Goal: Transaction & Acquisition: Download file/media

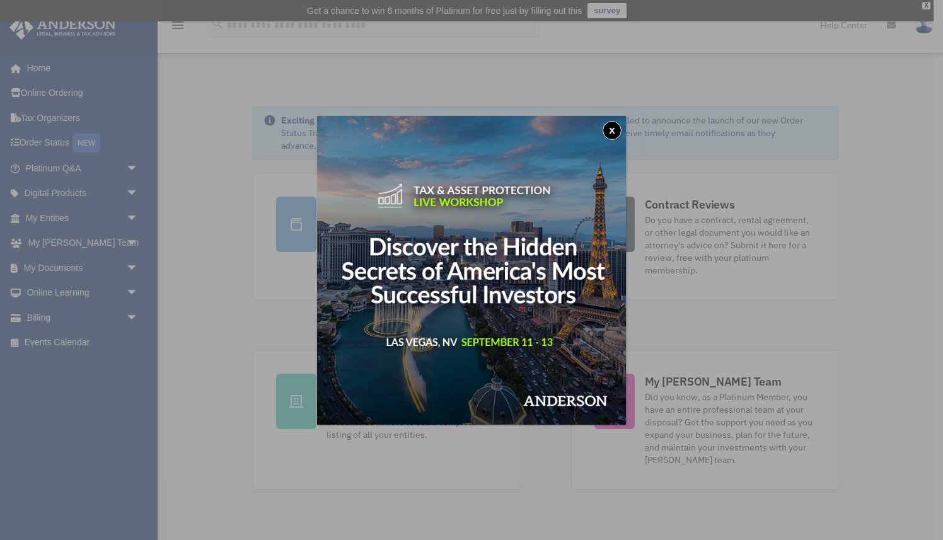
click at [613, 129] on button "x" at bounding box center [611, 130] width 19 height 19
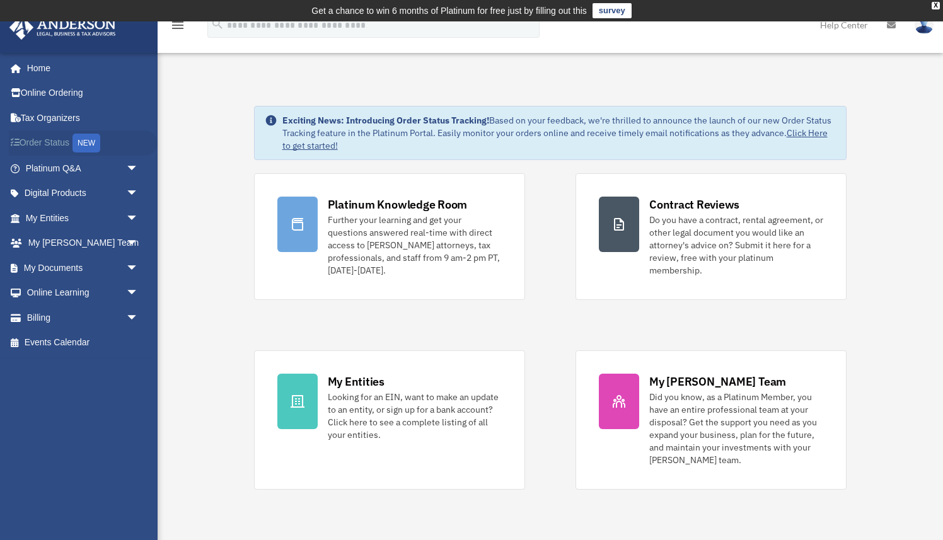
click at [89, 144] on div "NEW" at bounding box center [86, 143] width 28 height 19
click at [55, 190] on link "Digital Products arrow_drop_down" at bounding box center [83, 193] width 149 height 25
click at [132, 192] on span "arrow_drop_down" at bounding box center [138, 194] width 25 height 26
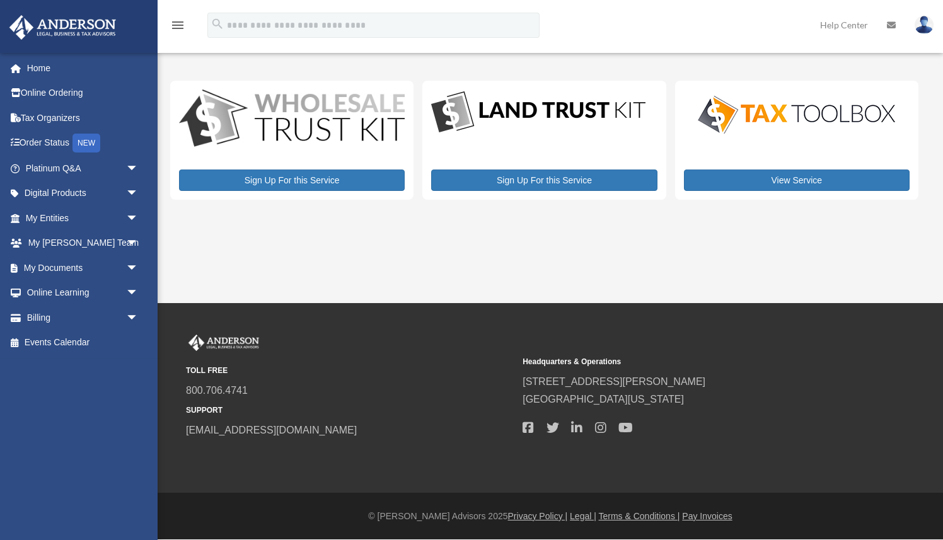
click at [132, 192] on span "arrow_drop_down" at bounding box center [138, 194] width 25 height 26
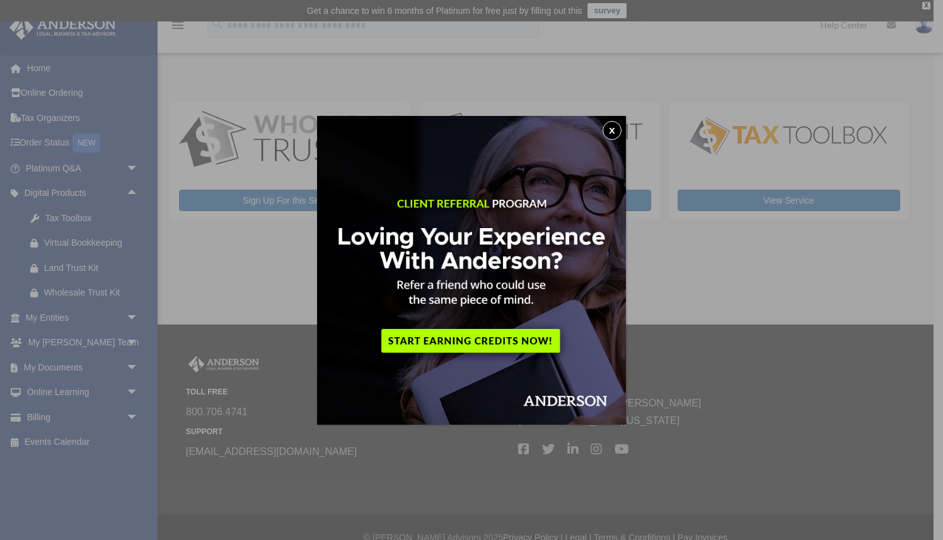
click at [614, 128] on button "x" at bounding box center [611, 130] width 19 height 19
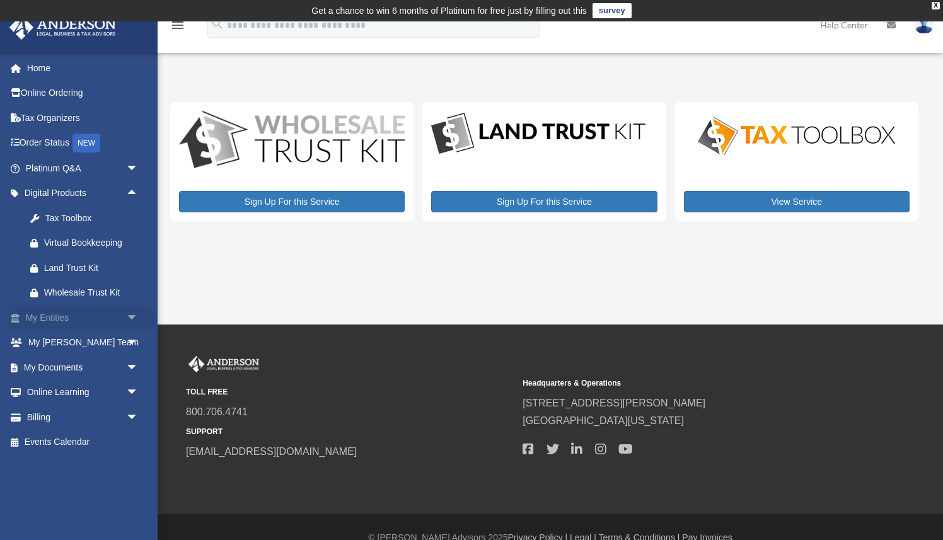
click at [133, 317] on span "arrow_drop_down" at bounding box center [138, 318] width 25 height 26
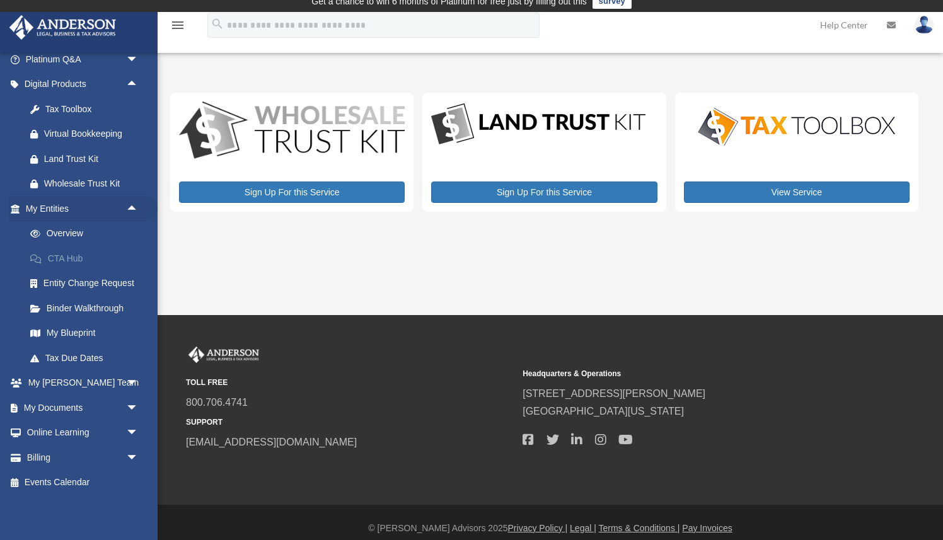
scroll to position [13, 0]
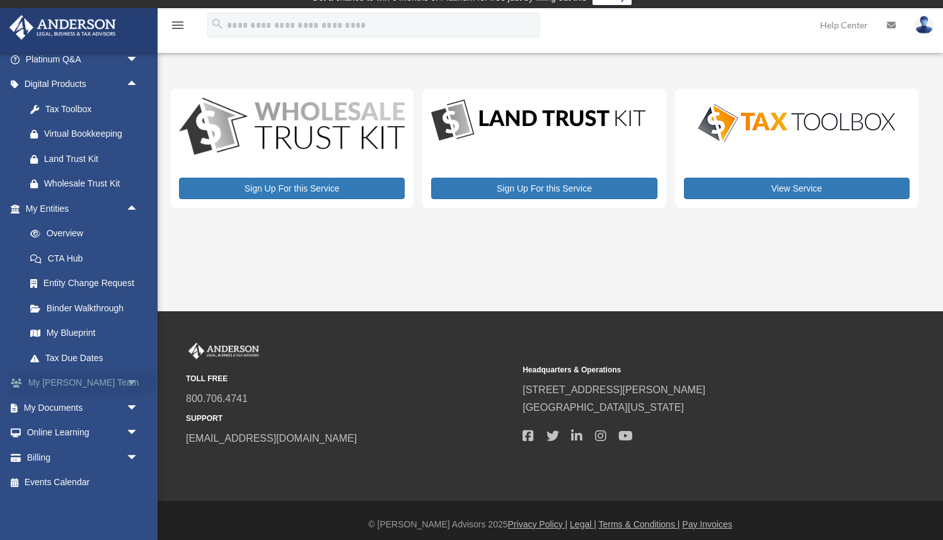
click at [134, 382] on span "arrow_drop_down" at bounding box center [138, 384] width 25 height 26
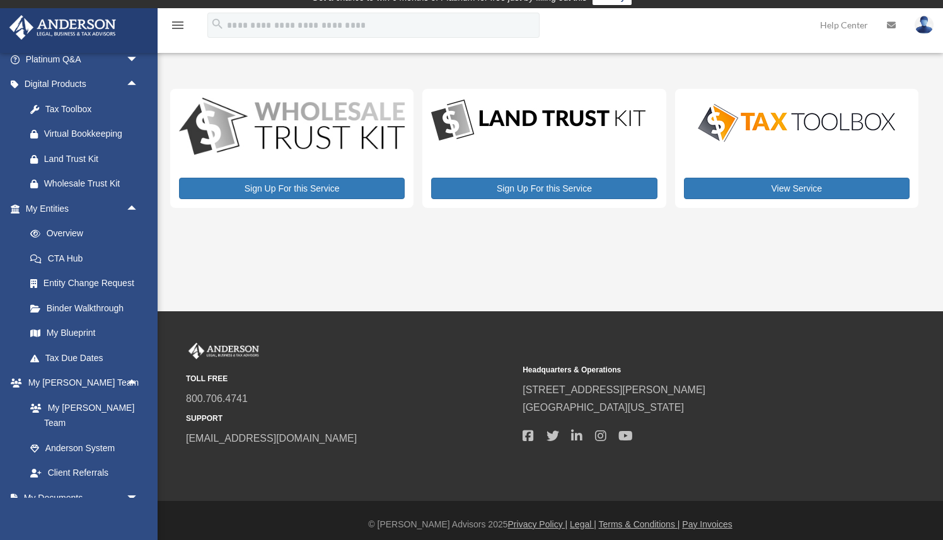
scroll to position [0, 0]
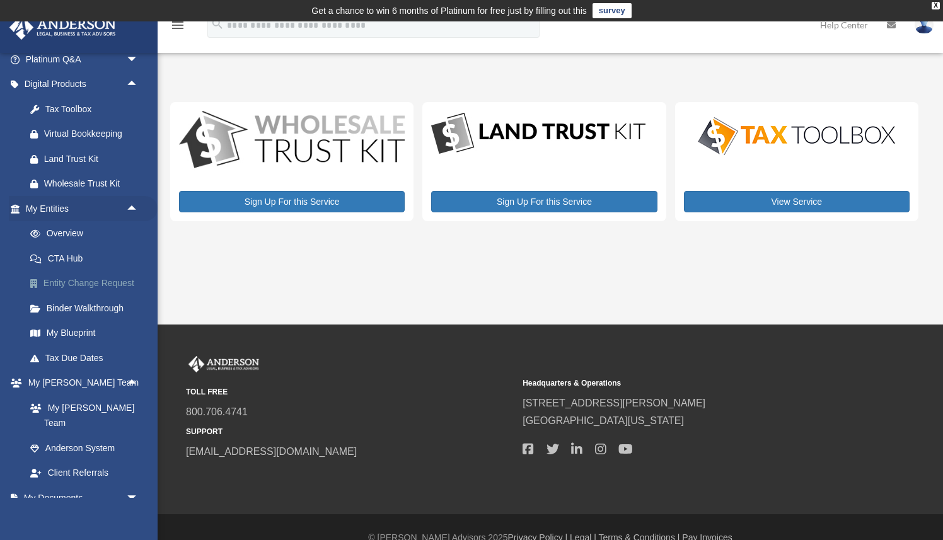
click at [54, 282] on link "Entity Change Request" at bounding box center [88, 283] width 140 height 25
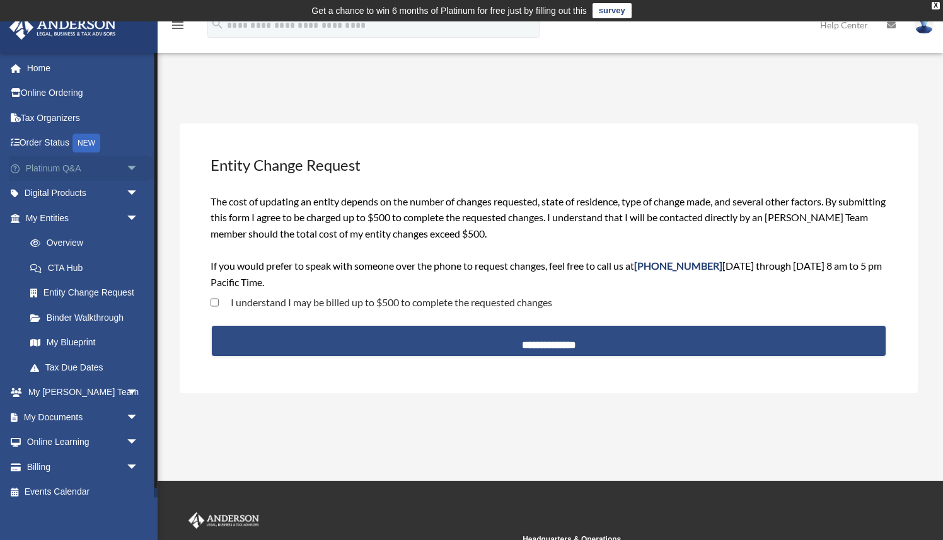
click at [134, 164] on span "arrow_drop_down" at bounding box center [138, 169] width 25 height 26
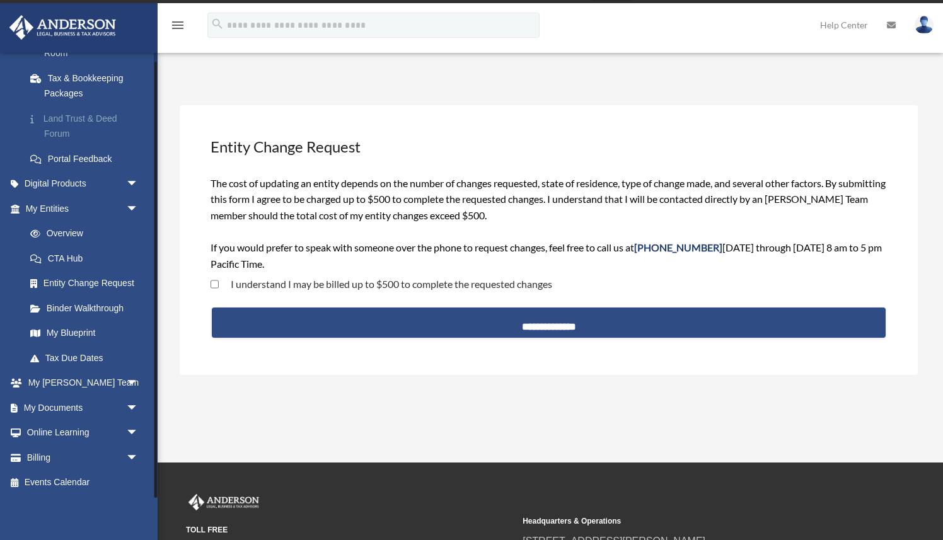
scroll to position [24, 0]
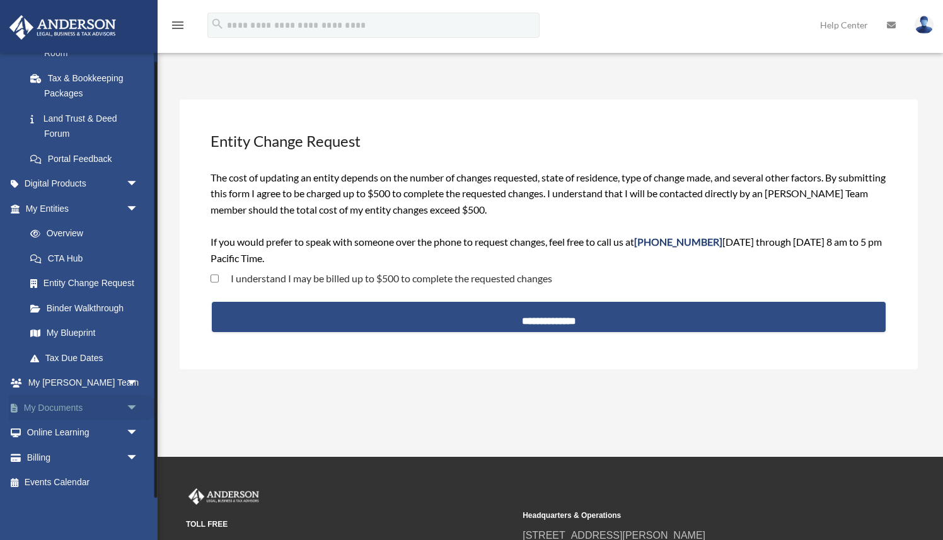
click at [135, 408] on span "arrow_drop_down" at bounding box center [138, 408] width 25 height 26
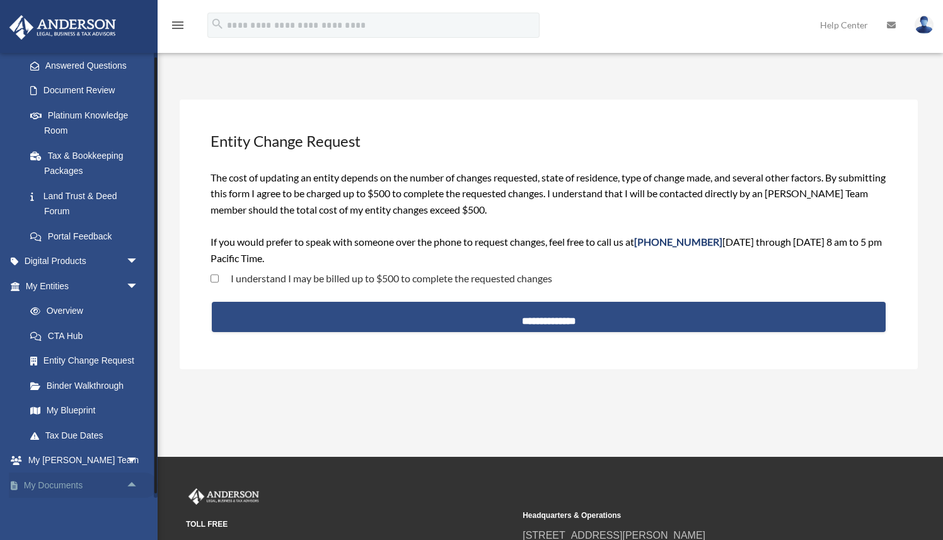
scroll to position [202, 0]
click at [135, 261] on span "arrow_drop_down" at bounding box center [138, 263] width 25 height 26
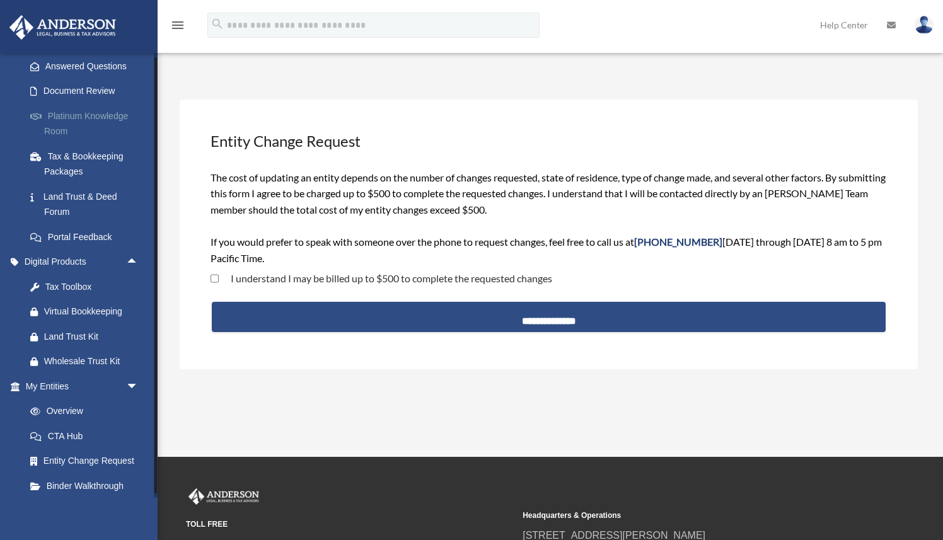
click at [98, 117] on link "Platinum Knowledge Room" at bounding box center [88, 123] width 140 height 40
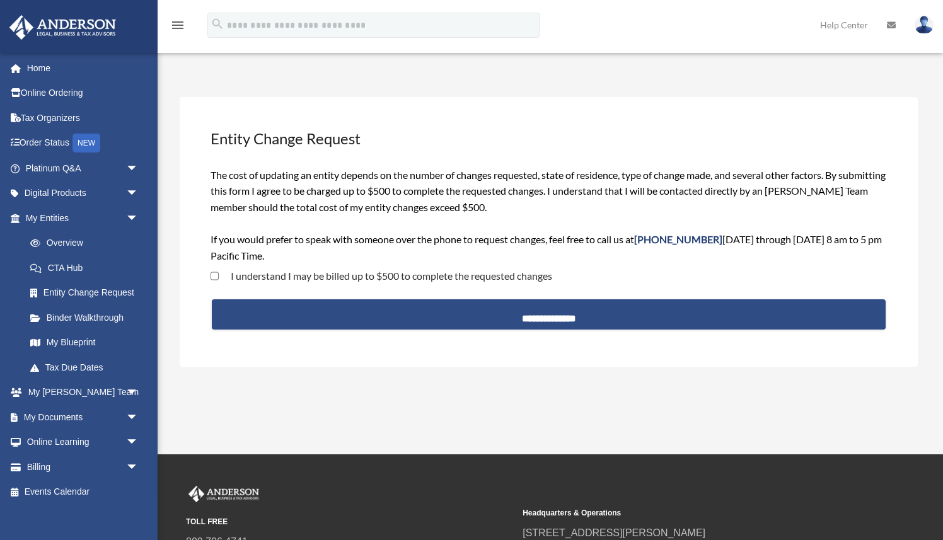
scroll to position [24, 0]
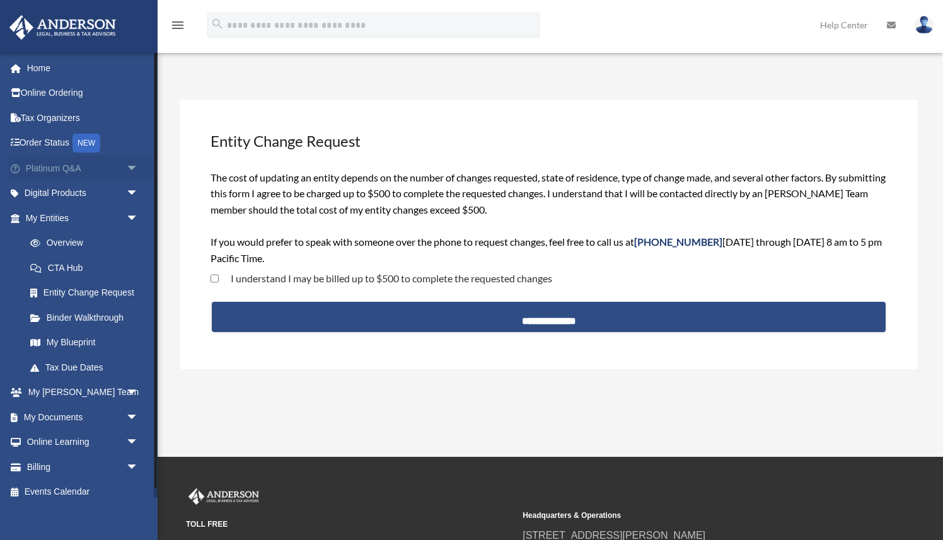
click at [59, 169] on link "Platinum Q&A arrow_drop_down" at bounding box center [83, 168] width 149 height 25
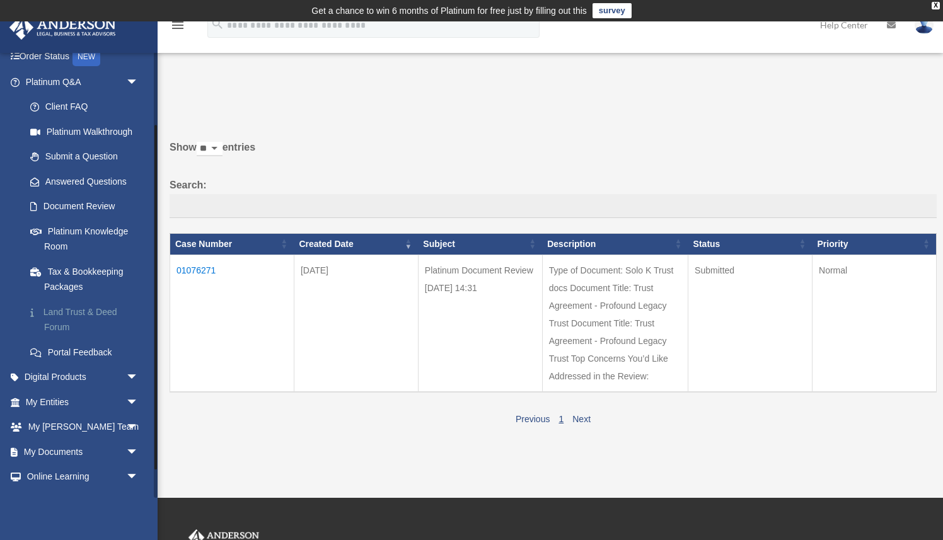
scroll to position [130, 0]
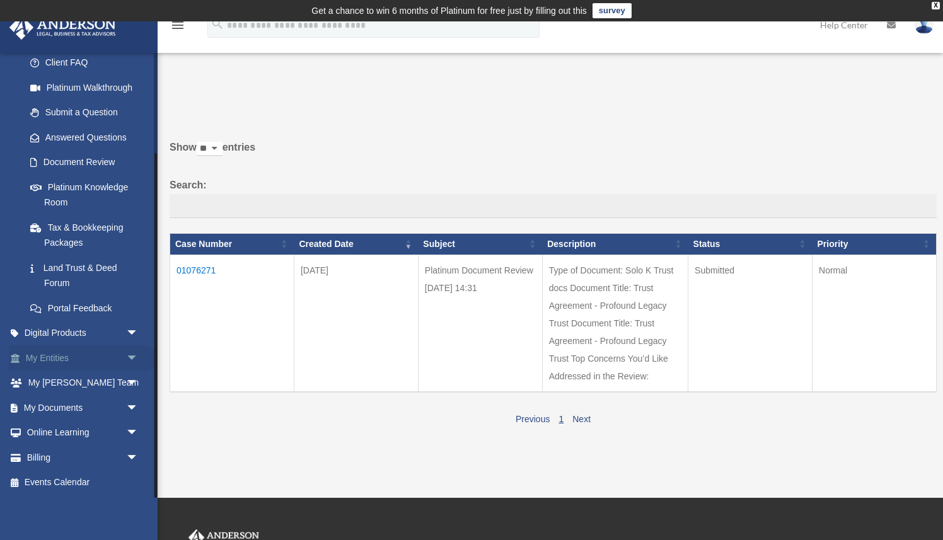
click at [134, 355] on span "arrow_drop_down" at bounding box center [138, 358] width 25 height 26
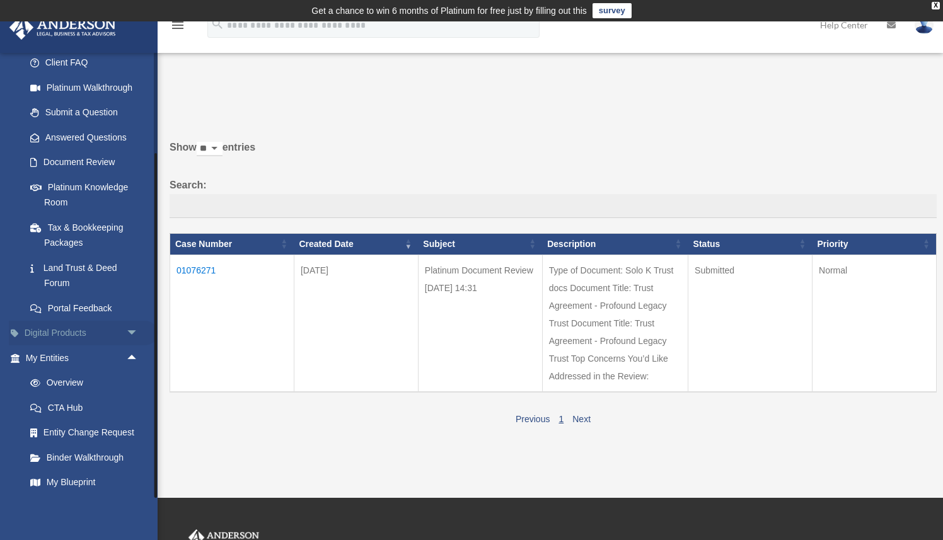
click at [133, 333] on span "arrow_drop_down" at bounding box center [138, 334] width 25 height 26
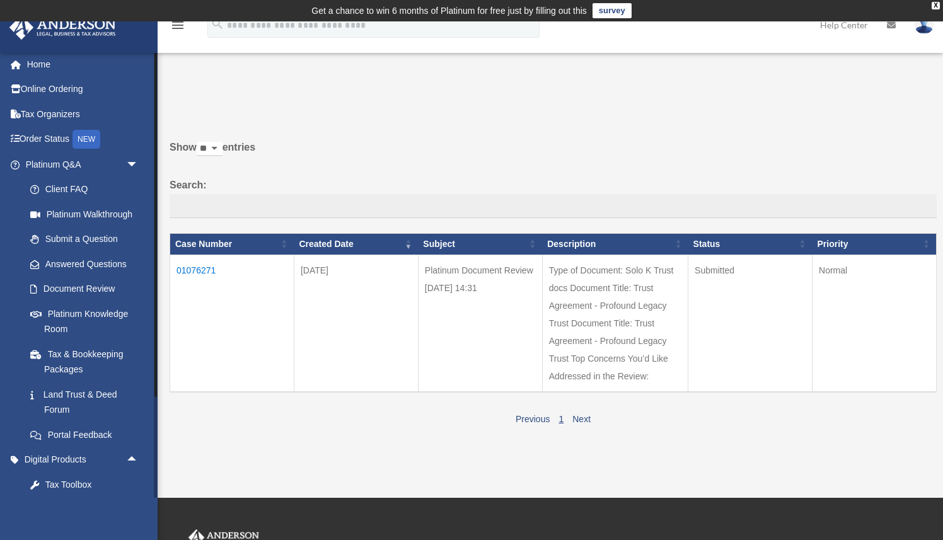
scroll to position [0, 0]
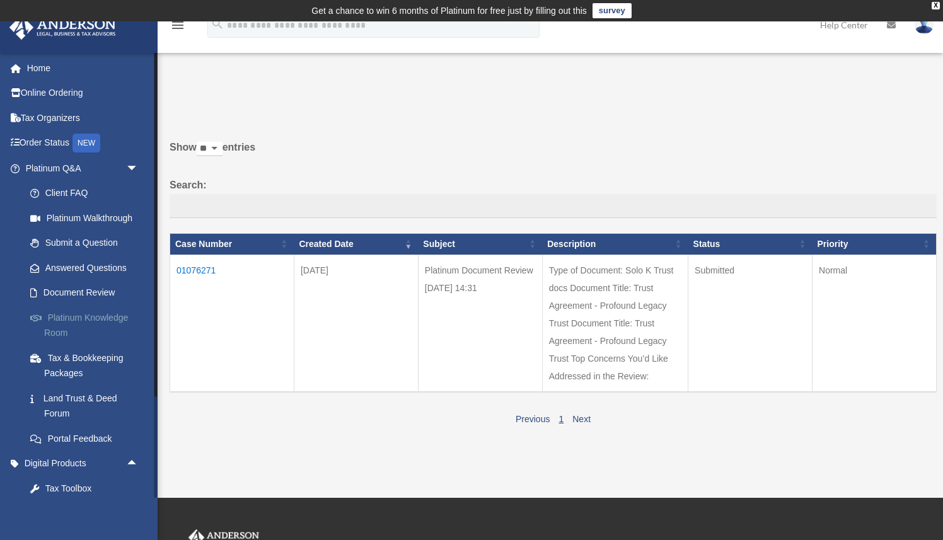
click at [115, 315] on link "Platinum Knowledge Room" at bounding box center [88, 325] width 140 height 40
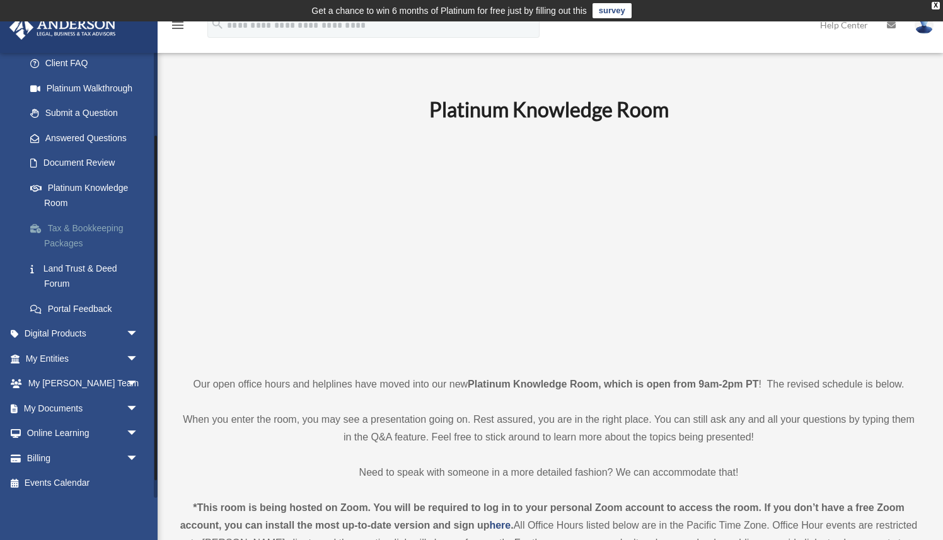
scroll to position [130, 0]
click at [131, 355] on span "arrow_drop_down" at bounding box center [138, 358] width 25 height 26
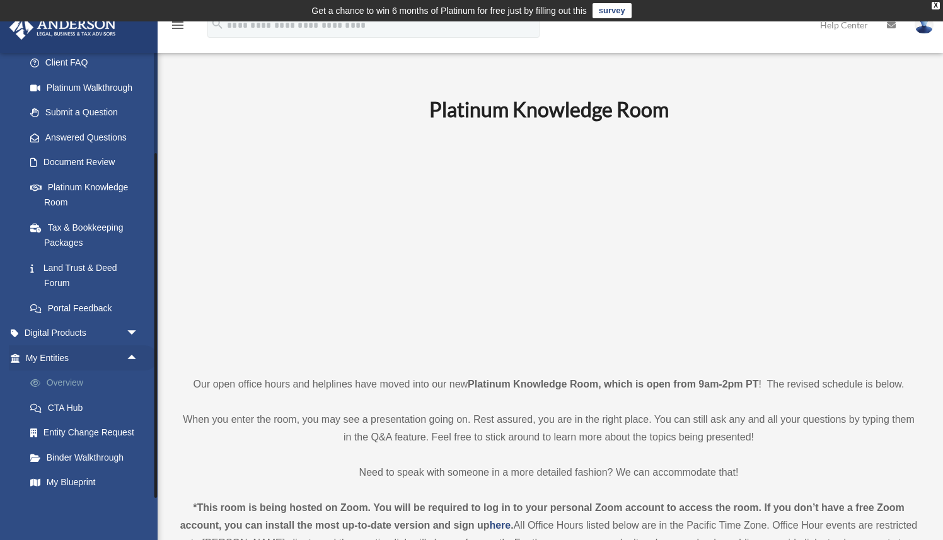
click at [52, 383] on link "Overview" at bounding box center [88, 383] width 140 height 25
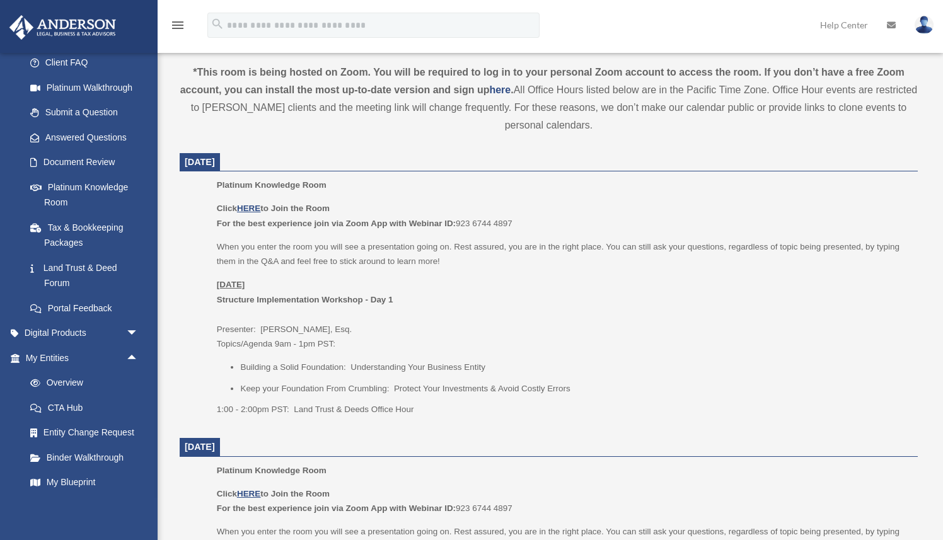
scroll to position [455, 0]
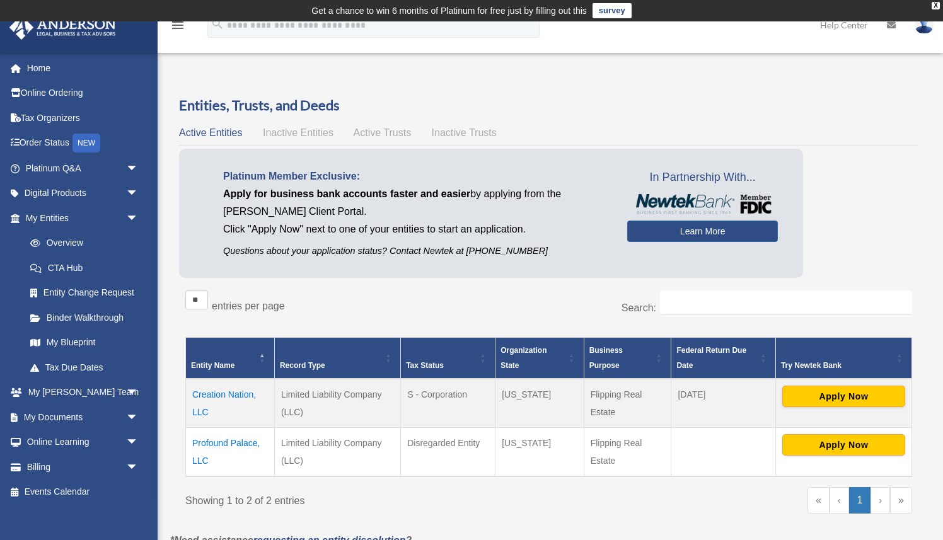
click at [226, 395] on td "Creation Nation, LLC" at bounding box center [230, 403] width 89 height 49
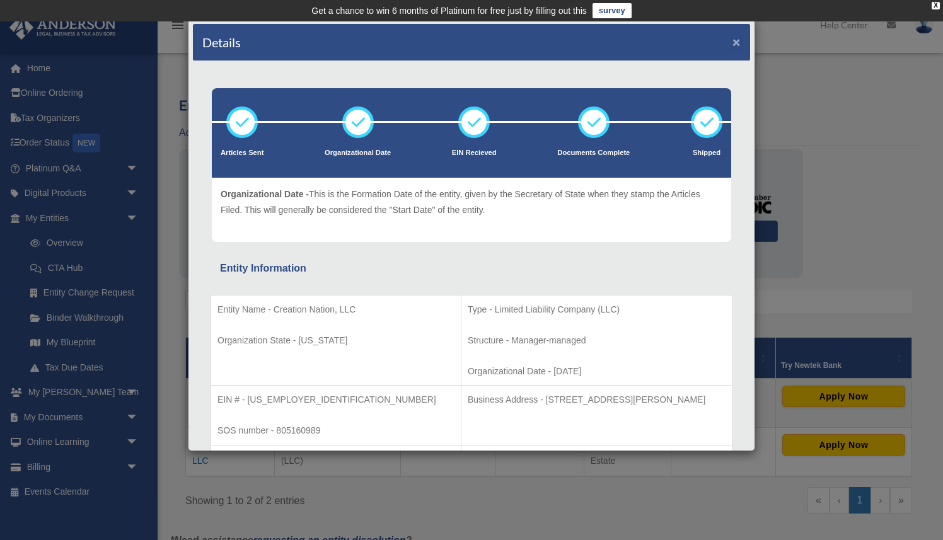
click at [738, 43] on button "×" at bounding box center [736, 41] width 8 height 13
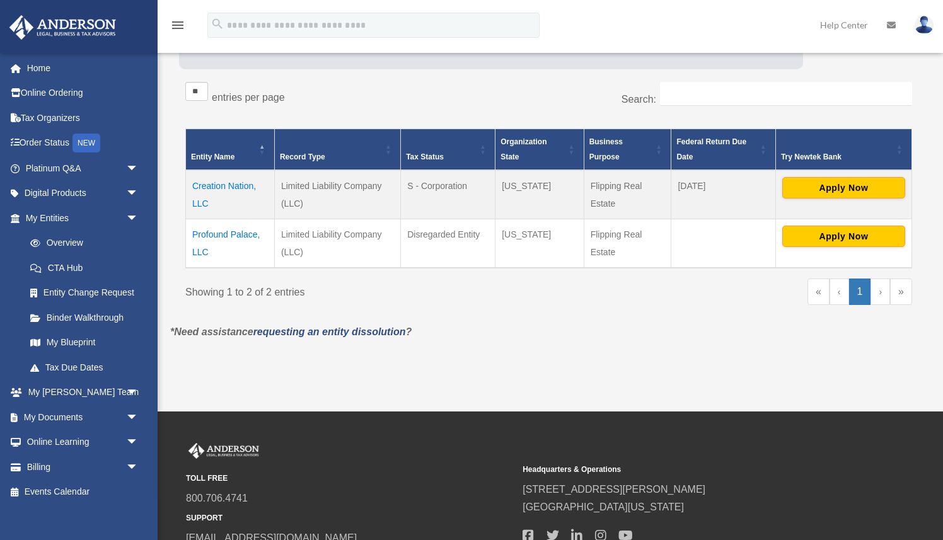
scroll to position [222, 0]
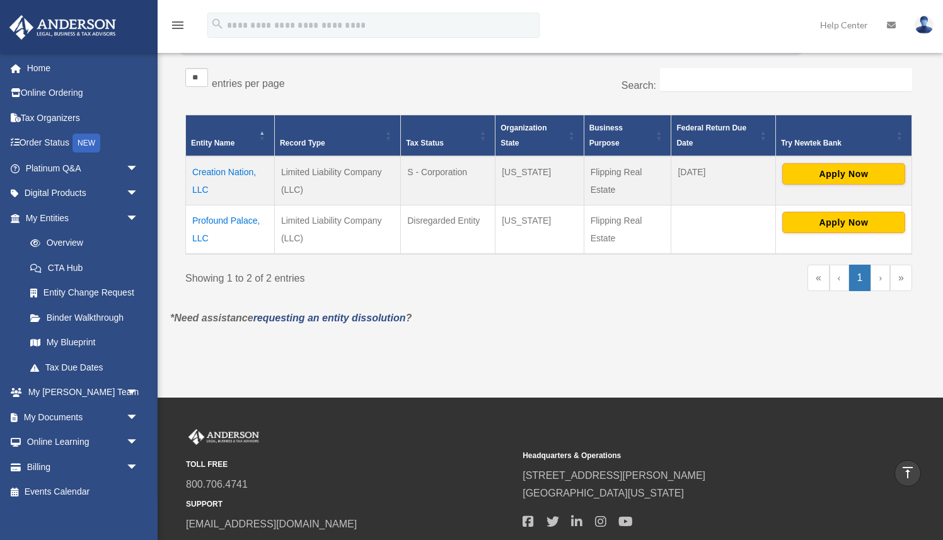
click at [219, 171] on td "Creation Nation, LLC" at bounding box center [230, 180] width 89 height 49
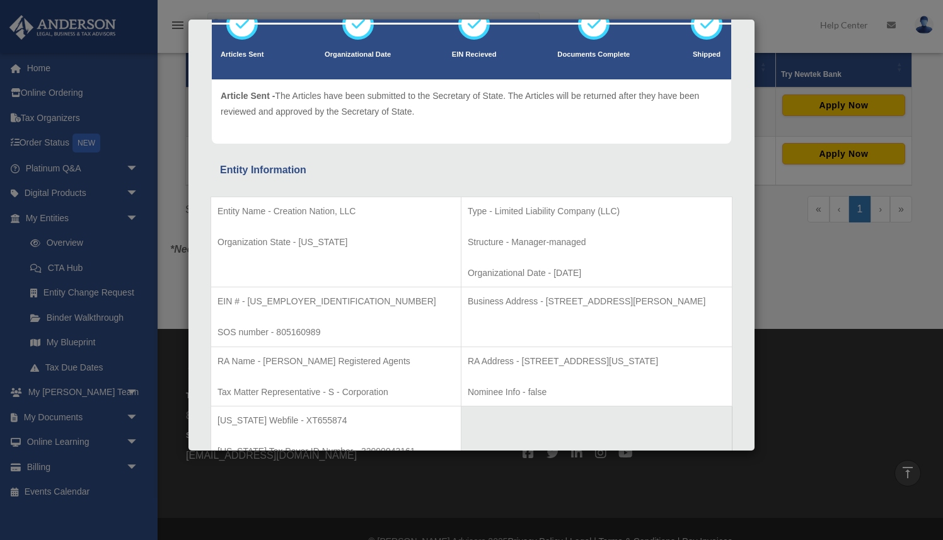
scroll to position [0, 0]
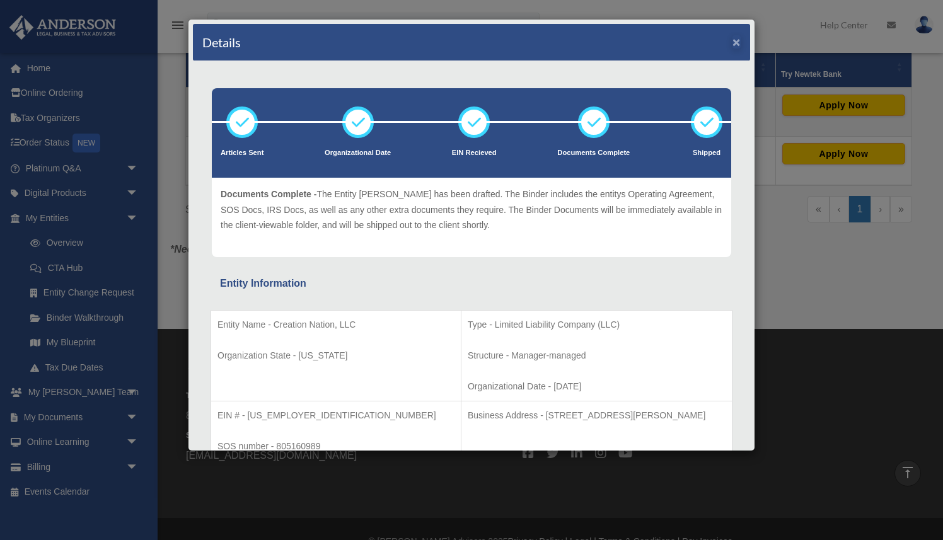
click at [735, 41] on button "×" at bounding box center [736, 41] width 8 height 13
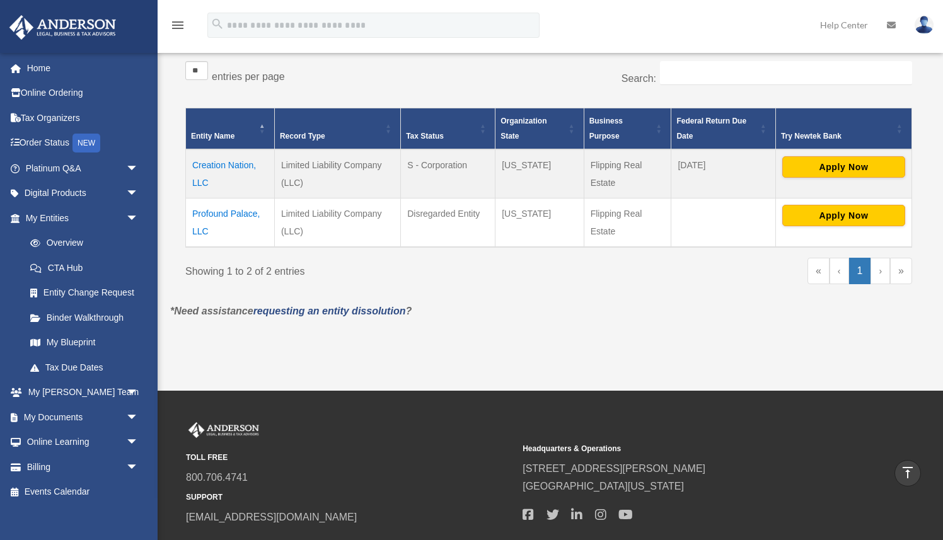
scroll to position [224, 0]
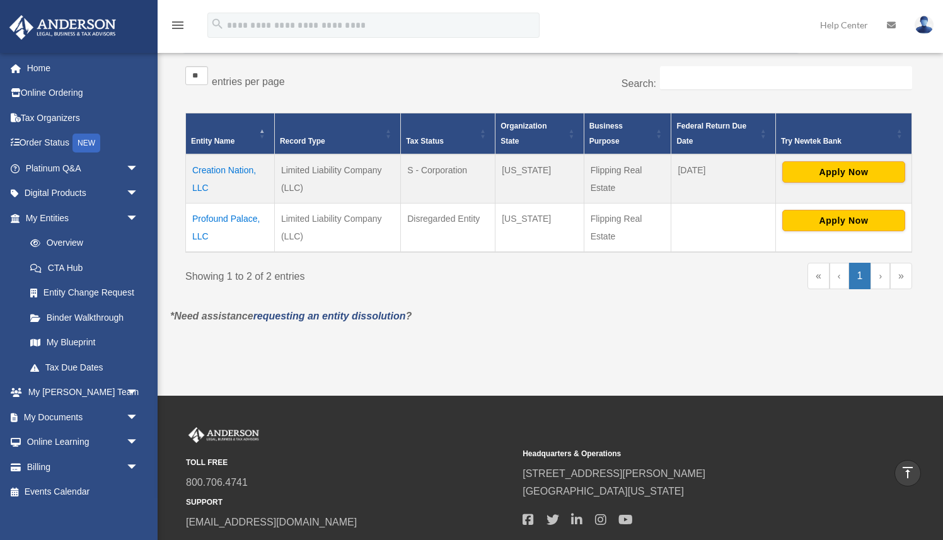
click at [230, 171] on td "Creation Nation, LLC" at bounding box center [230, 178] width 89 height 49
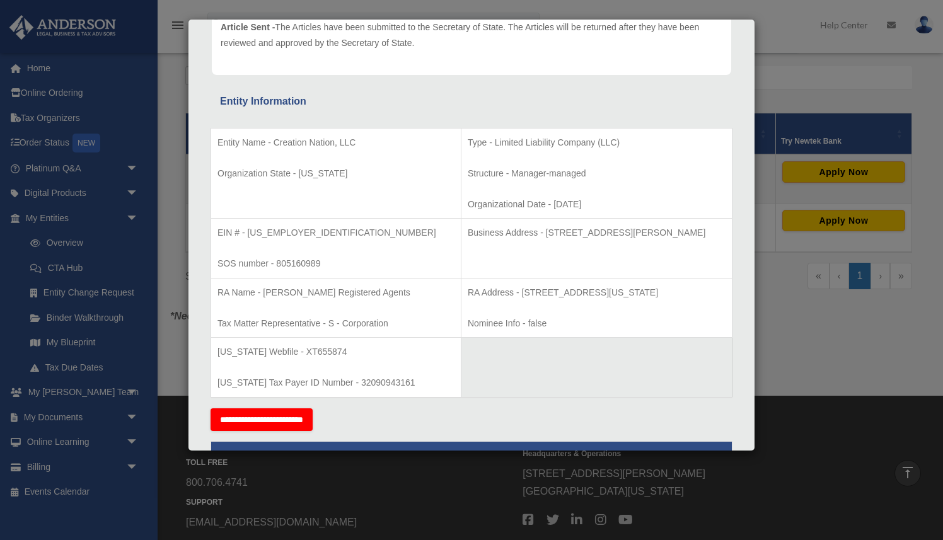
scroll to position [0, 0]
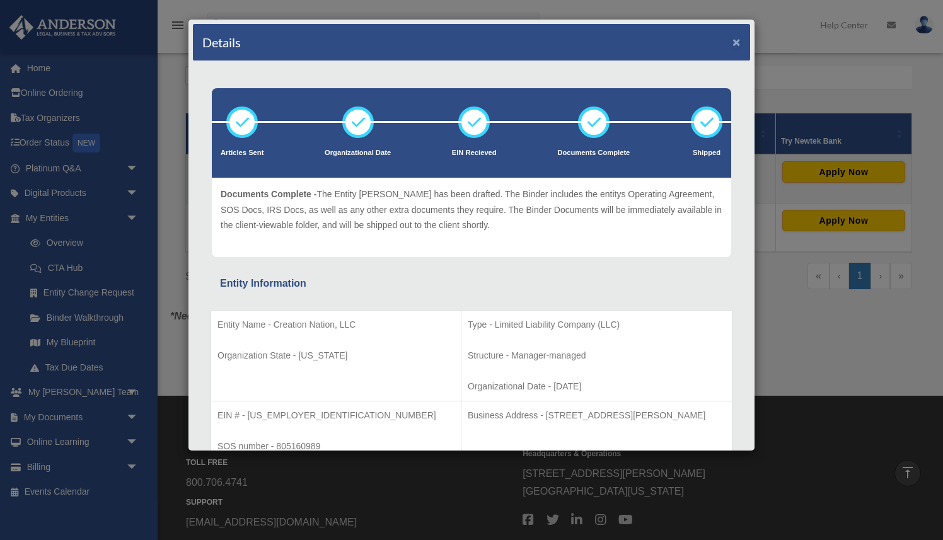
click at [737, 41] on button "×" at bounding box center [736, 41] width 8 height 13
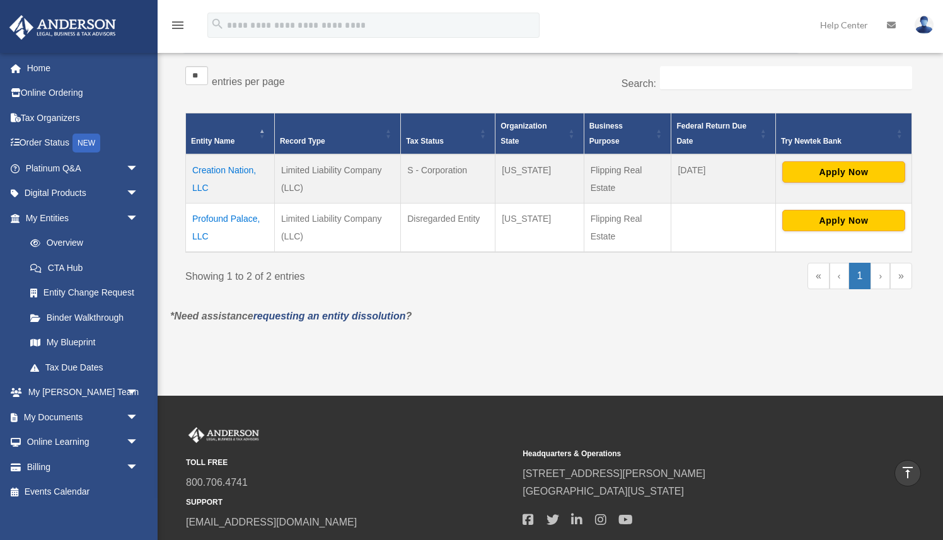
click at [224, 170] on td "Creation Nation, LLC" at bounding box center [230, 178] width 89 height 49
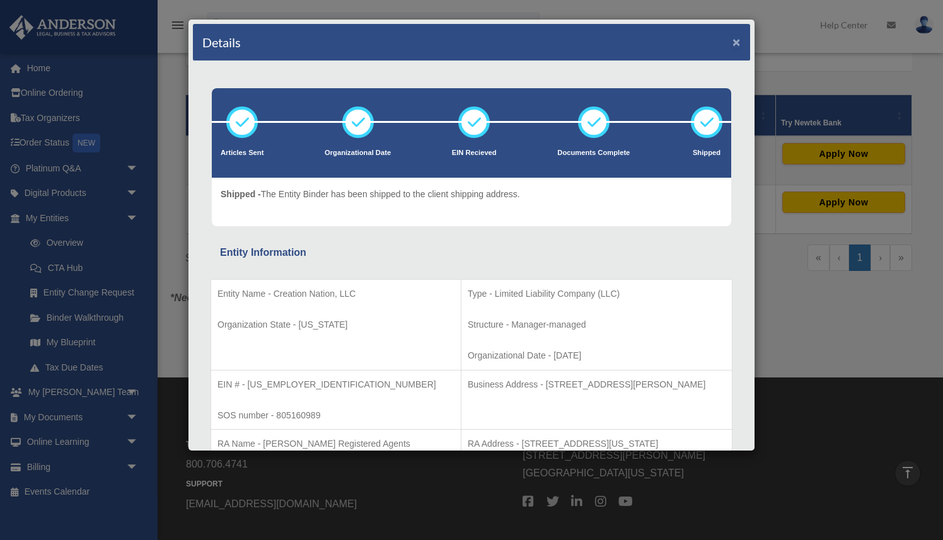
click at [736, 44] on button "×" at bounding box center [736, 41] width 8 height 13
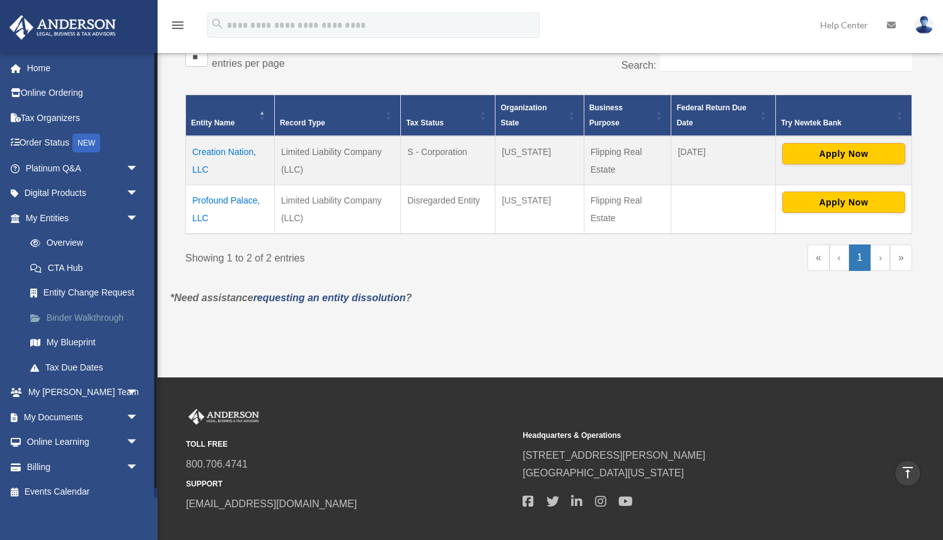
click at [87, 315] on link "Binder Walkthrough" at bounding box center [88, 317] width 140 height 25
click at [71, 314] on link "Binder Walkthrough" at bounding box center [88, 317] width 140 height 25
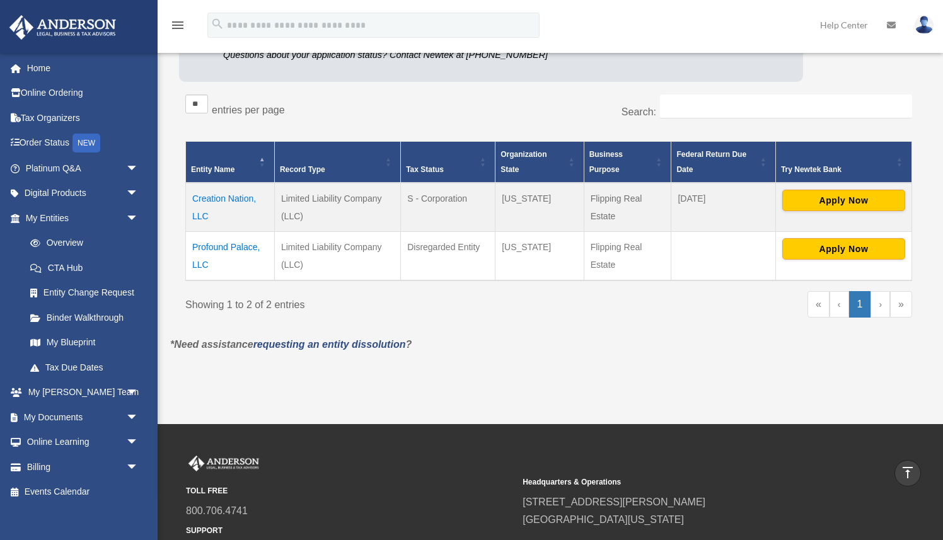
scroll to position [194, 0]
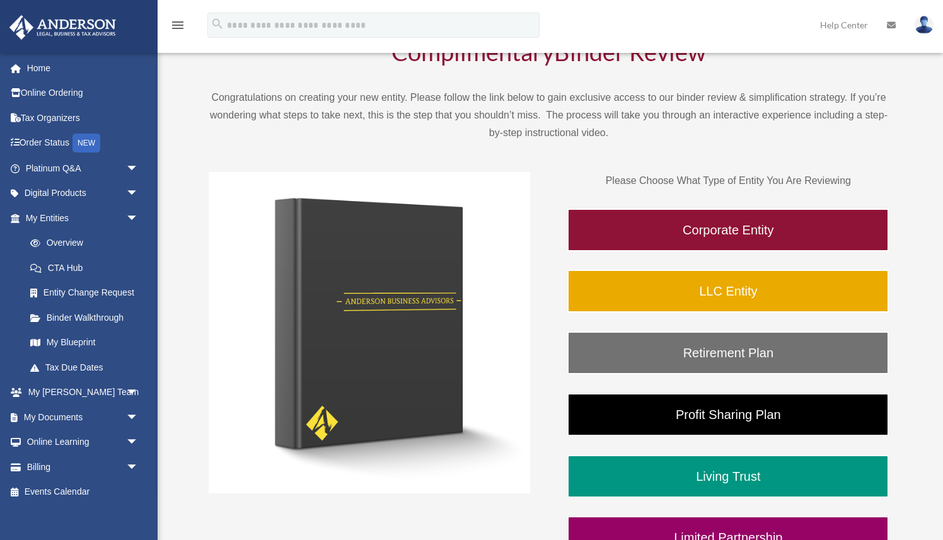
scroll to position [104, 0]
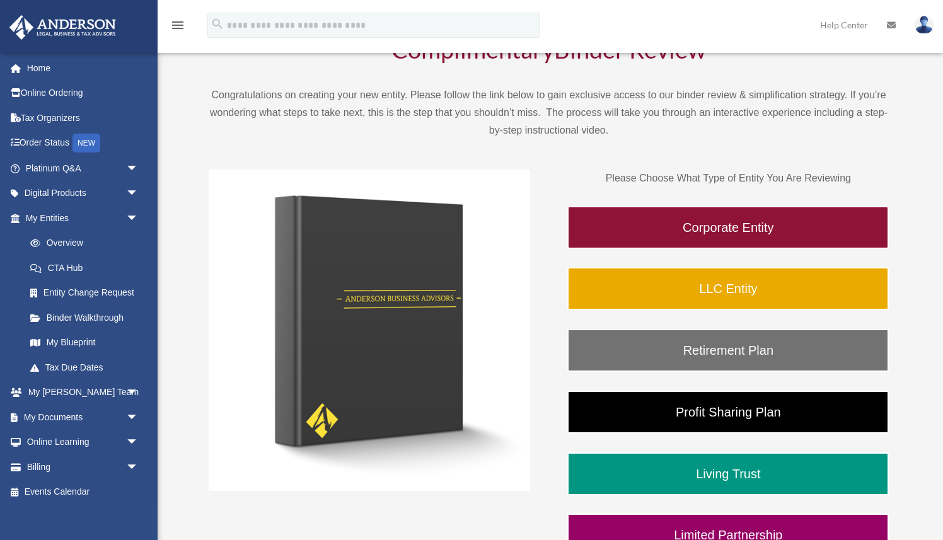
click at [242, 304] on img at bounding box center [369, 330] width 321 height 321
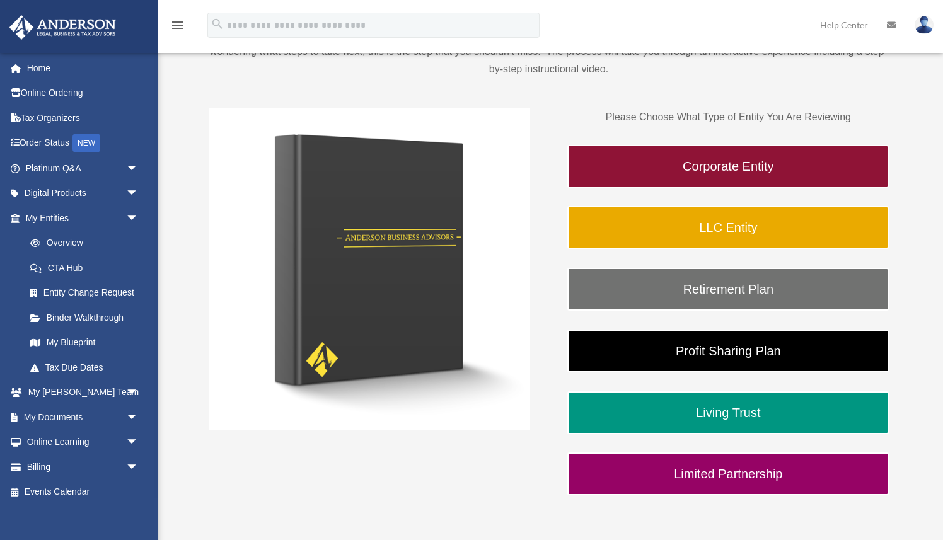
scroll to position [166, 0]
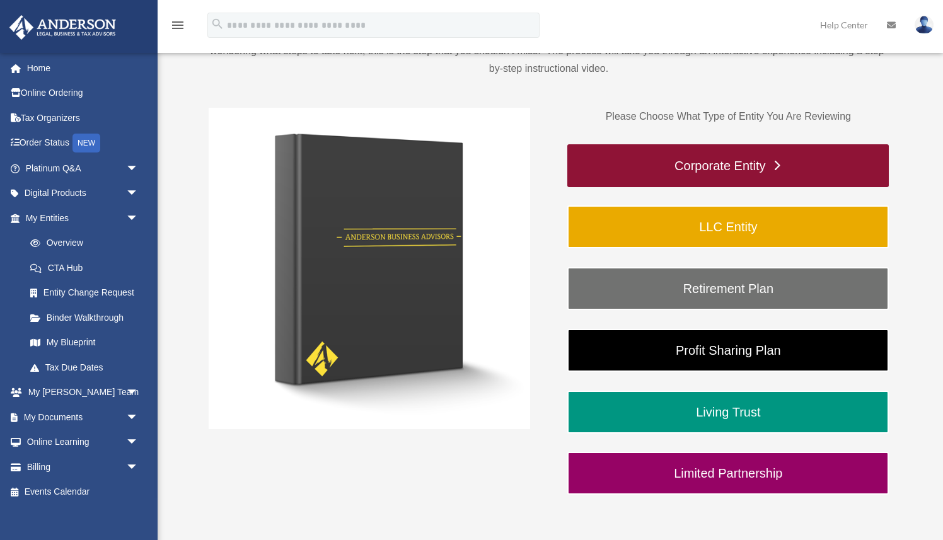
click at [730, 162] on link "Corporate Entity" at bounding box center [727, 165] width 321 height 43
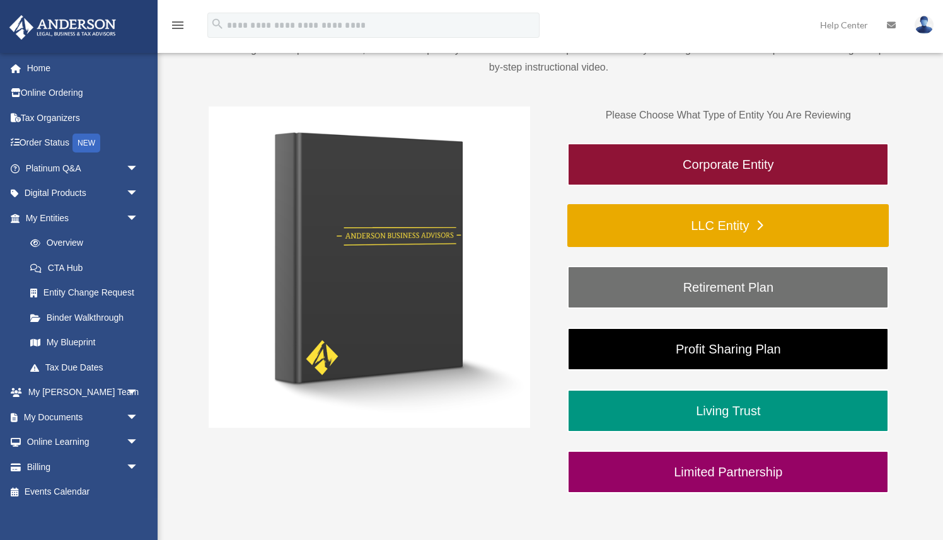
scroll to position [166, 0]
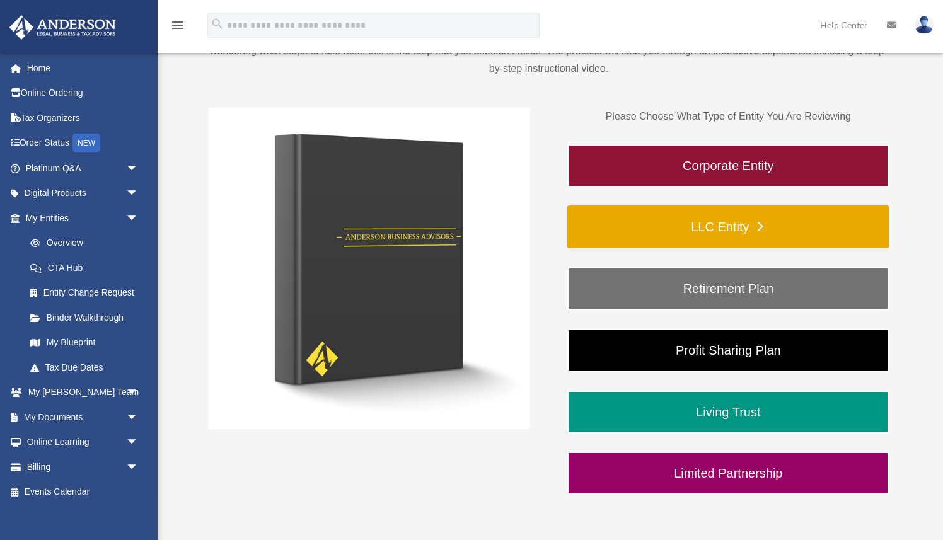
click at [721, 227] on link "LLC Entity" at bounding box center [727, 226] width 321 height 43
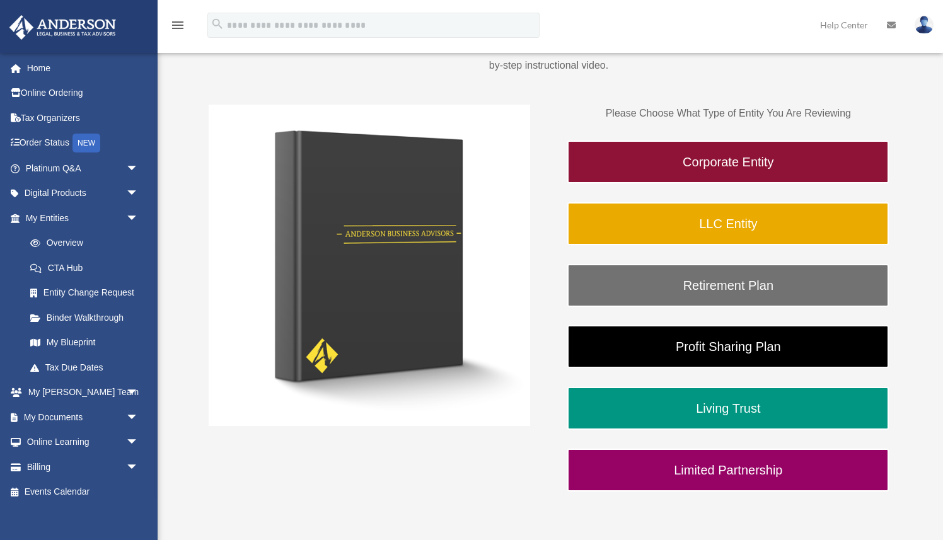
scroll to position [166, 0]
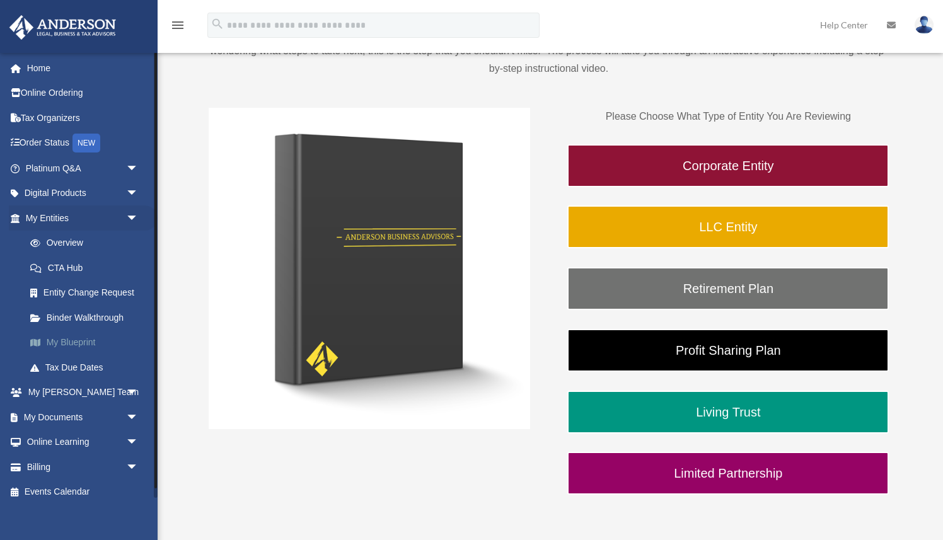
click at [71, 343] on link "My Blueprint" at bounding box center [88, 342] width 140 height 25
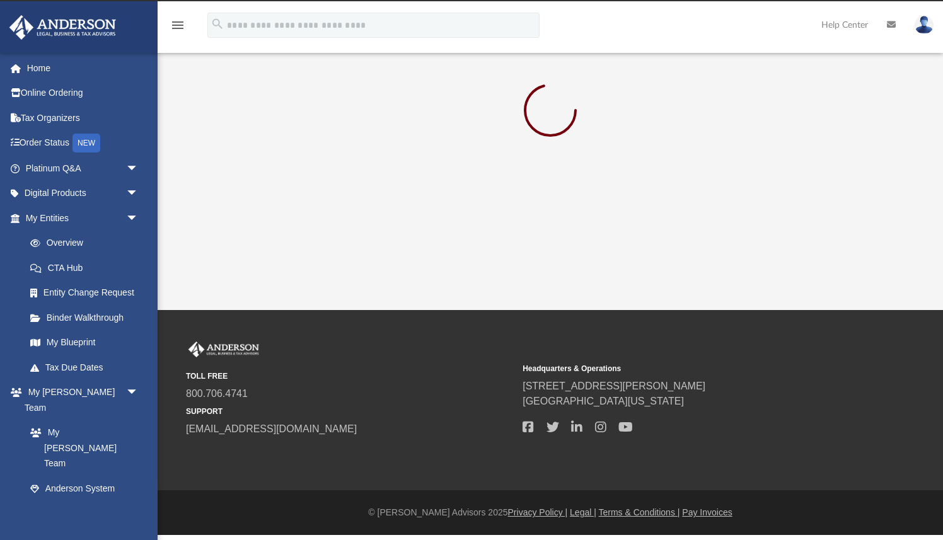
click at [71, 343] on link "My Blueprint" at bounding box center [85, 342] width 134 height 25
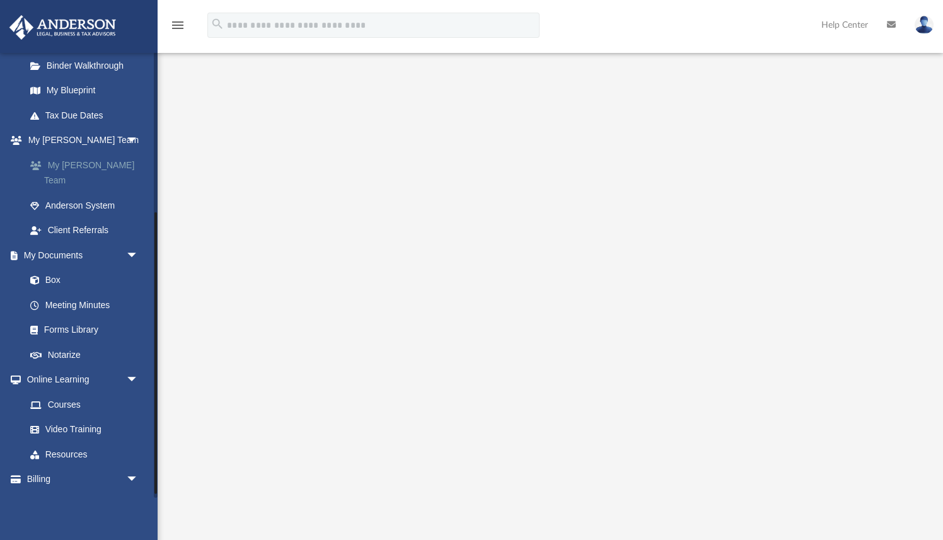
scroll to position [254, 0]
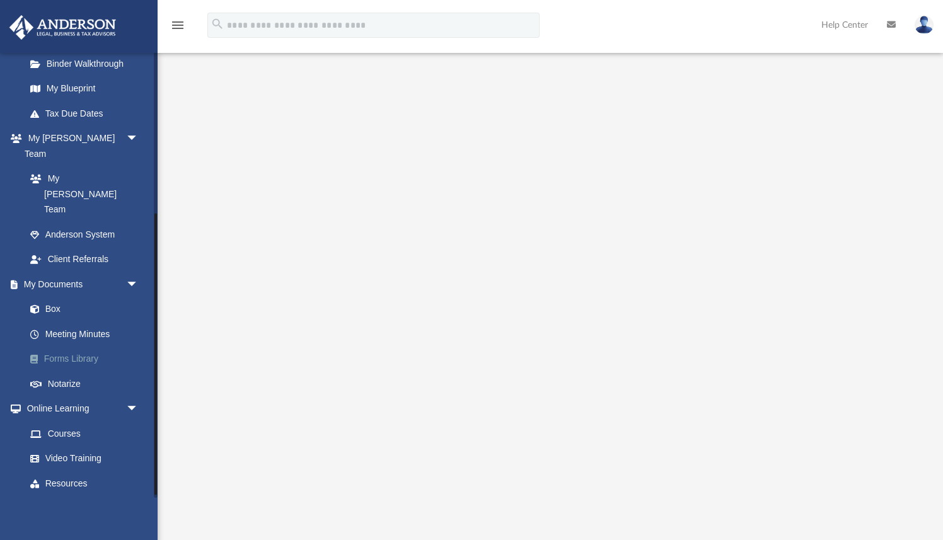
click at [83, 347] on link "Forms Library" at bounding box center [88, 359] width 140 height 25
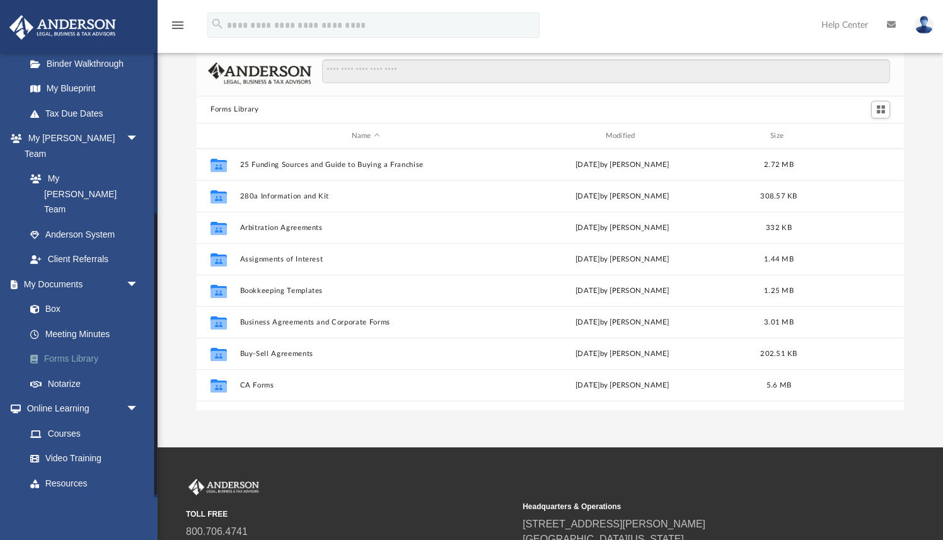
scroll to position [286, 706]
click at [88, 321] on link "Meeting Minutes" at bounding box center [88, 333] width 140 height 25
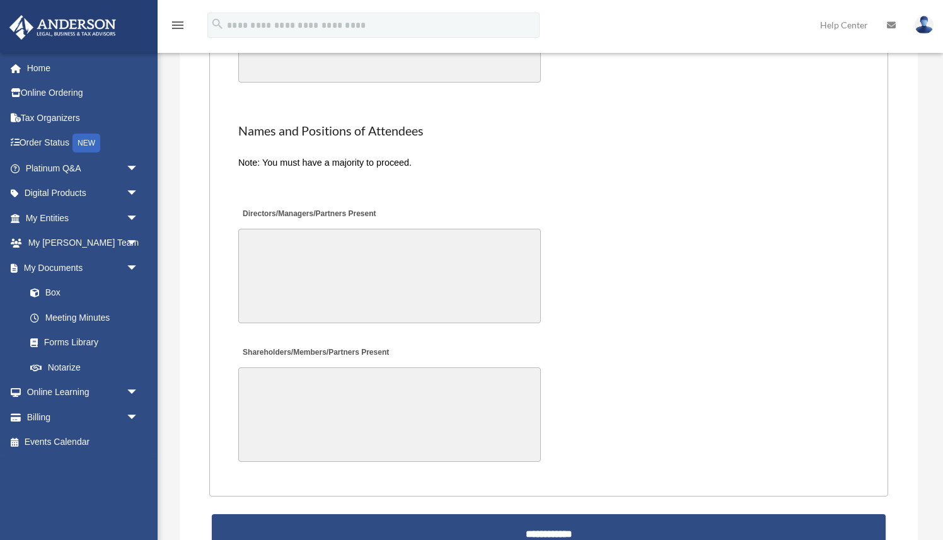
scroll to position [2506, 0]
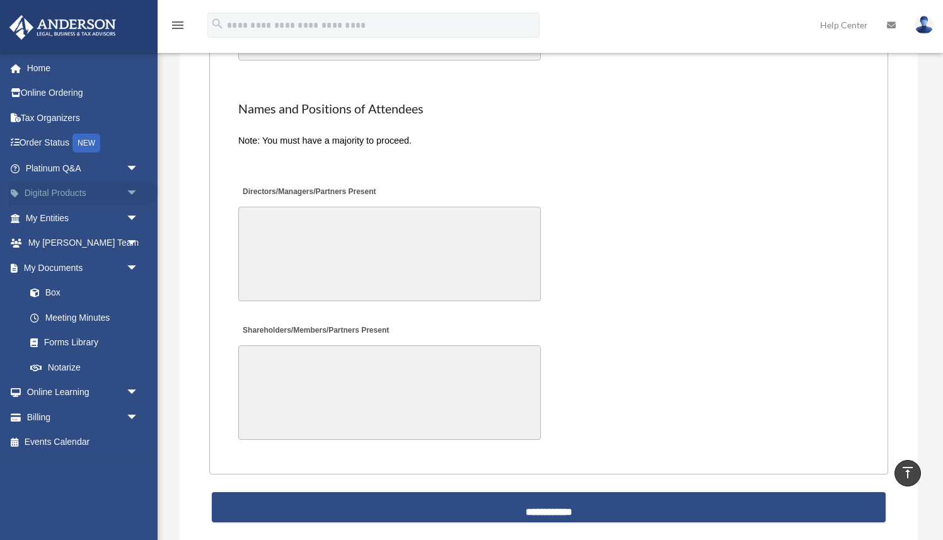
click at [129, 191] on span "arrow_drop_down" at bounding box center [138, 194] width 25 height 26
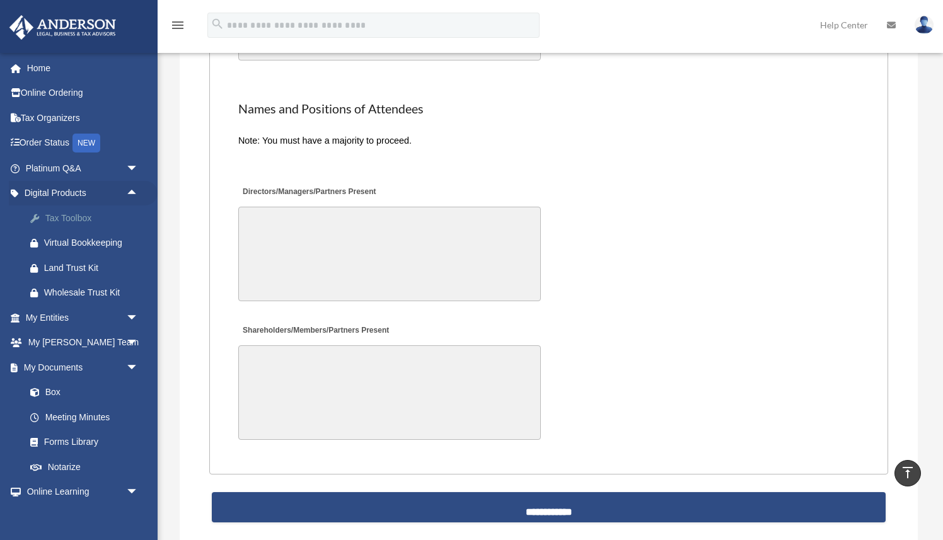
click at [69, 221] on div "Tax Toolbox" at bounding box center [93, 218] width 98 height 16
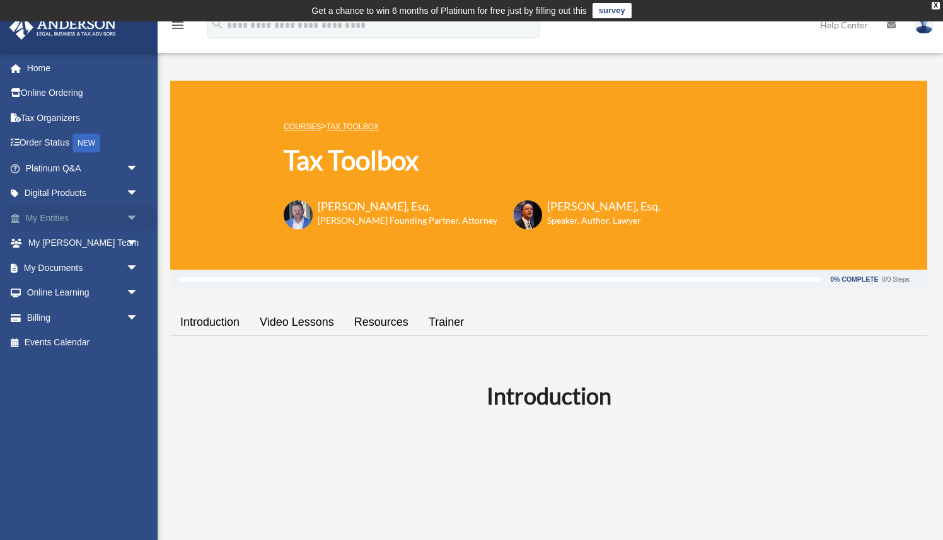
click at [133, 217] on span "arrow_drop_down" at bounding box center [138, 218] width 25 height 26
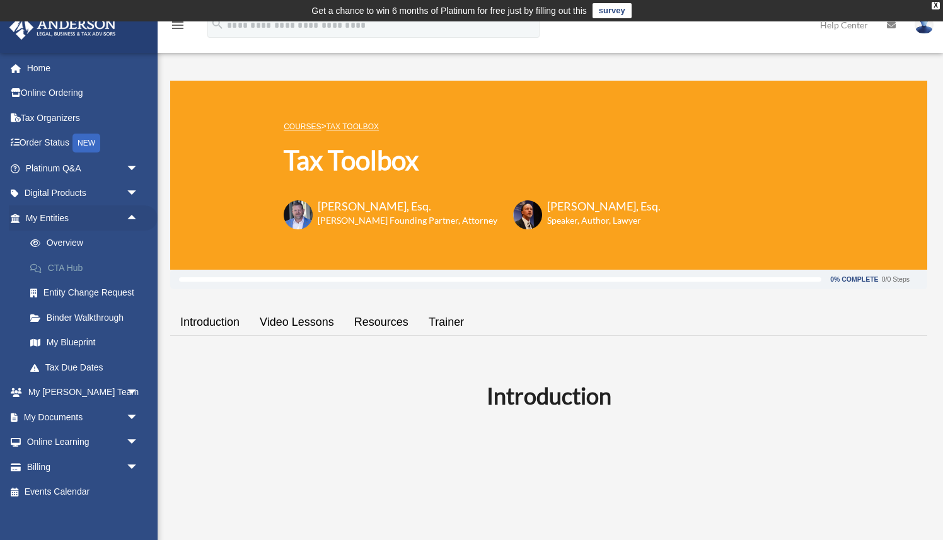
click at [63, 265] on link "CTA Hub" at bounding box center [88, 267] width 140 height 25
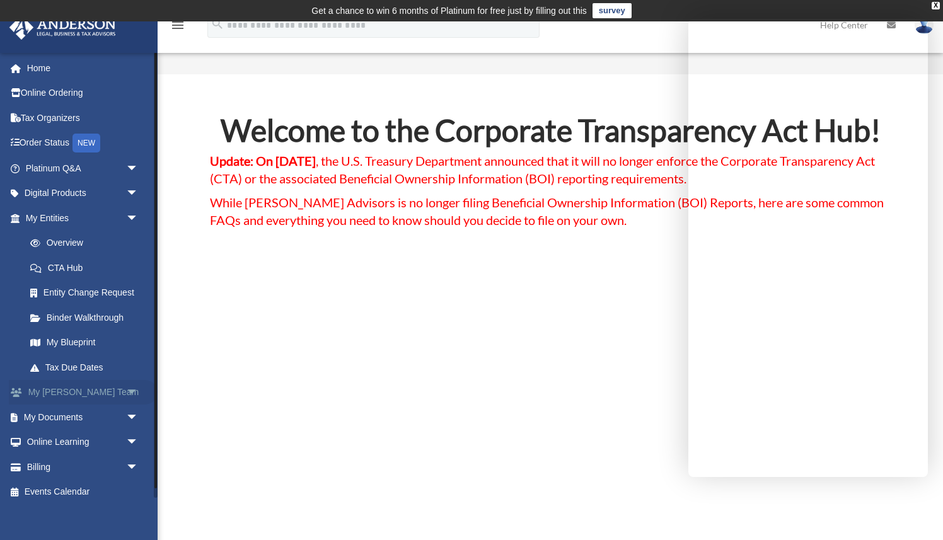
click at [134, 390] on span "arrow_drop_down" at bounding box center [138, 393] width 25 height 26
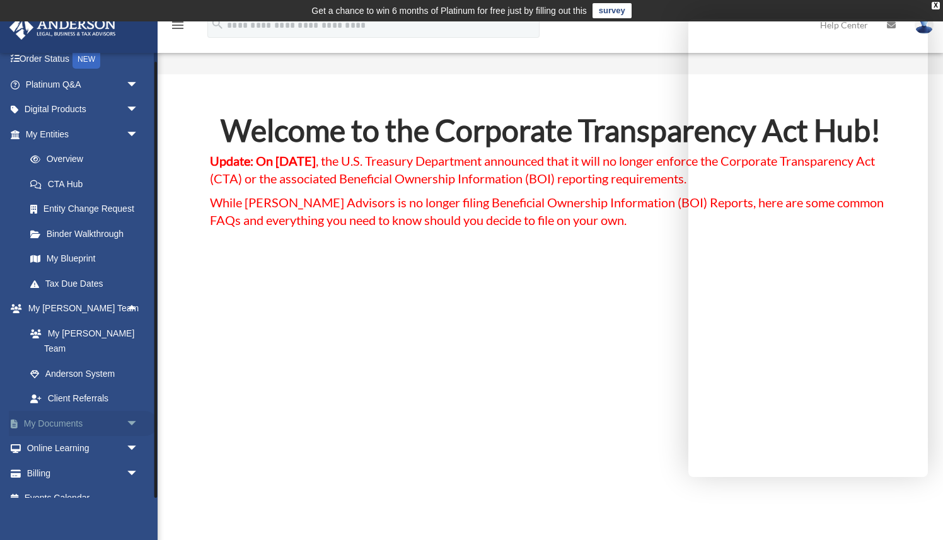
click at [131, 411] on span "arrow_drop_down" at bounding box center [138, 424] width 25 height 26
click at [50, 436] on link "Box" at bounding box center [88, 448] width 140 height 25
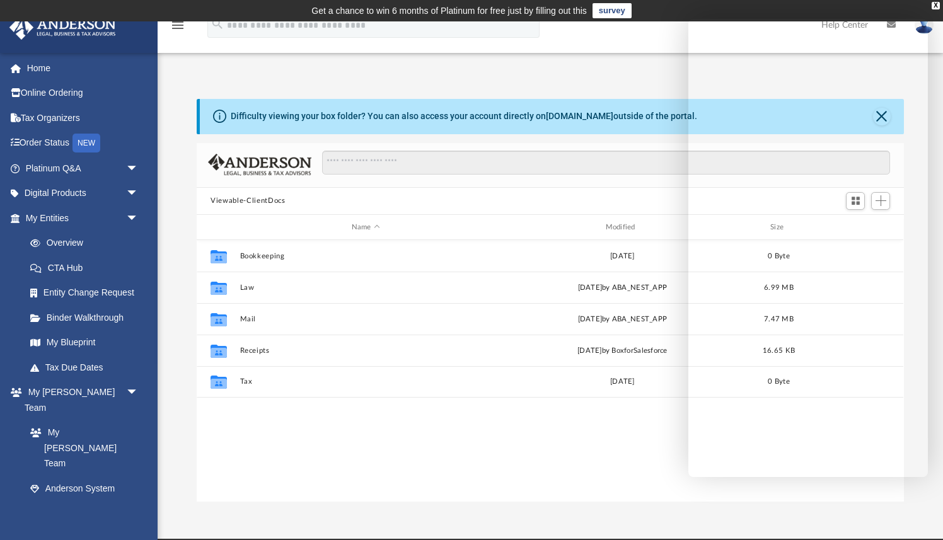
scroll to position [286, 706]
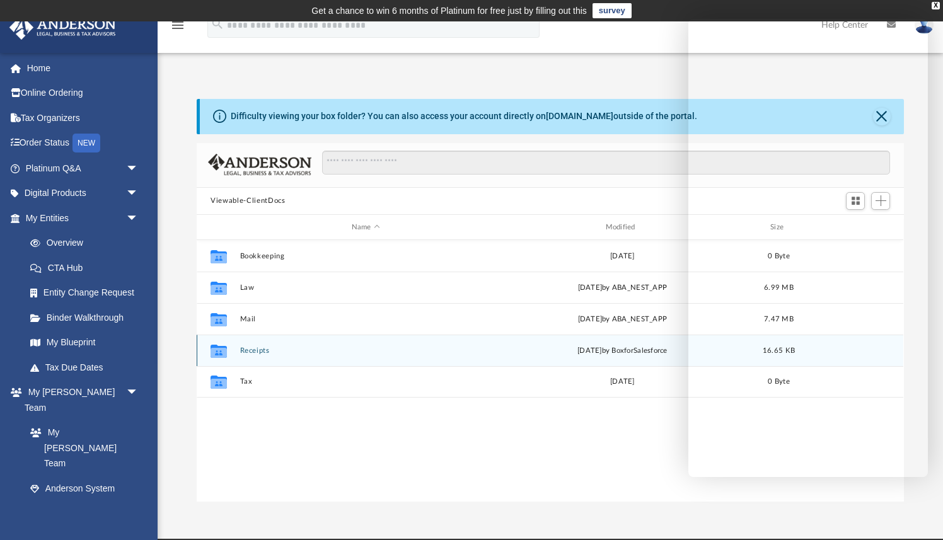
click at [254, 353] on button "Receipts" at bounding box center [365, 351] width 251 height 8
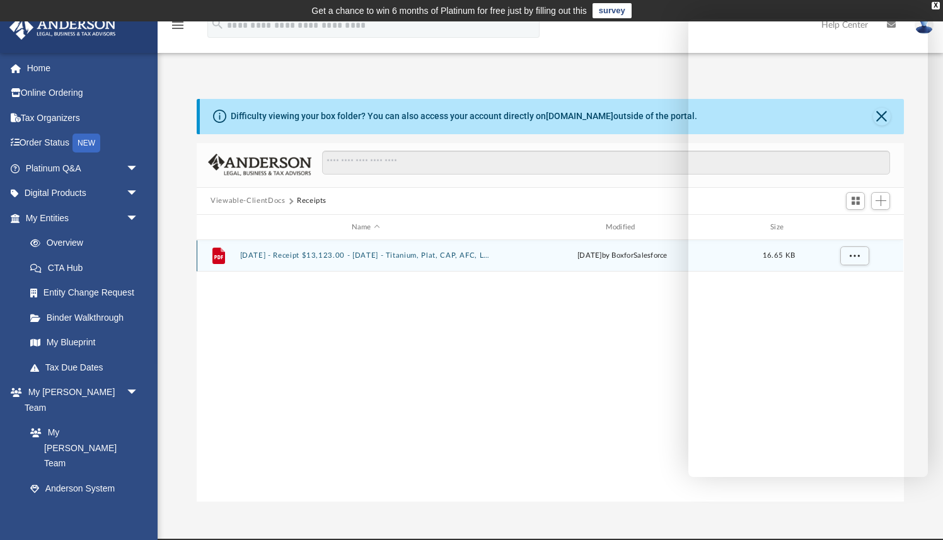
click at [360, 258] on button "2025.4.11 - Receipt $13,123.00 - 2023.2.21 - Titanium, Plat, CAP, AFC, LLCx3, R…" at bounding box center [365, 256] width 251 height 8
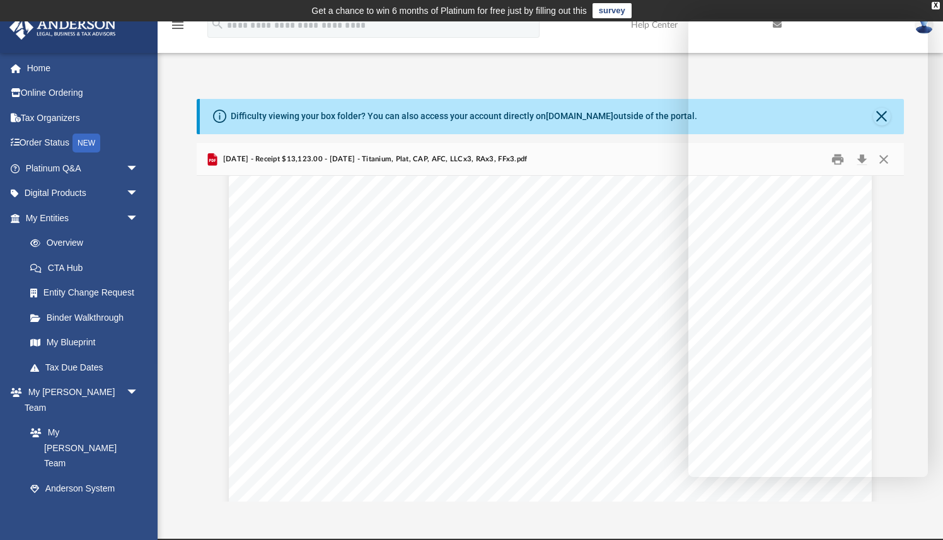
scroll to position [0, 0]
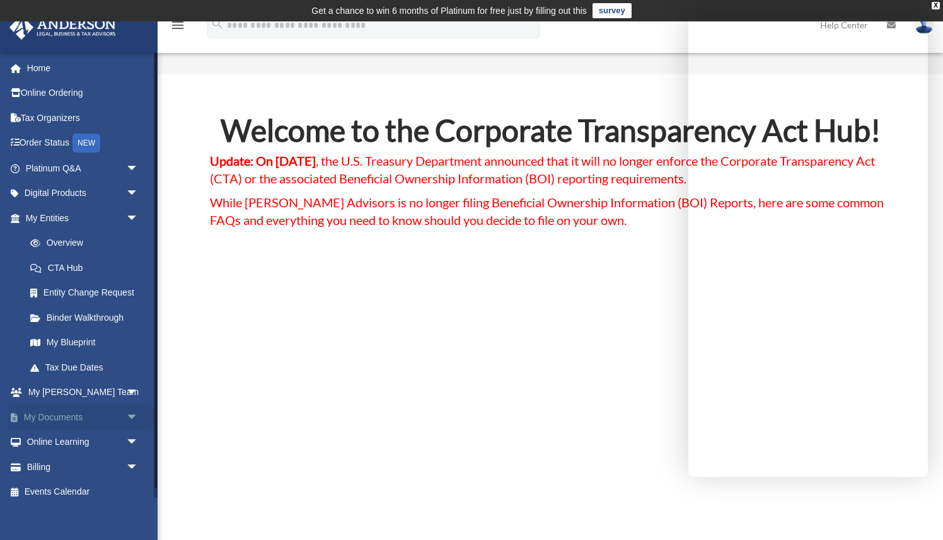
click at [133, 416] on span "arrow_drop_down" at bounding box center [138, 418] width 25 height 26
click at [52, 440] on link "Box" at bounding box center [88, 442] width 140 height 25
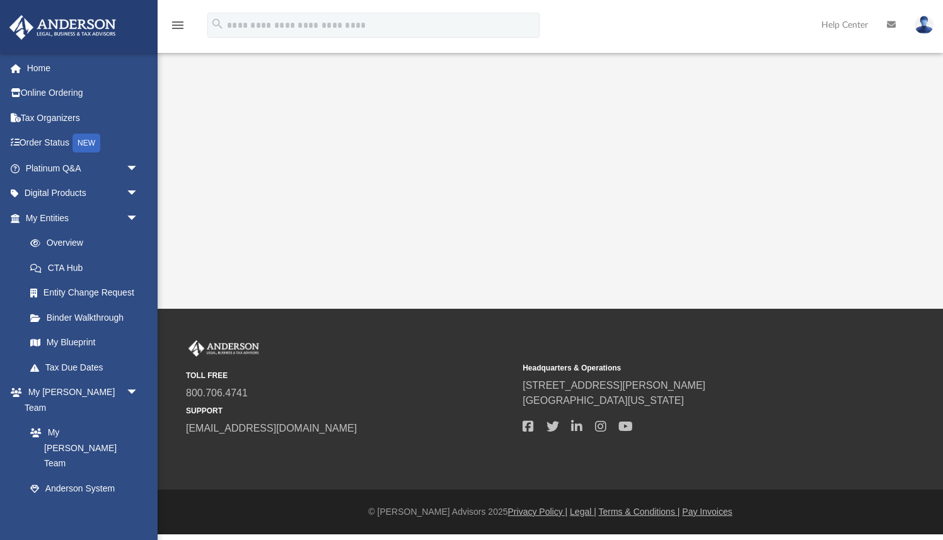
click at [53, 476] on link "Anderson System" at bounding box center [85, 488] width 134 height 25
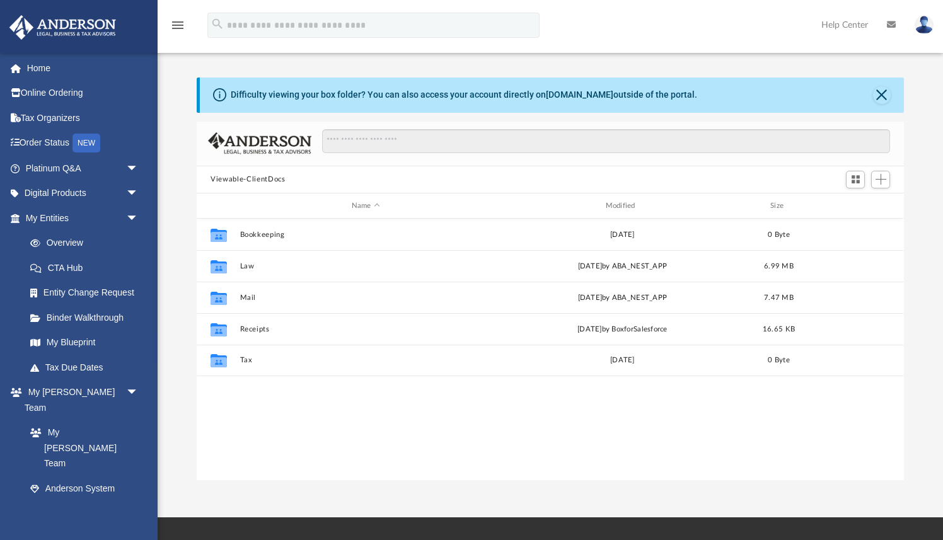
scroll to position [286, 706]
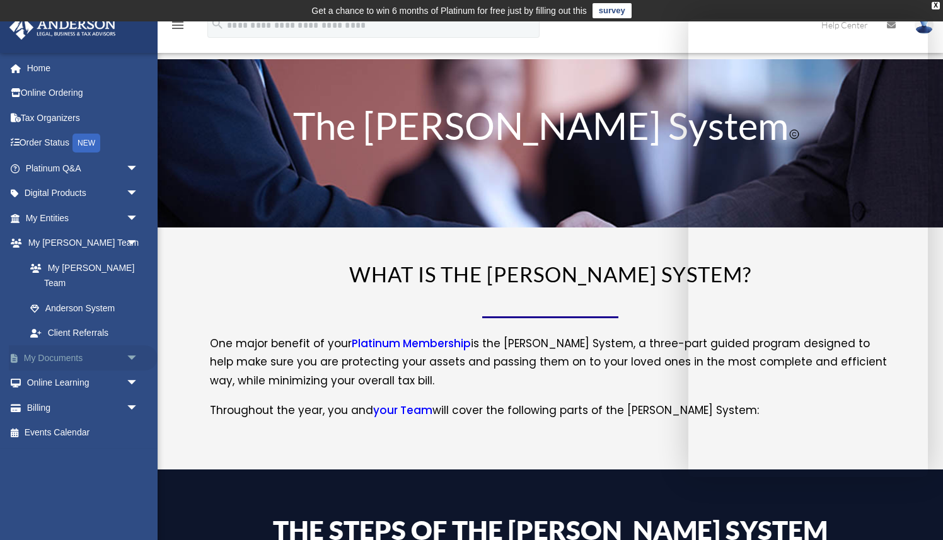
click at [78, 345] on link "My Documents arrow_drop_down" at bounding box center [83, 357] width 149 height 25
click at [132, 345] on span "arrow_drop_down" at bounding box center [138, 358] width 25 height 26
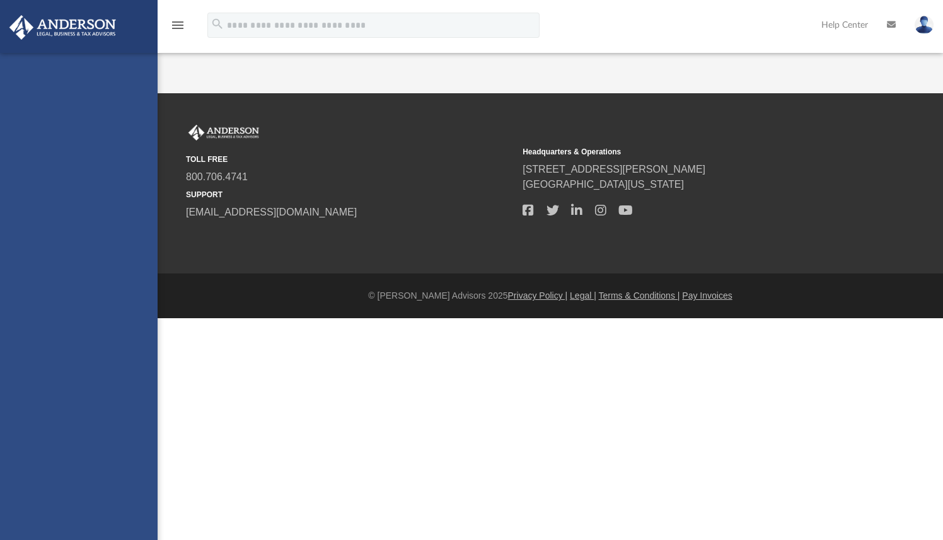
click at [55, 367] on div "[EMAIL_ADDRESS][DOMAIN_NAME] Sign Out [EMAIL_ADDRESS][DOMAIN_NAME] Home Online …" at bounding box center [79, 323] width 158 height 540
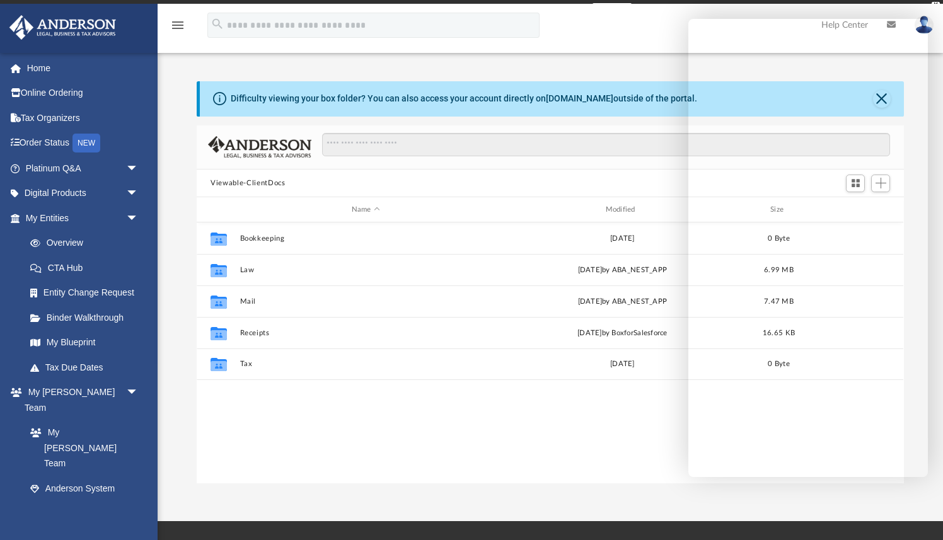
scroll to position [286, 706]
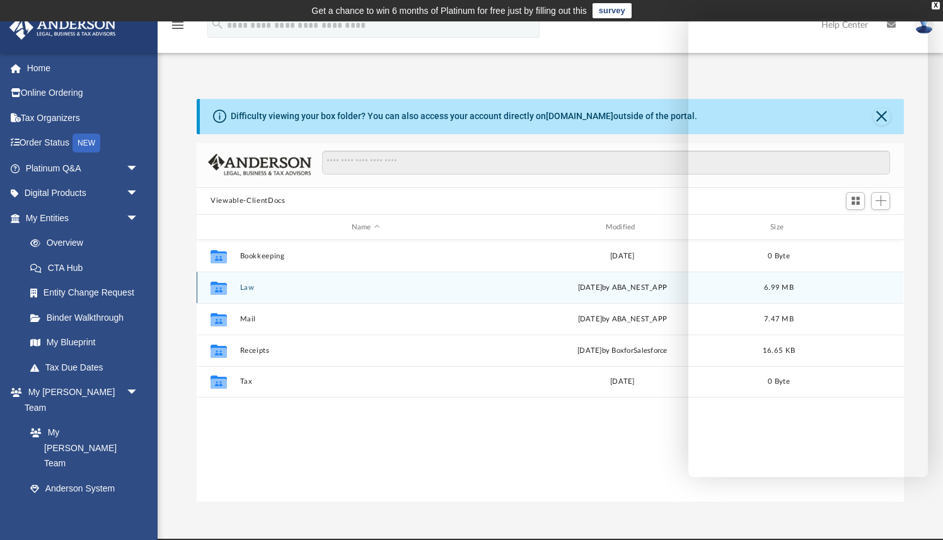
click at [226, 289] on icon "grid" at bounding box center [218, 290] width 16 height 10
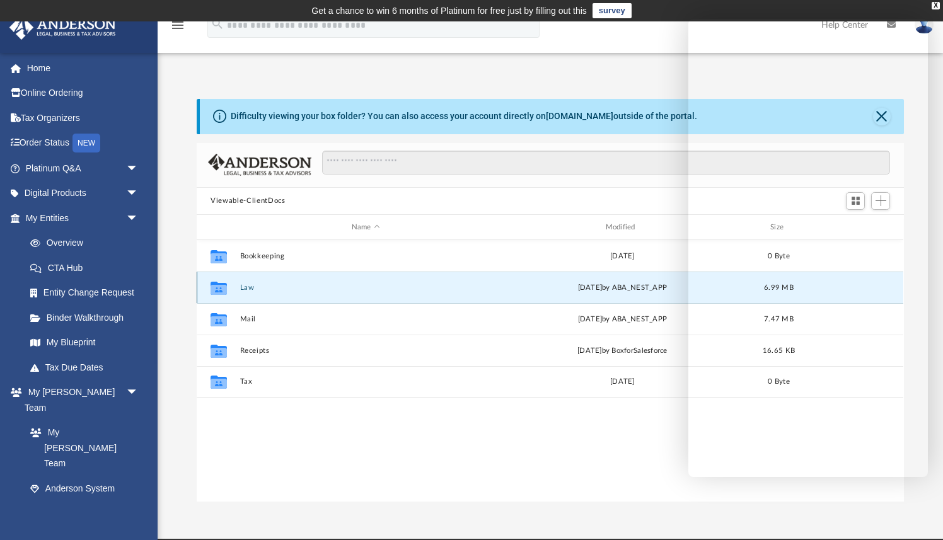
click at [226, 289] on icon "grid" at bounding box center [218, 290] width 16 height 10
click at [216, 292] on icon "grid" at bounding box center [218, 290] width 16 height 10
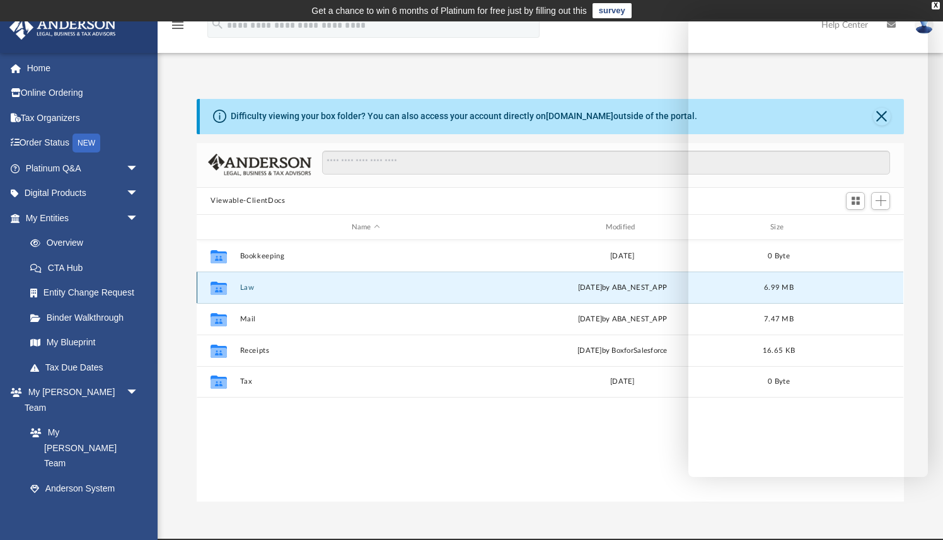
click at [216, 292] on icon "grid" at bounding box center [218, 290] width 16 height 10
click at [252, 287] on button "Law" at bounding box center [365, 288] width 251 height 8
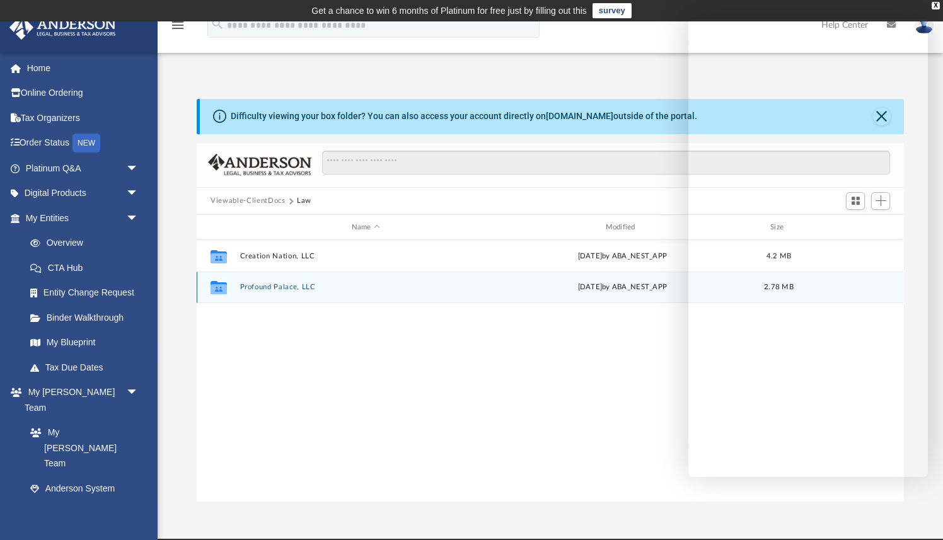
click at [252, 287] on button "Profound Palace, LLC" at bounding box center [365, 288] width 251 height 8
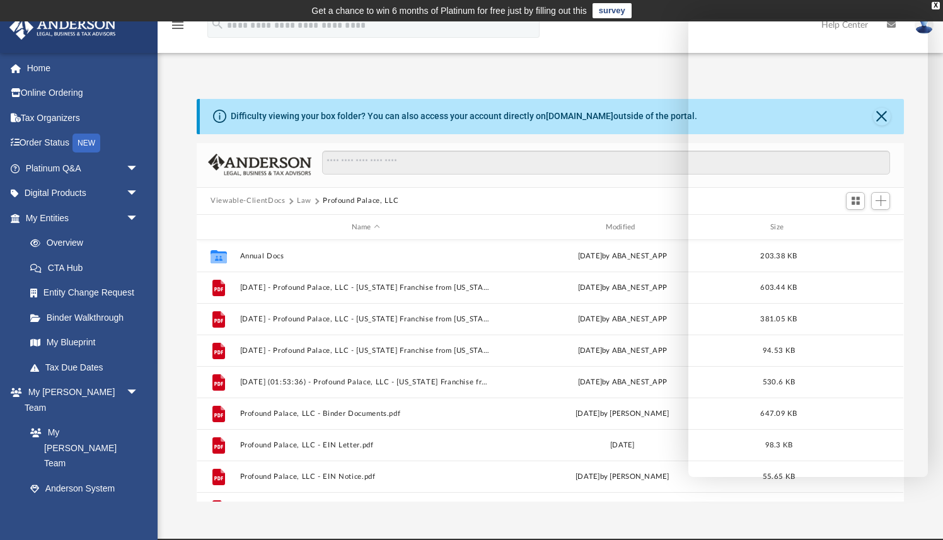
click at [304, 199] on button "Law" at bounding box center [304, 200] width 14 height 11
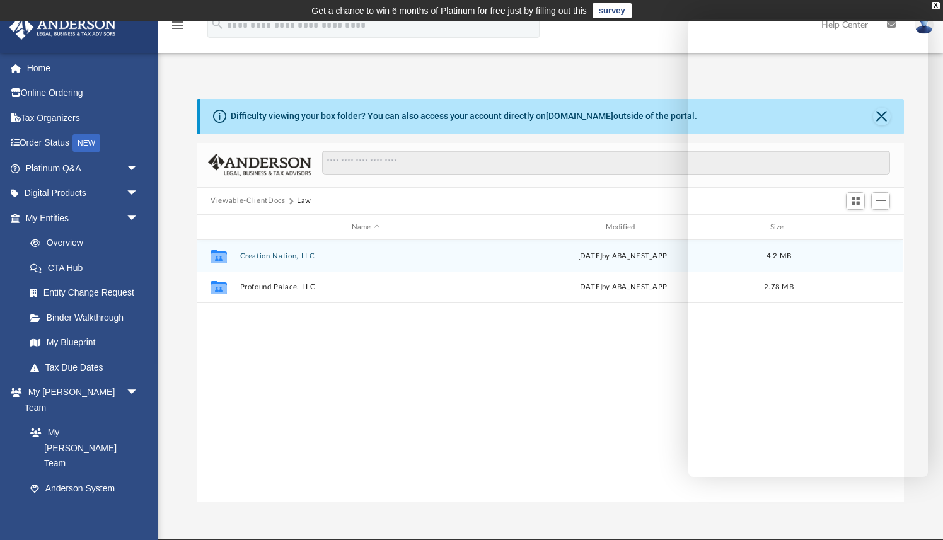
click at [259, 259] on button "Creation Nation, LLC" at bounding box center [365, 256] width 251 height 8
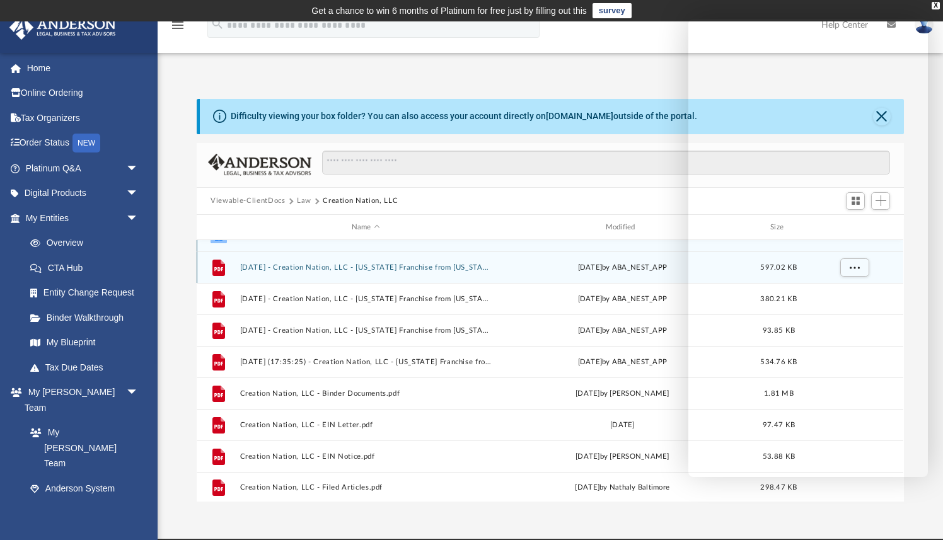
scroll to position [22, 0]
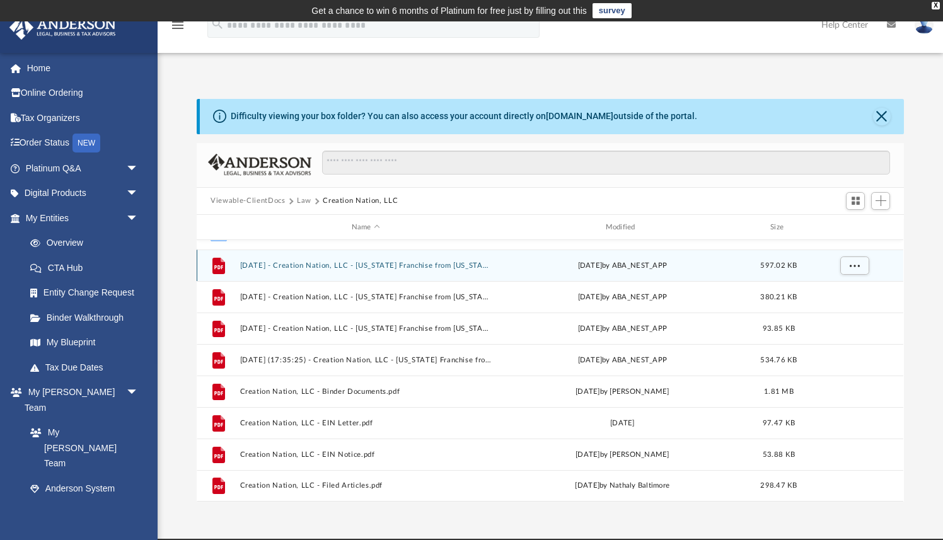
click at [400, 270] on div "File 2024.03.20 - Creation Nation, LLC - Texas Franchise from Texas Comptroller…" at bounding box center [550, 266] width 706 height 32
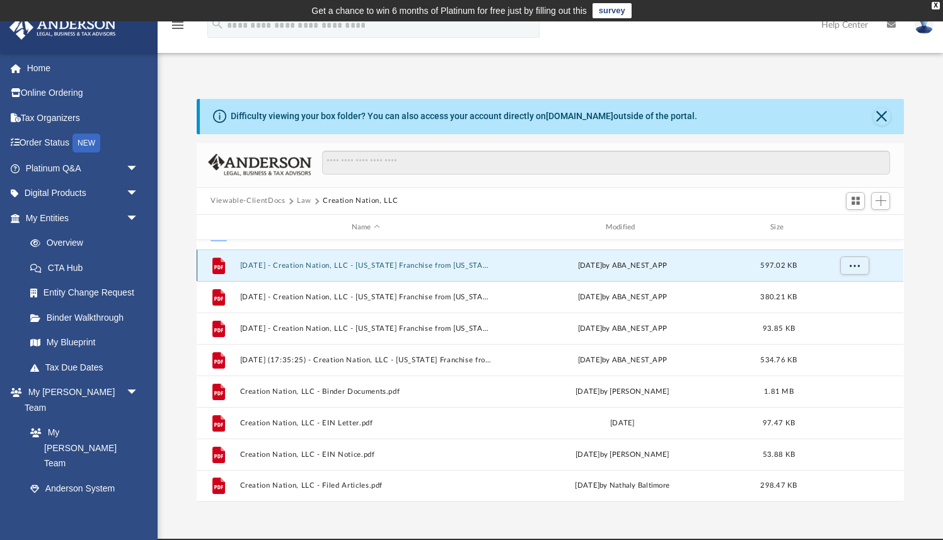
click at [400, 264] on button "2024.03.20 - Creation Nation, LLC - Texas Franchise from Texas Comptroller.pdf" at bounding box center [365, 266] width 251 height 8
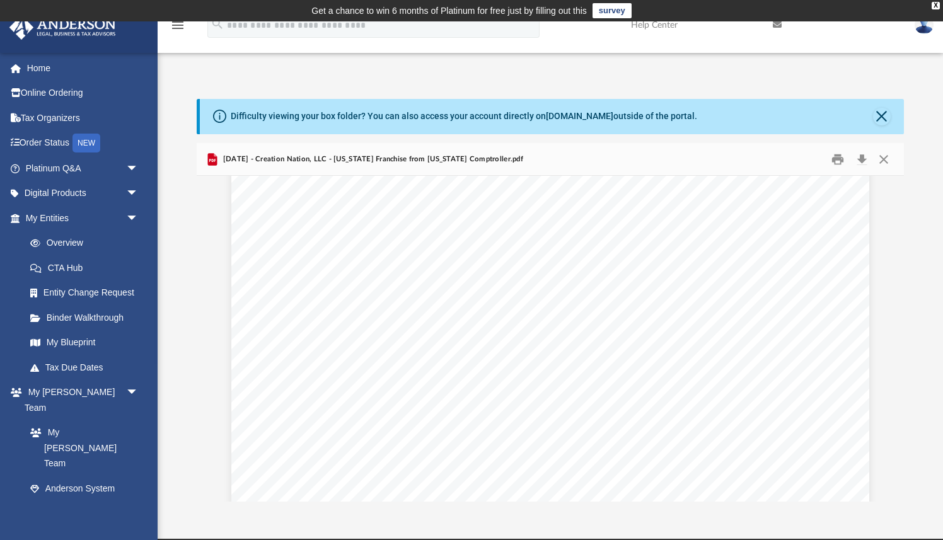
scroll to position [0, 0]
click at [884, 162] on button "Close" at bounding box center [883, 159] width 23 height 20
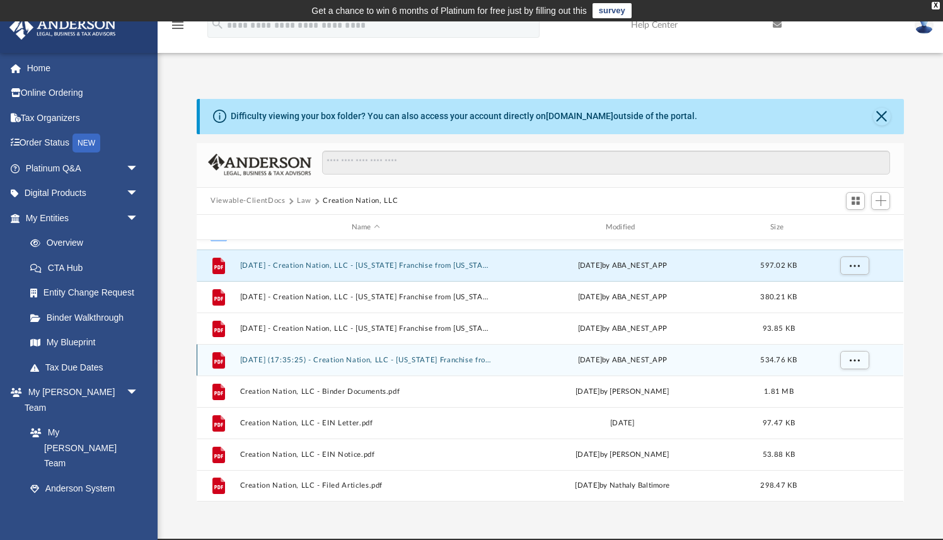
click at [445, 361] on button "2025.01.29 (17:35:25) - Creation Nation, LLC - Texas Franchise from Texas Compt…" at bounding box center [365, 360] width 251 height 8
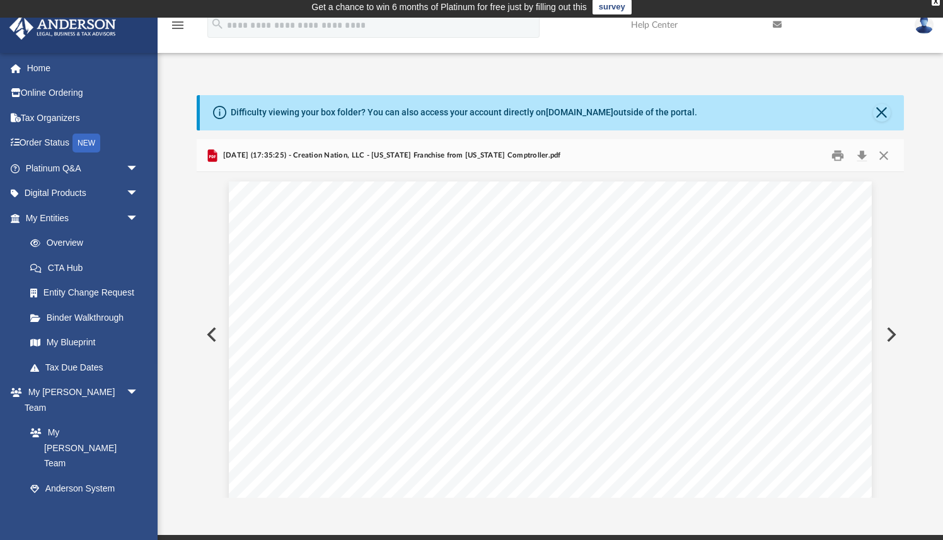
scroll to position [1, 0]
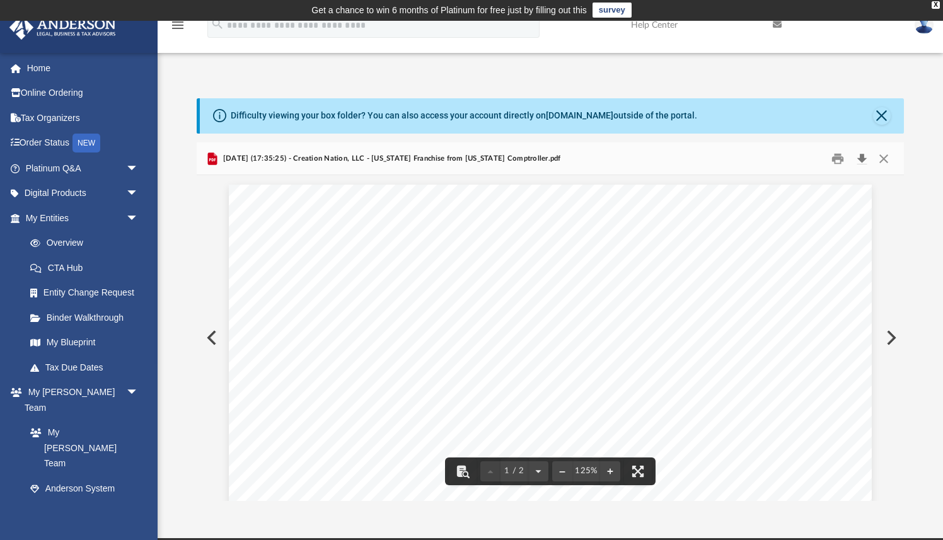
click at [863, 159] on button "Download" at bounding box center [861, 159] width 23 height 20
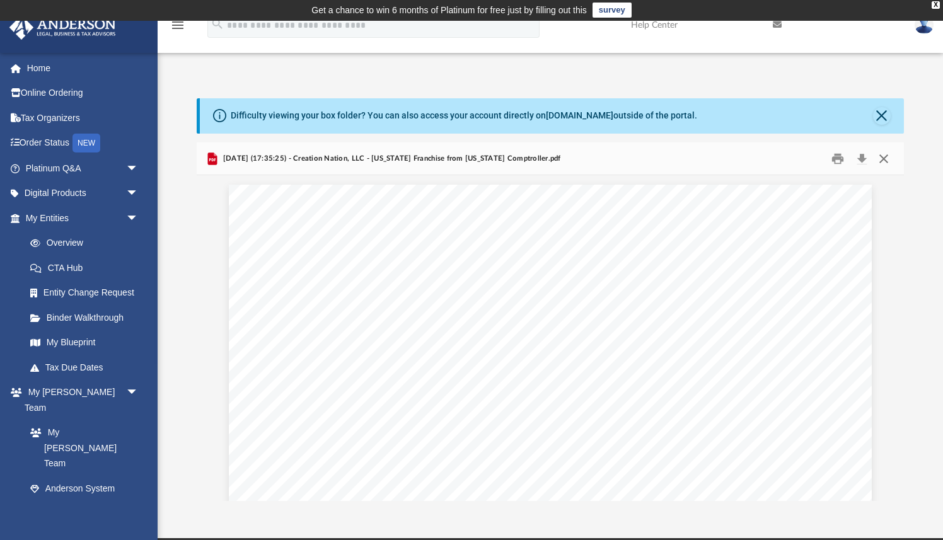
click at [889, 158] on button "Close" at bounding box center [883, 159] width 23 height 20
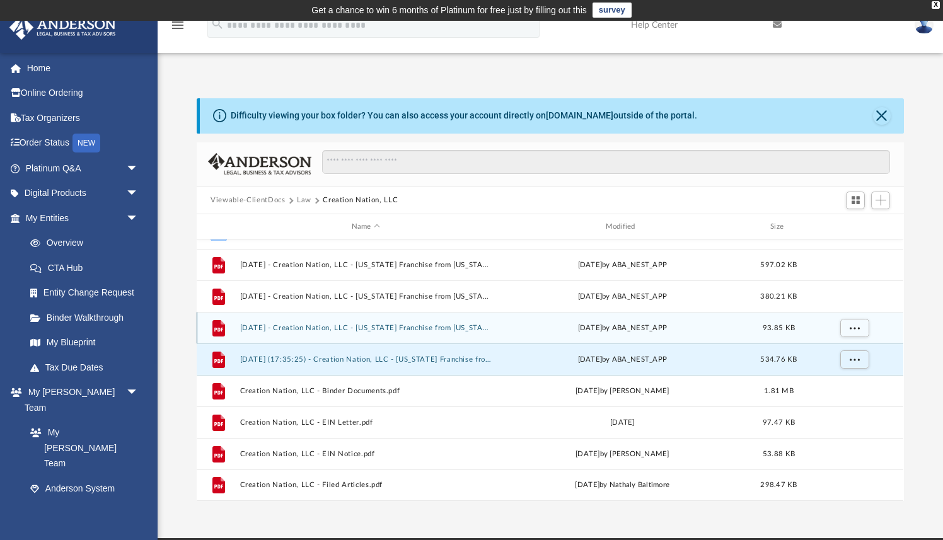
click at [349, 325] on button "2024.04.23 - Creation Nation, LLC - Texas Franchise from Texas Comptroller.pdf" at bounding box center [365, 328] width 251 height 8
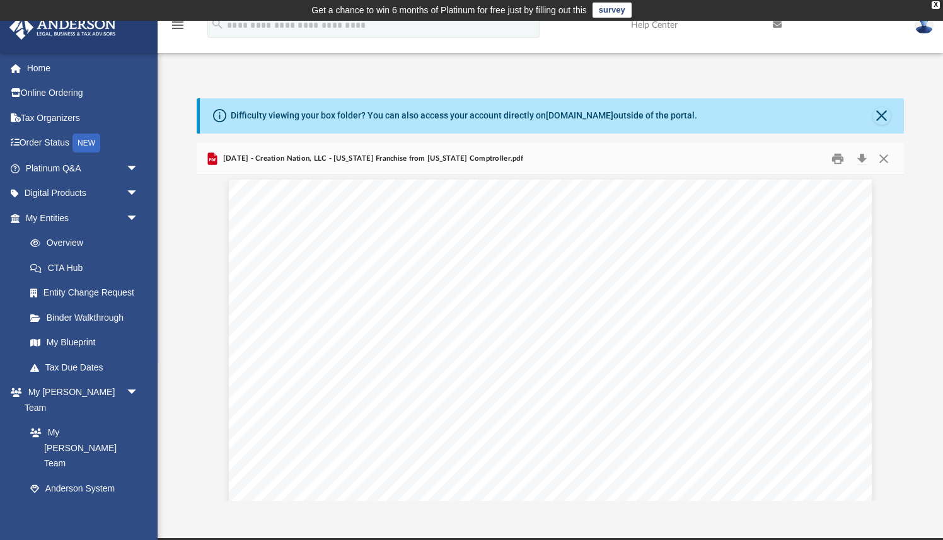
scroll to position [0, 0]
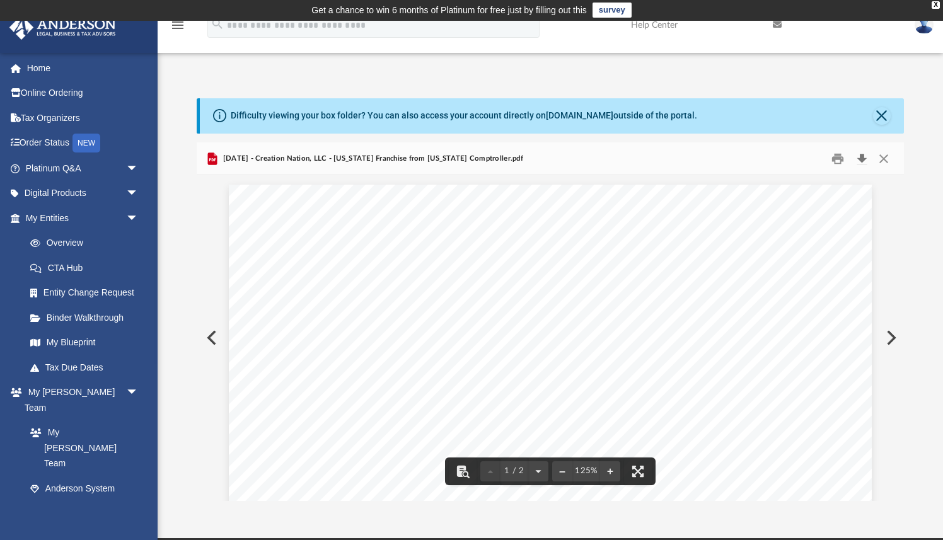
click at [861, 156] on button "Download" at bounding box center [861, 159] width 23 height 20
click at [887, 159] on button "Close" at bounding box center [883, 159] width 23 height 20
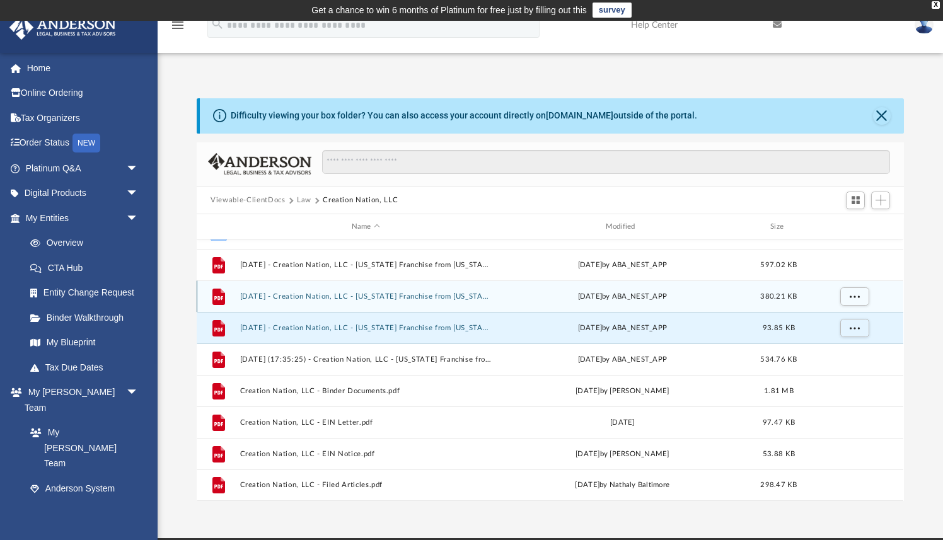
click at [373, 296] on button "2024.03.21 - Creation Nation, LLC - Texas Franchise from Texas Comptroller.pdf" at bounding box center [365, 296] width 251 height 8
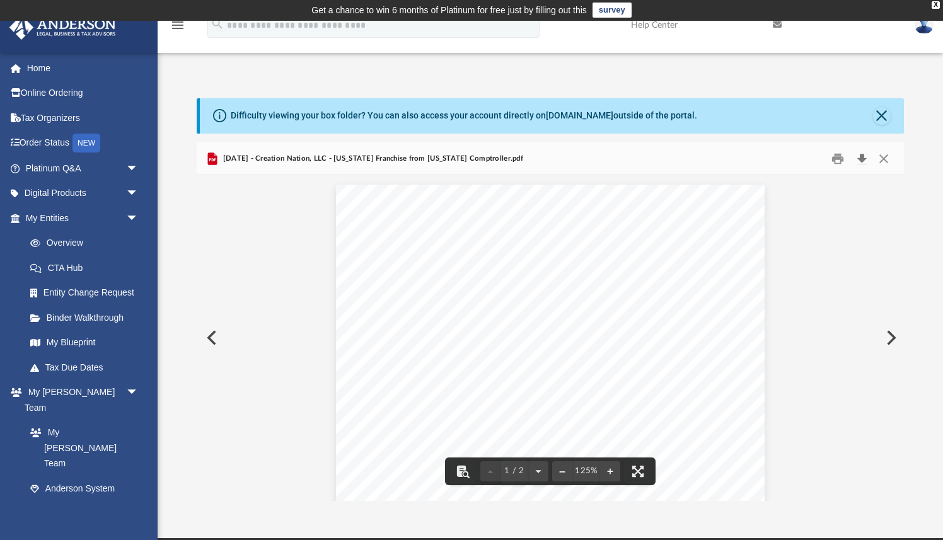
click at [860, 161] on button "Download" at bounding box center [861, 159] width 23 height 20
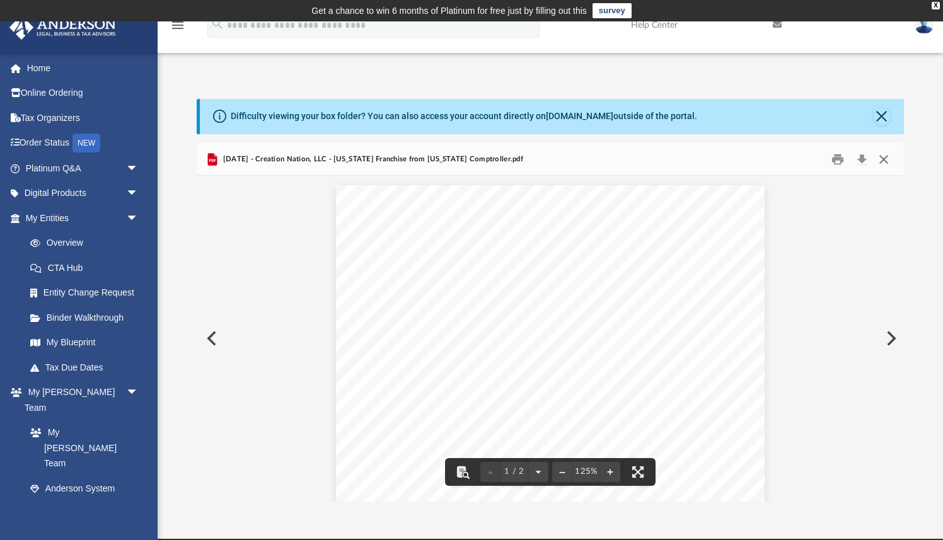
click at [888, 159] on button "Close" at bounding box center [883, 159] width 23 height 20
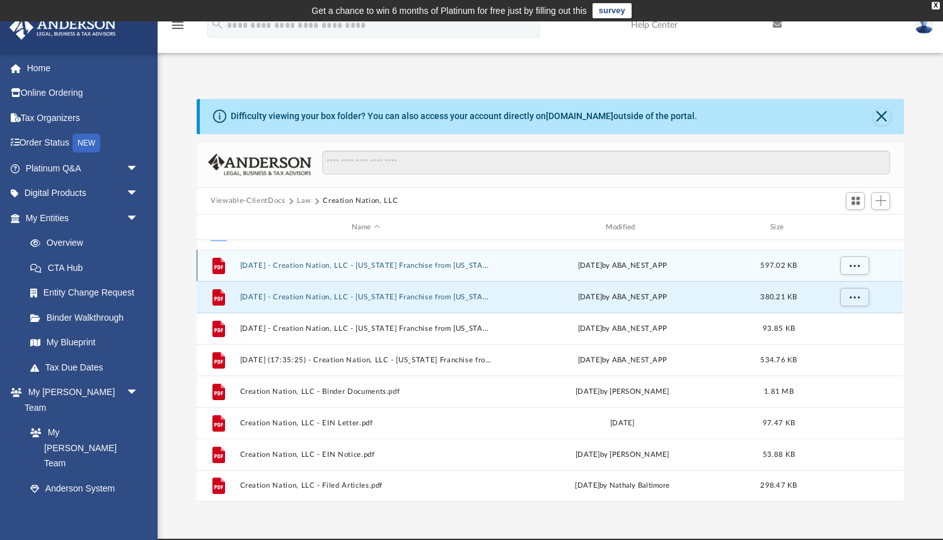
click at [377, 267] on button "2024.03.20 - Creation Nation, LLC - Texas Franchise from Texas Comptroller.pdf" at bounding box center [365, 266] width 251 height 8
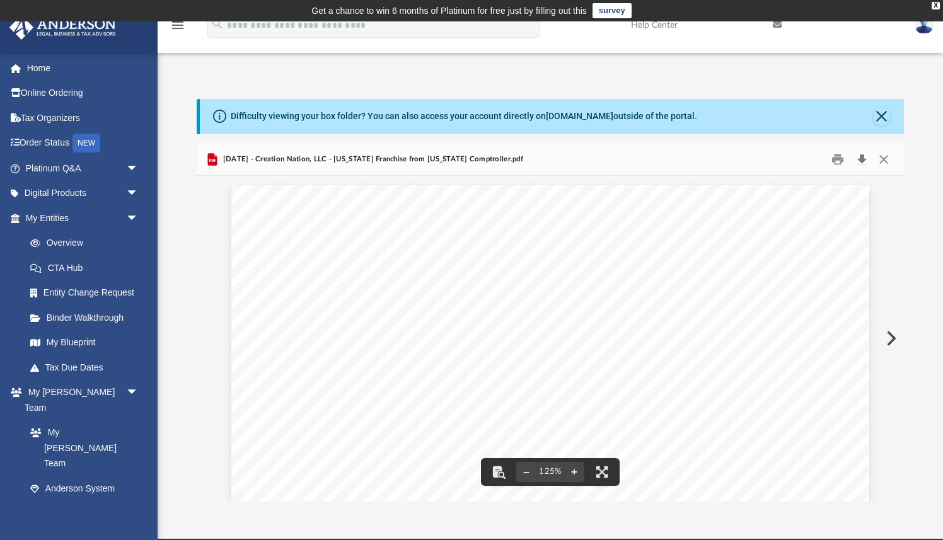
click at [860, 158] on button "Download" at bounding box center [861, 159] width 23 height 20
click at [887, 159] on button "Close" at bounding box center [883, 159] width 23 height 20
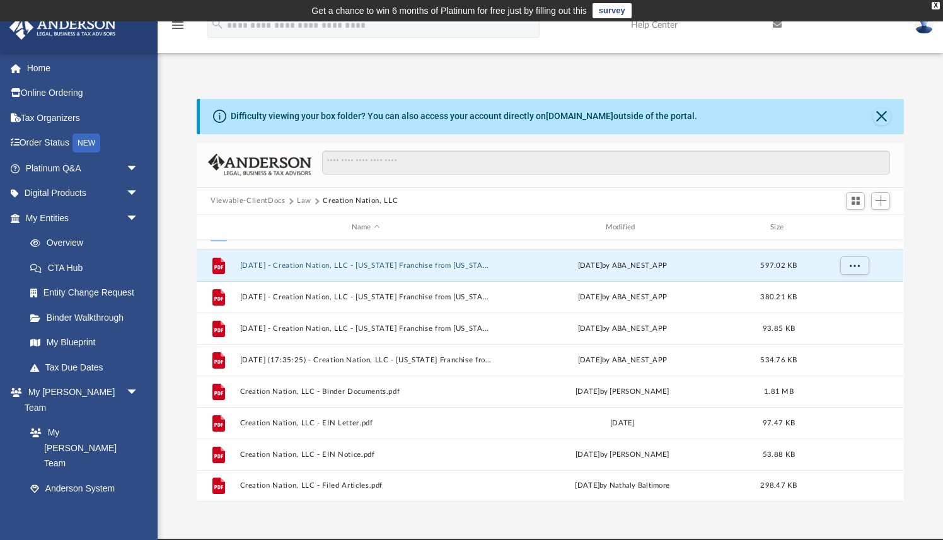
click at [303, 200] on button "Law" at bounding box center [304, 200] width 14 height 11
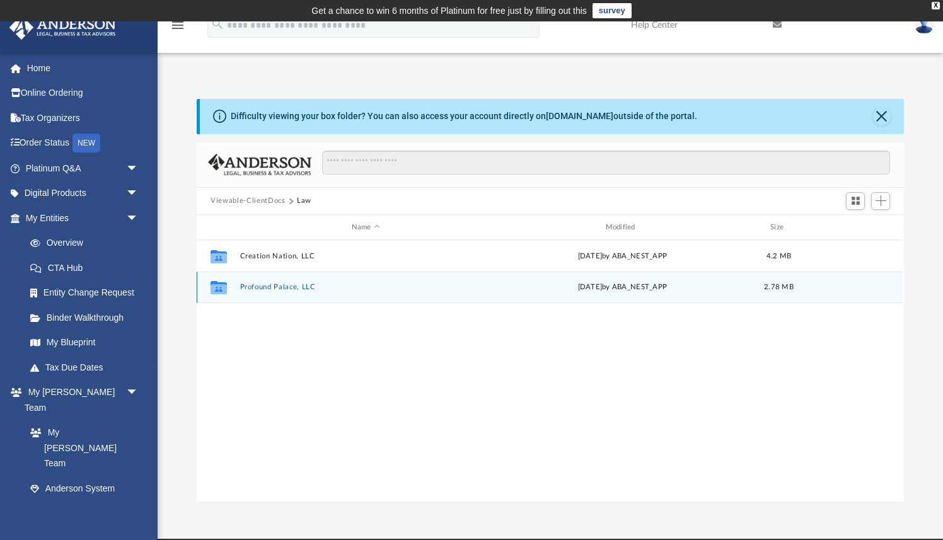
click at [282, 292] on div "Collaborated Folder Profound Palace, LLC Fri Apr 11 2025 by ABA_NEST_APP 2.78 MB" at bounding box center [550, 288] width 706 height 32
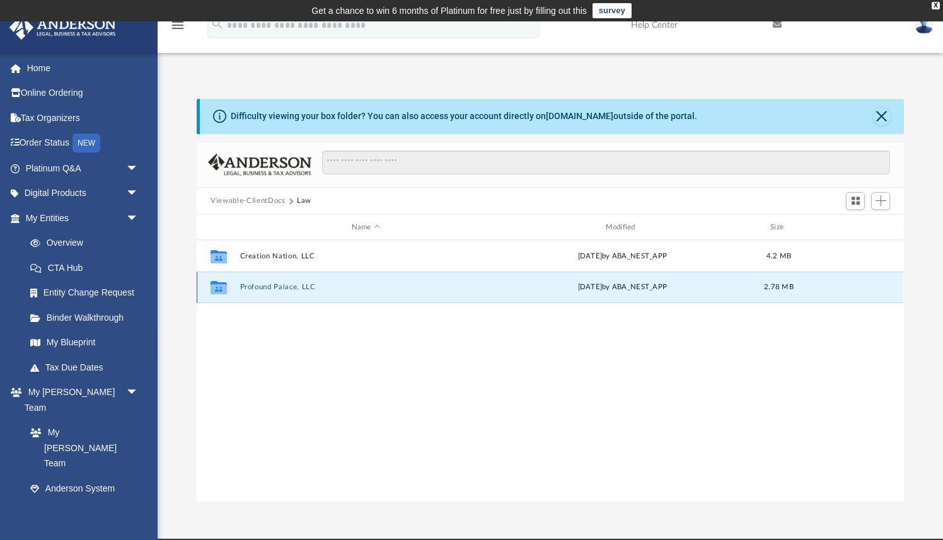
click at [291, 287] on button "Profound Palace, LLC" at bounding box center [365, 288] width 251 height 8
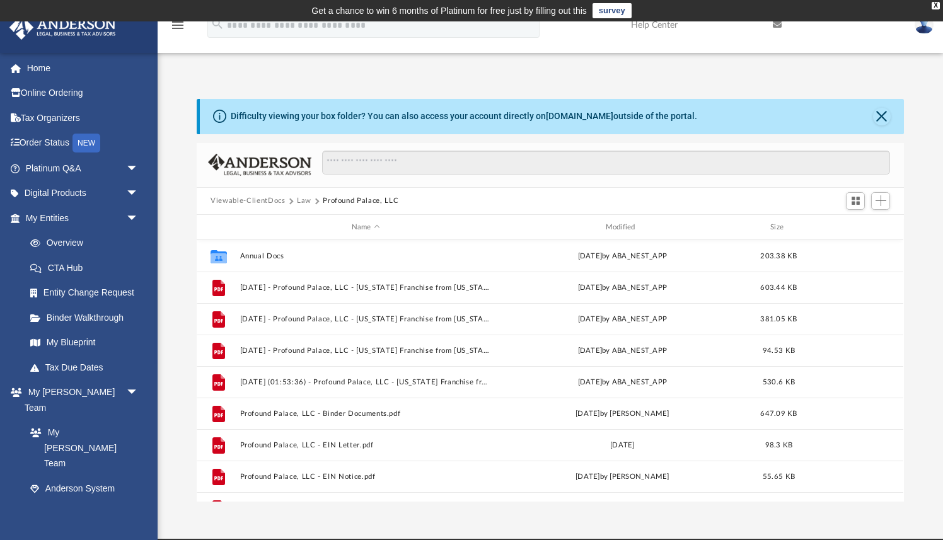
click at [302, 200] on button "Law" at bounding box center [304, 200] width 14 height 11
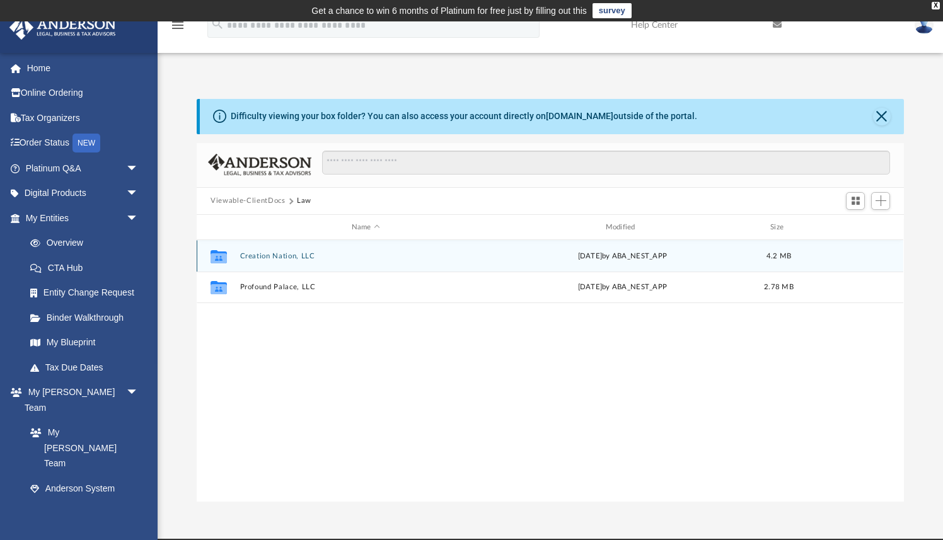
click at [272, 256] on button "Creation Nation, LLC" at bounding box center [365, 256] width 251 height 8
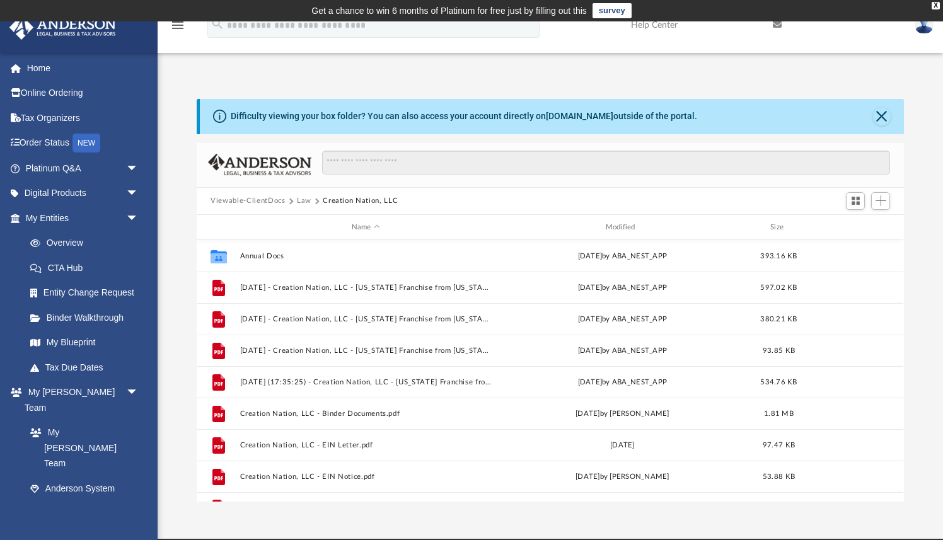
click at [304, 199] on button "Law" at bounding box center [304, 200] width 14 height 11
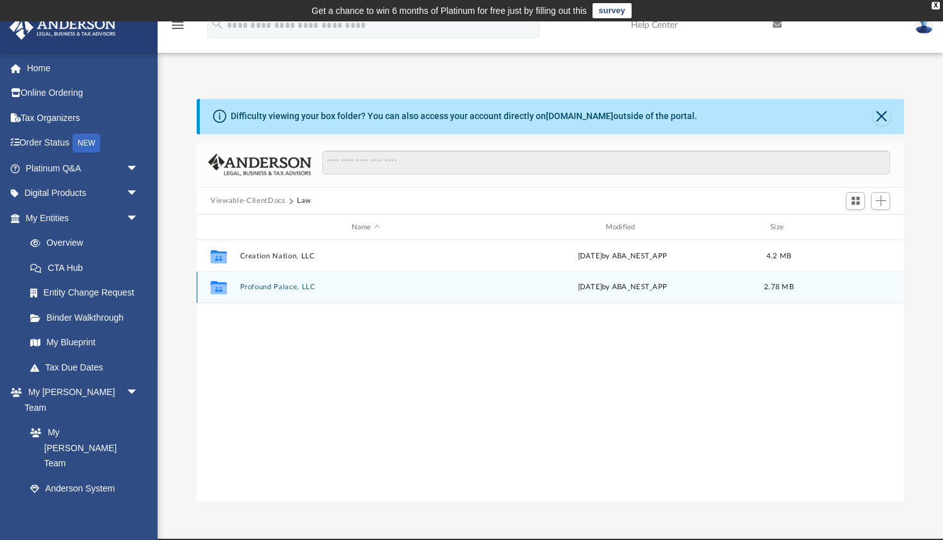
click at [269, 286] on button "Profound Palace, LLC" at bounding box center [365, 288] width 251 height 8
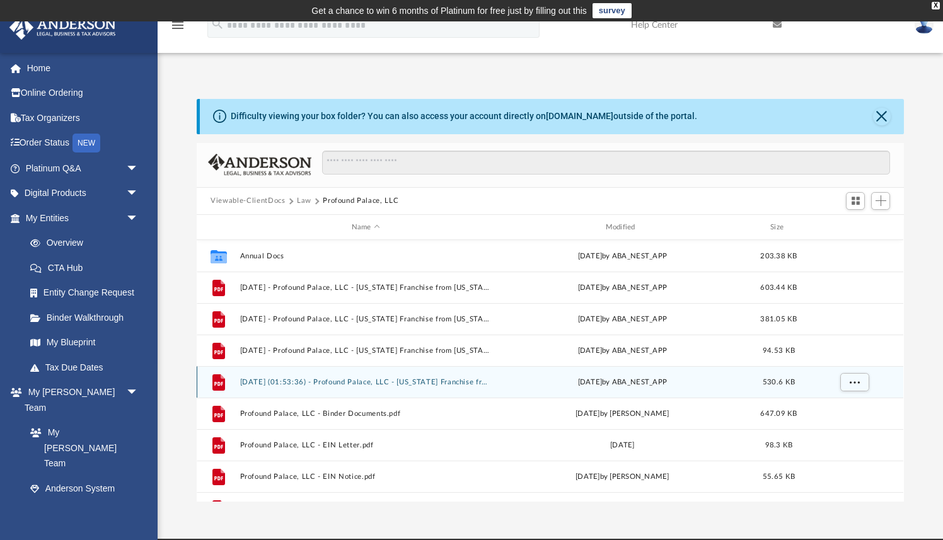
click at [374, 380] on button "2025.01.31 (01:53:36) - Profound Palace, LLC - Texas Franchise from Texas Compt…" at bounding box center [365, 382] width 251 height 8
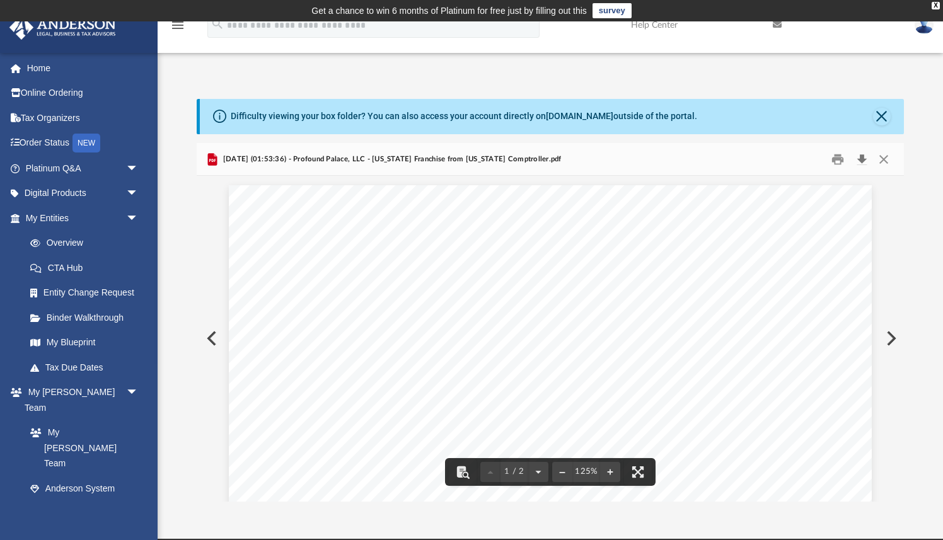
click at [860, 160] on button "Download" at bounding box center [861, 159] width 23 height 20
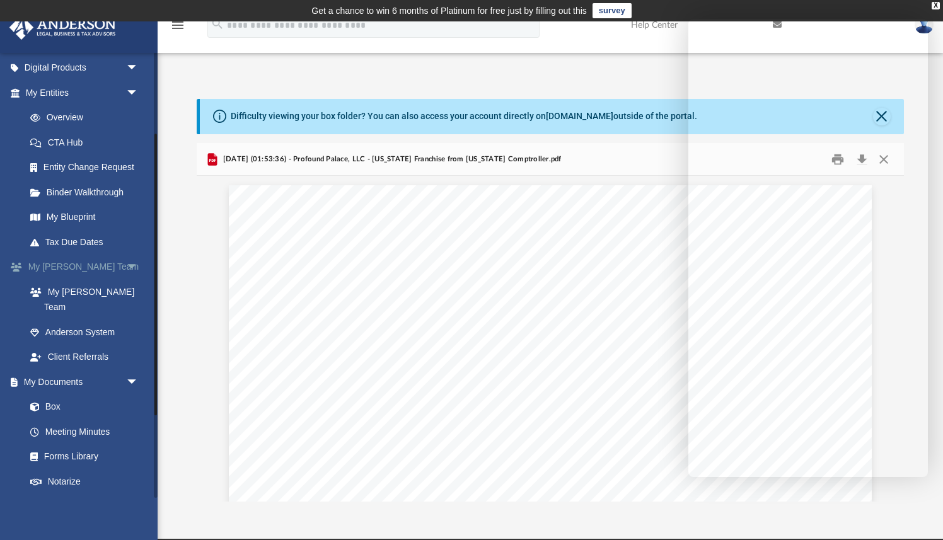
scroll to position [129, 0]
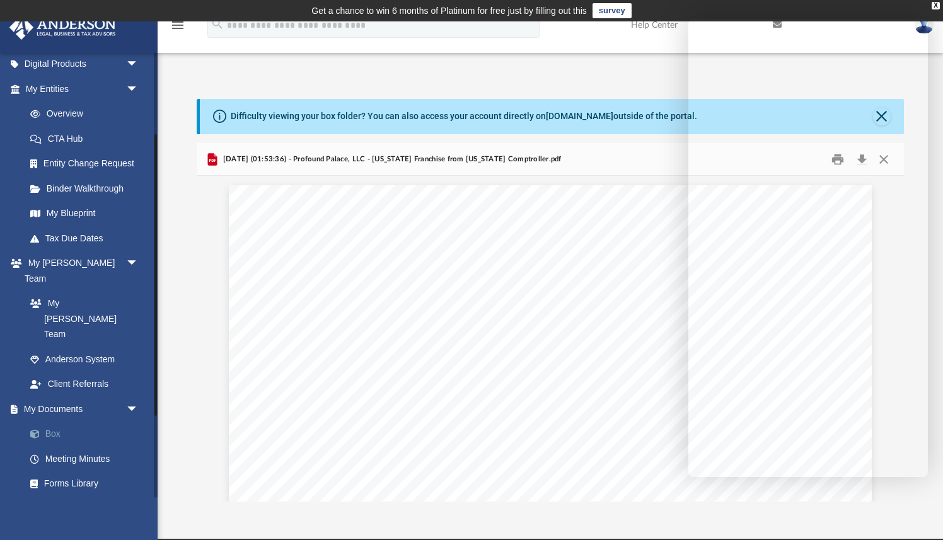
click at [57, 422] on link "Box" at bounding box center [88, 434] width 140 height 25
click at [55, 422] on link "Box" at bounding box center [88, 434] width 140 height 25
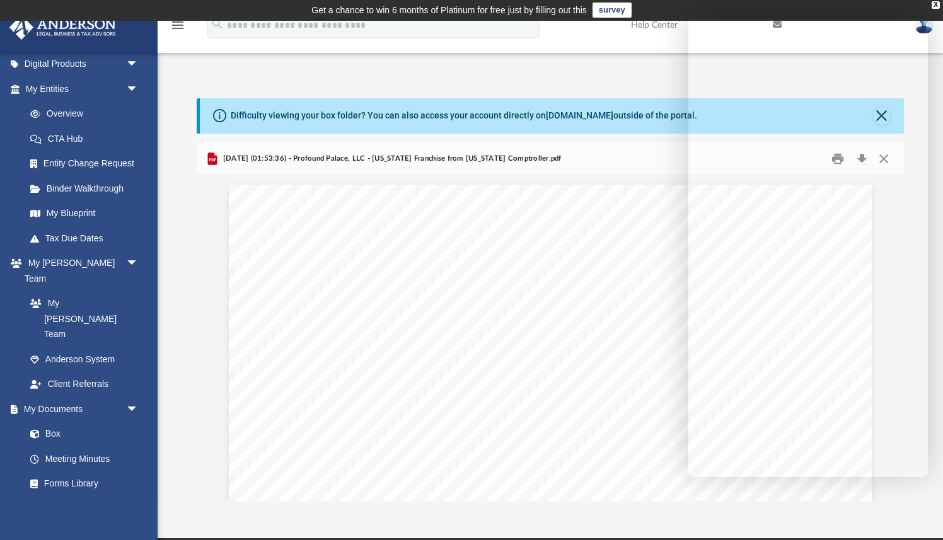
scroll to position [0, 0]
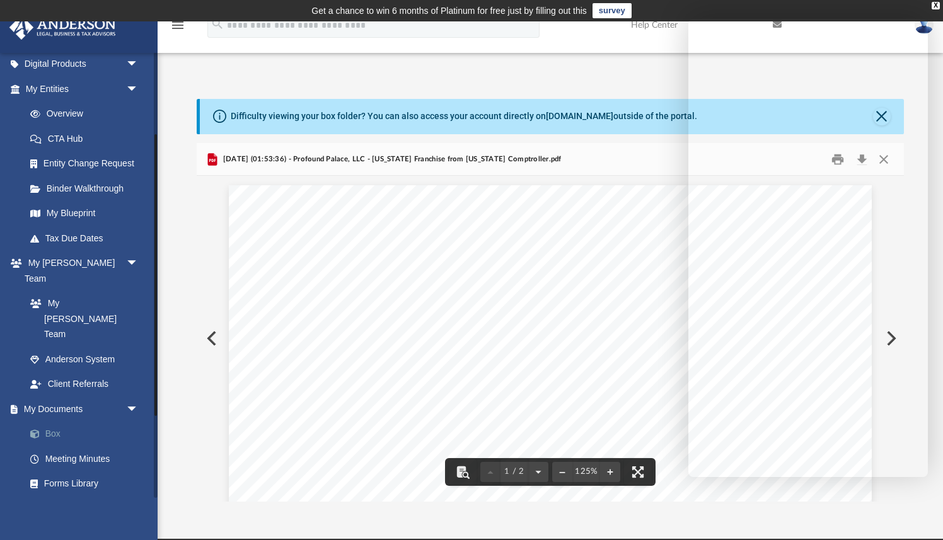
click at [57, 422] on link "Box" at bounding box center [88, 434] width 140 height 25
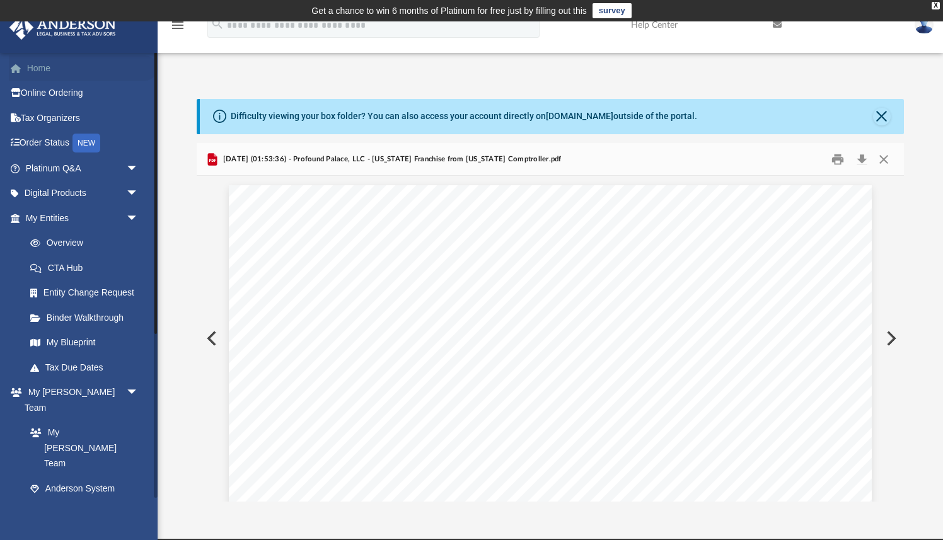
click at [42, 71] on link "Home" at bounding box center [83, 67] width 149 height 25
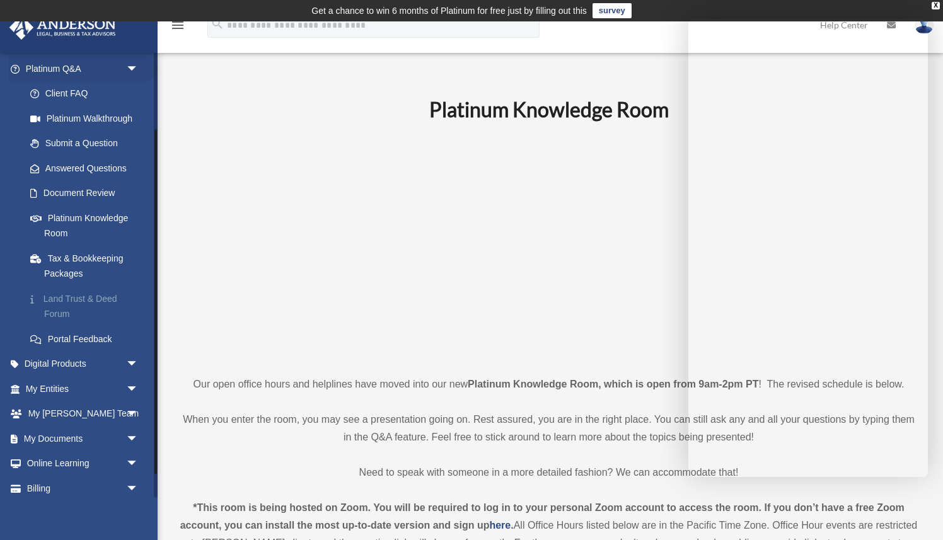
scroll to position [98, 0]
click at [131, 386] on span "arrow_drop_down" at bounding box center [138, 390] width 25 height 26
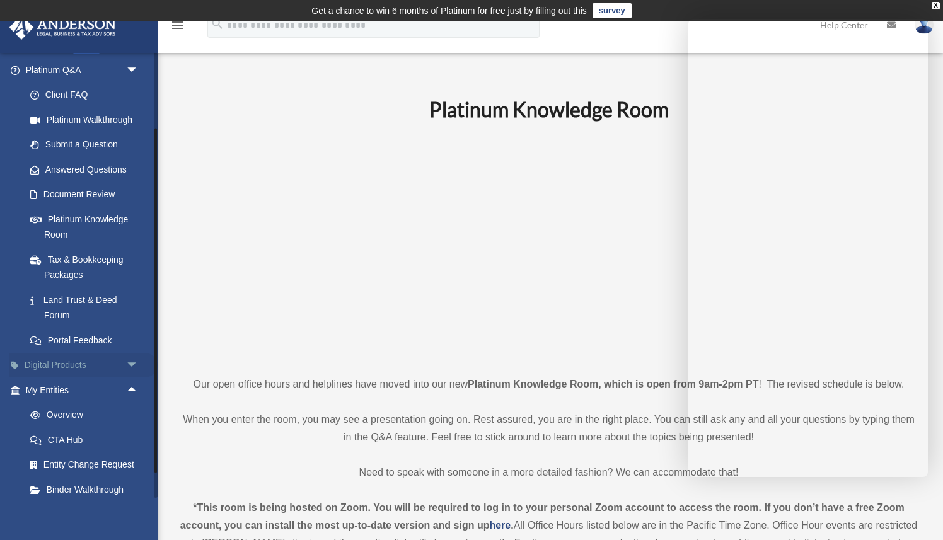
click at [132, 361] on span "arrow_drop_down" at bounding box center [138, 366] width 25 height 26
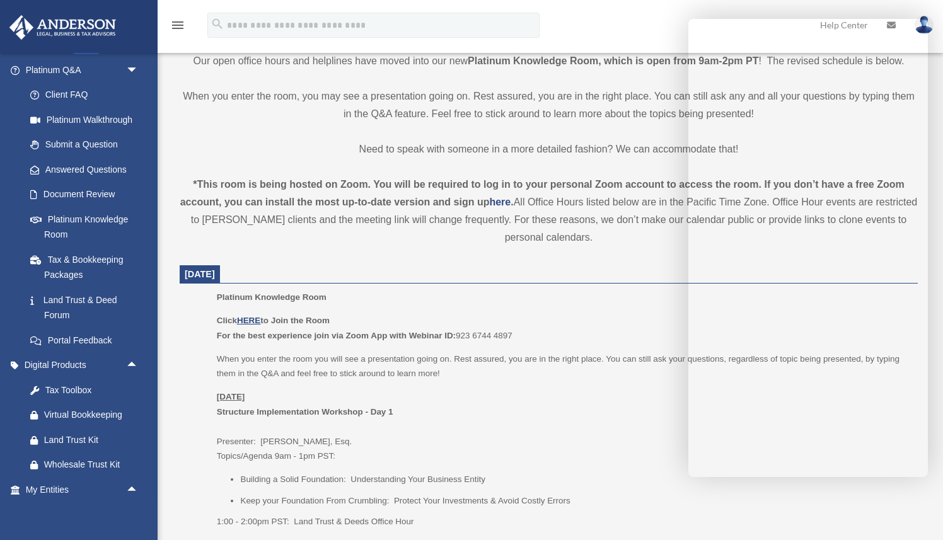
scroll to position [325, 0]
click at [251, 318] on u "HERE" at bounding box center [248, 318] width 23 height 9
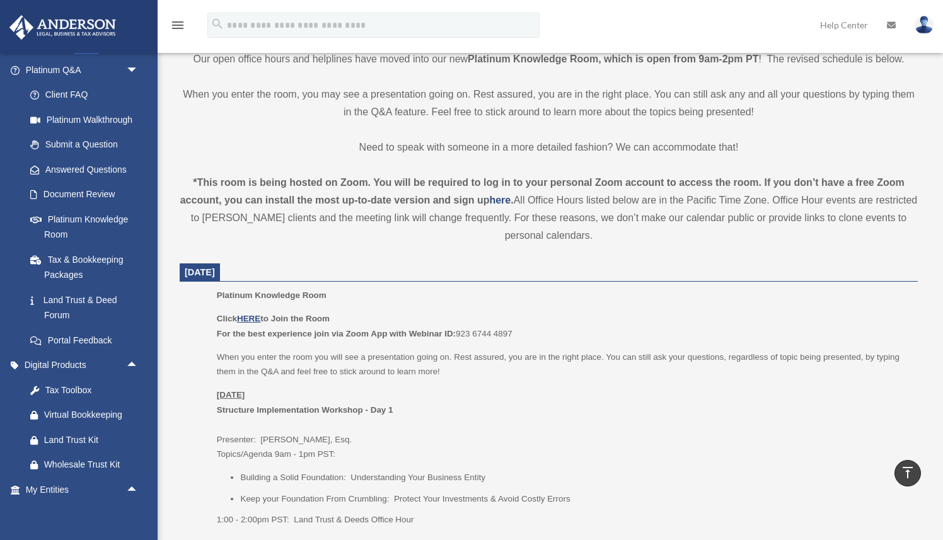
scroll to position [0, 0]
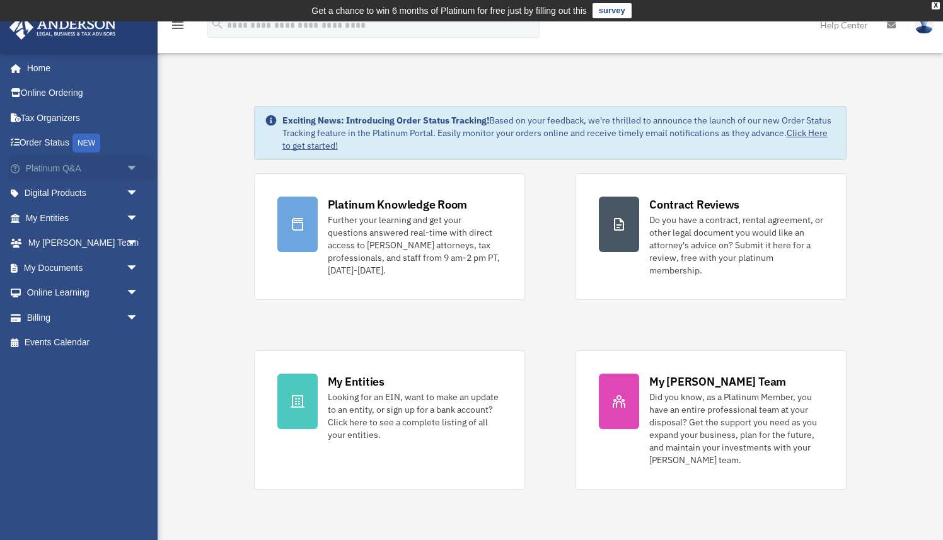
click at [134, 168] on span "arrow_drop_down" at bounding box center [138, 169] width 25 height 26
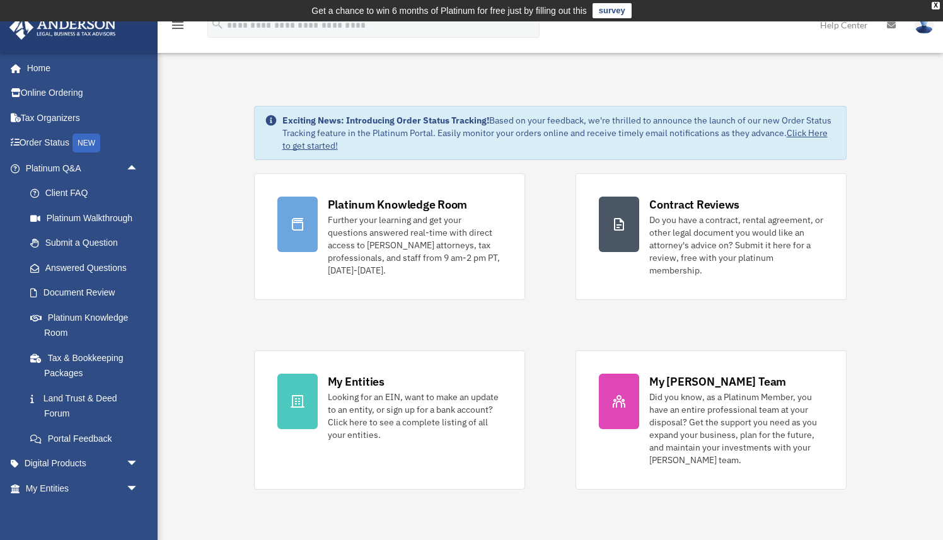
click at [783, 430] on div "Did you know, as a Platinum Member, you have an entire professional team at you…" at bounding box center [736, 429] width 174 height 76
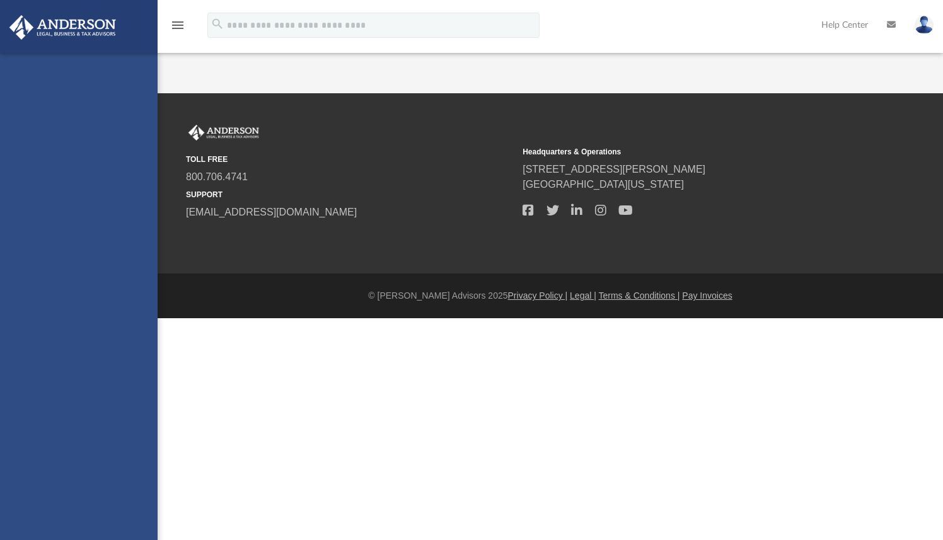
click at [885, 369] on html "X Get a chance to win 6 months of Platinum for free just by filling out this su…" at bounding box center [471, 184] width 943 height 369
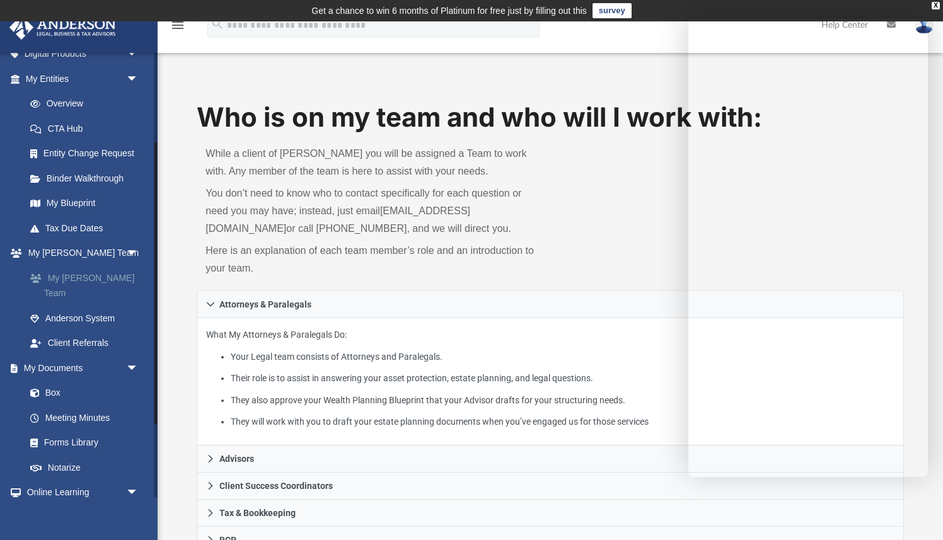
scroll to position [159, 0]
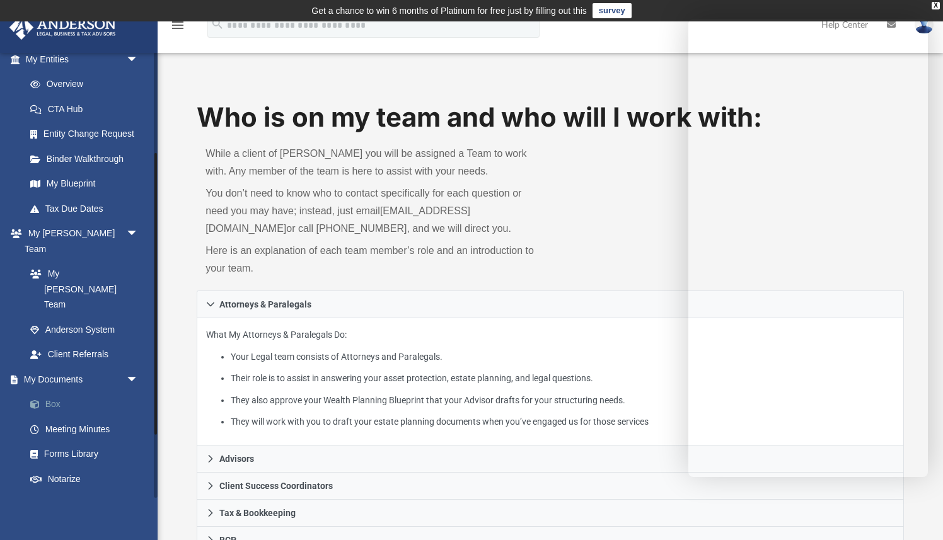
click at [55, 392] on link "Box" at bounding box center [88, 404] width 140 height 25
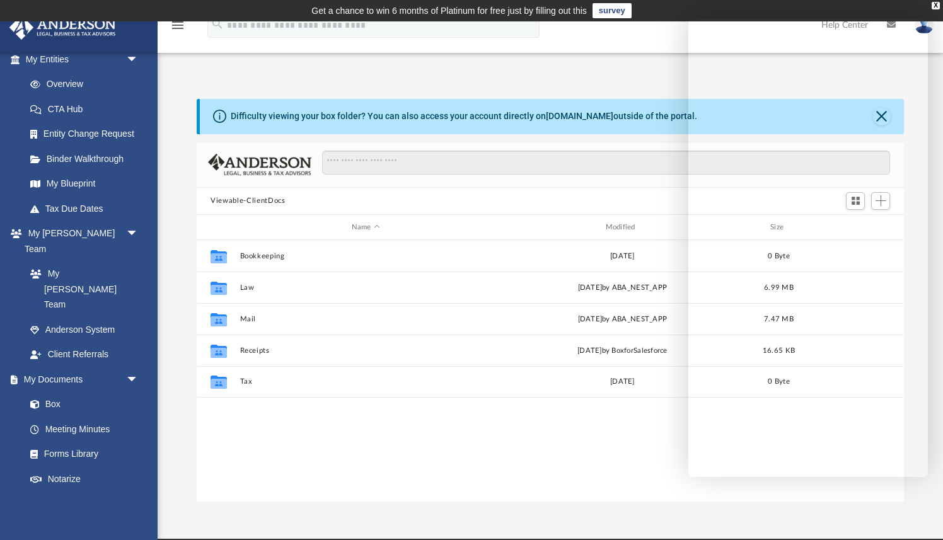
scroll to position [286, 706]
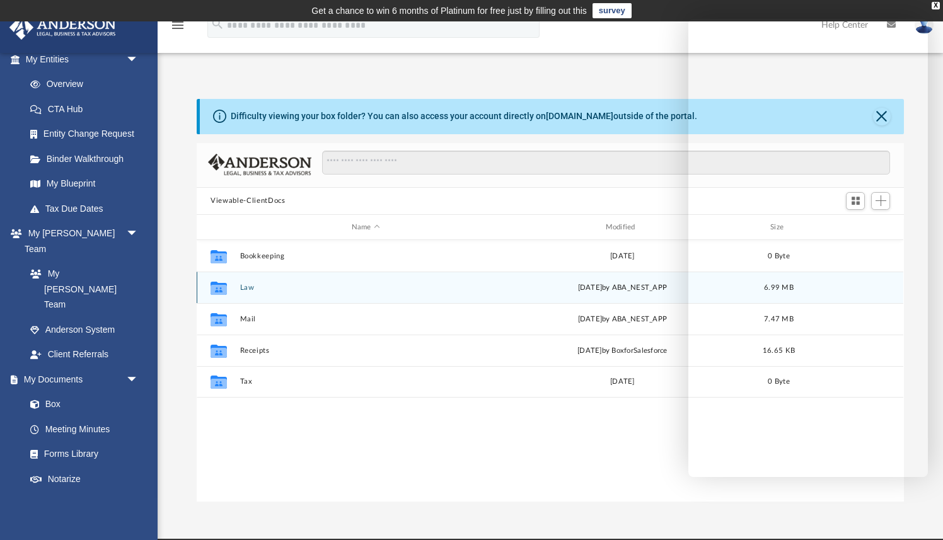
click at [247, 288] on button "Law" at bounding box center [365, 288] width 251 height 8
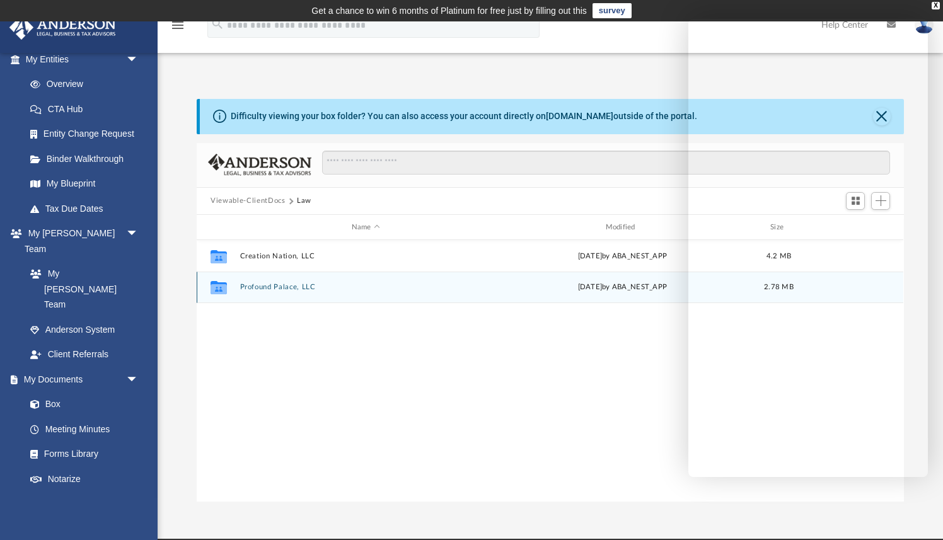
click at [247, 288] on button "Profound Palace, LLC" at bounding box center [365, 288] width 251 height 8
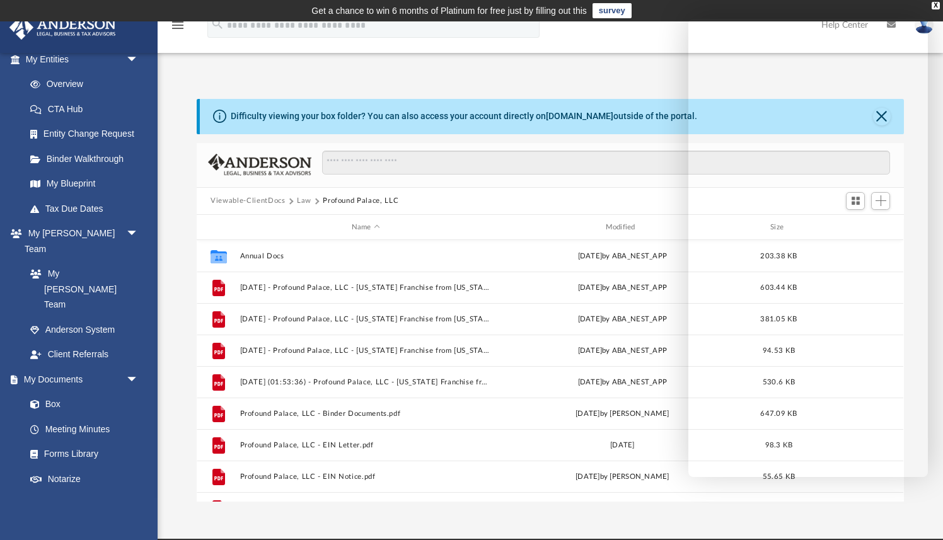
click at [304, 201] on button "Law" at bounding box center [304, 200] width 14 height 11
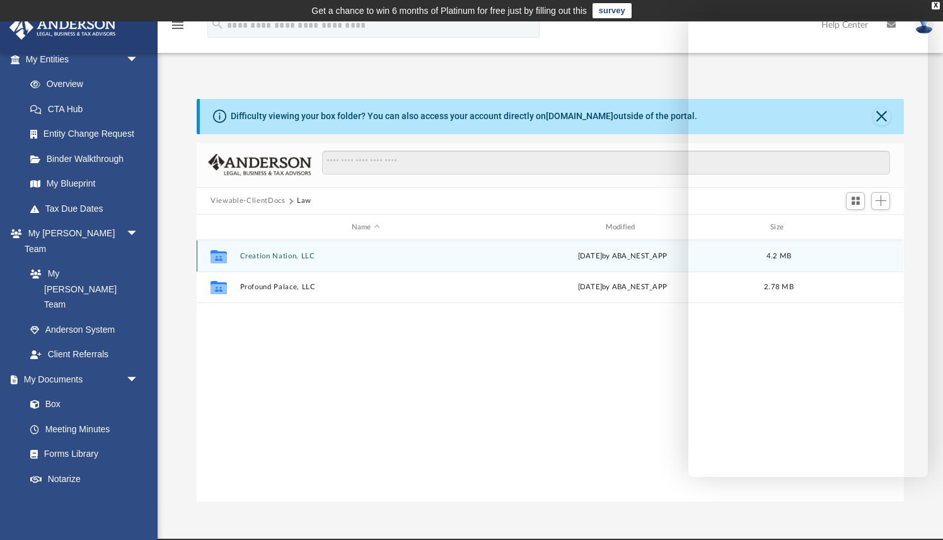
click at [248, 255] on button "Creation Nation, LLC" at bounding box center [365, 256] width 251 height 8
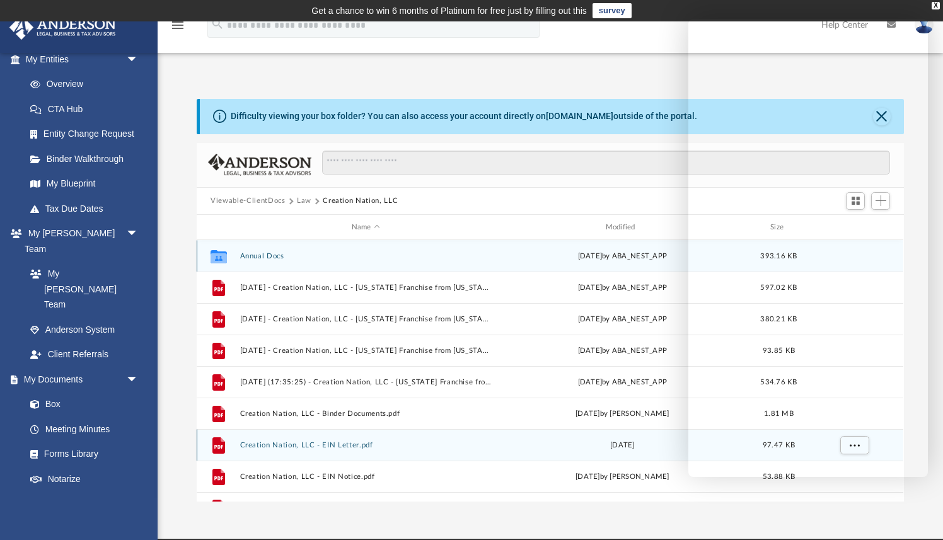
scroll to position [22, 0]
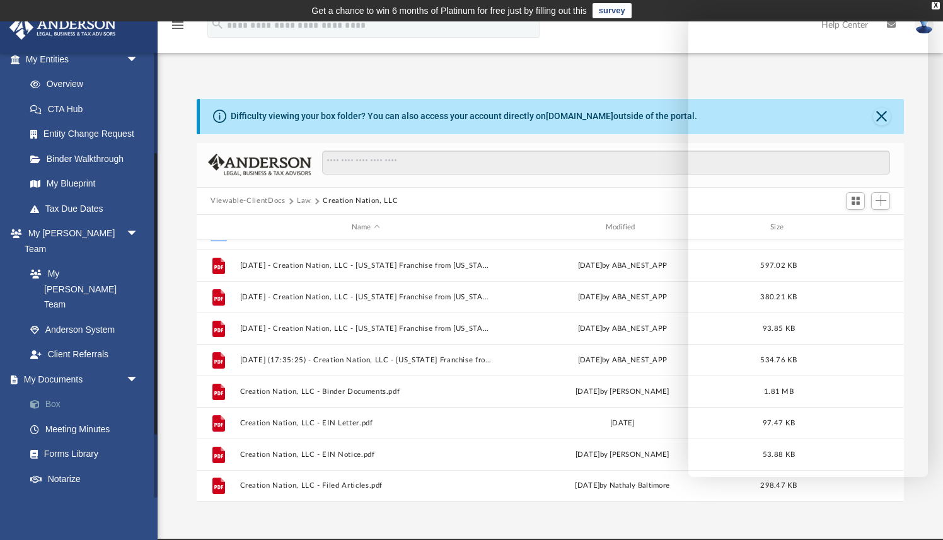
click at [59, 392] on link "Box" at bounding box center [88, 404] width 140 height 25
click at [51, 392] on link "Box" at bounding box center [88, 404] width 140 height 25
click at [262, 201] on button "Viewable-ClientDocs" at bounding box center [247, 200] width 74 height 11
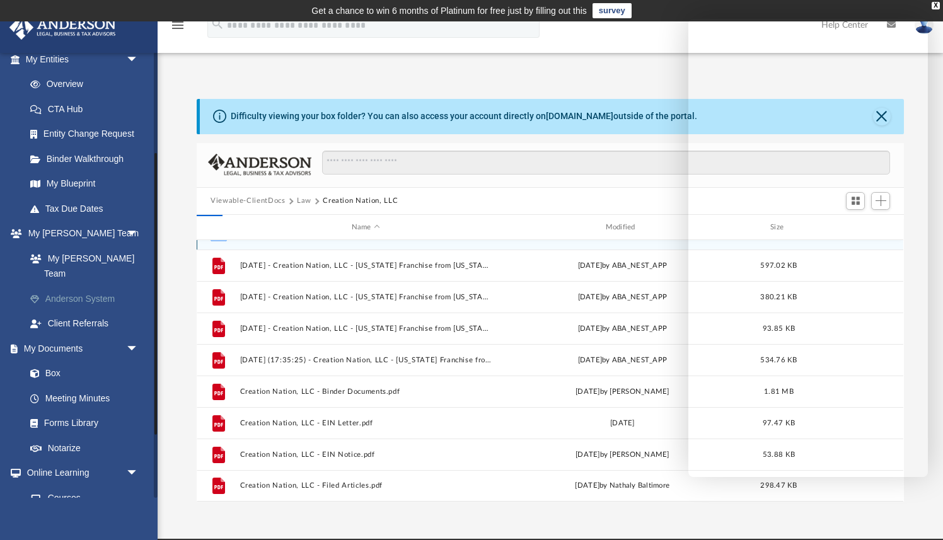
scroll to position [0, 0]
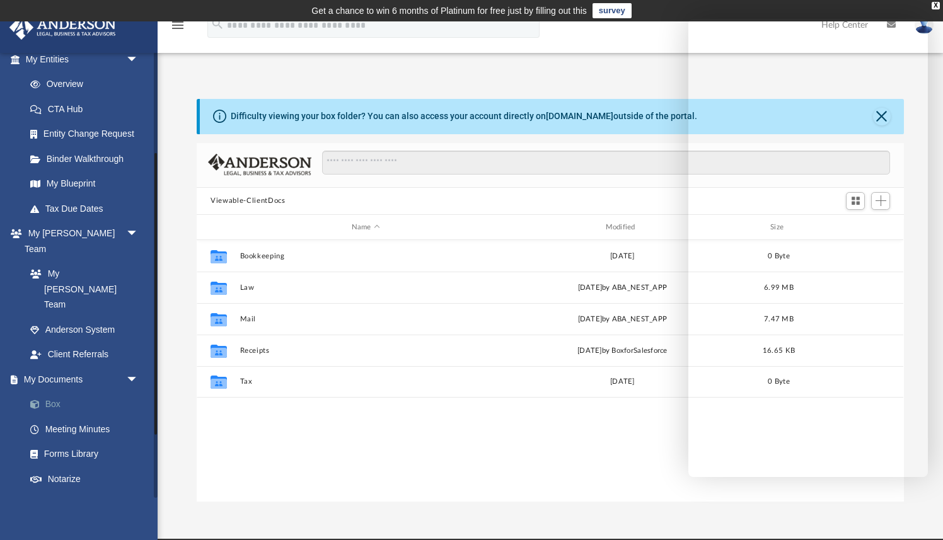
click at [57, 392] on link "Box" at bounding box center [88, 404] width 140 height 25
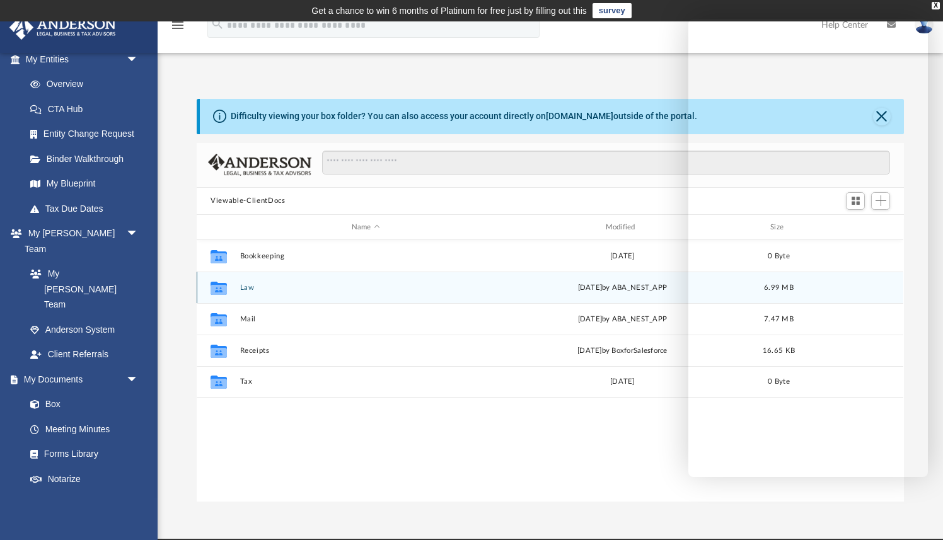
click at [250, 287] on button "Law" at bounding box center [365, 288] width 251 height 8
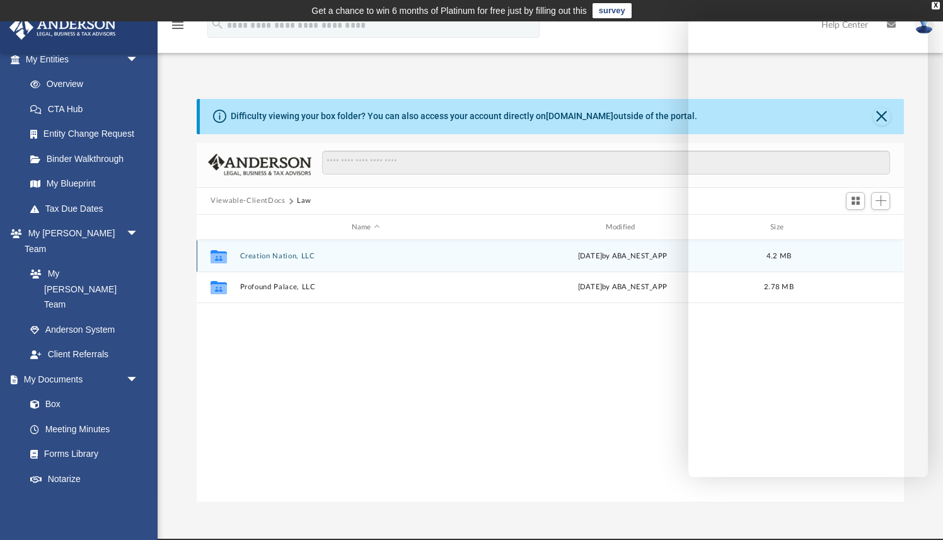
click at [286, 257] on button "Creation Nation, LLC" at bounding box center [365, 256] width 251 height 8
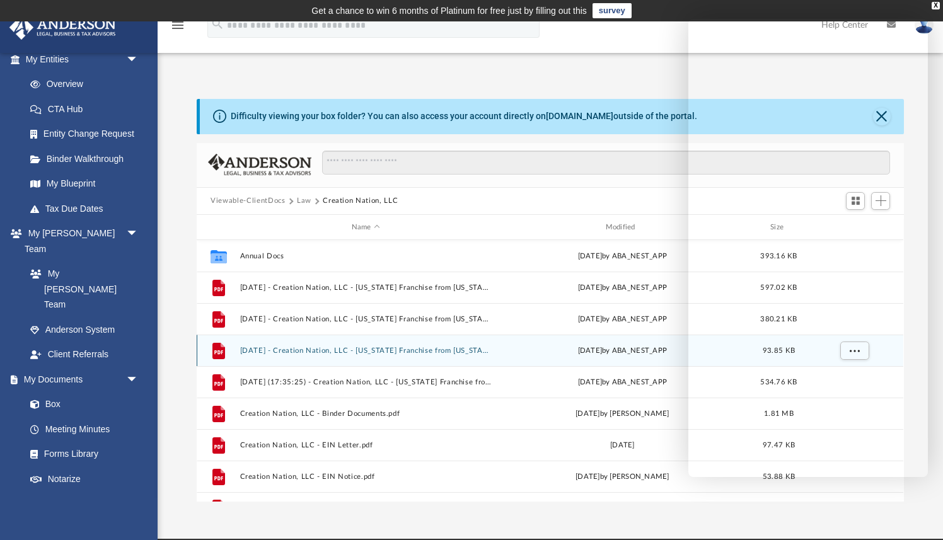
scroll to position [22, 0]
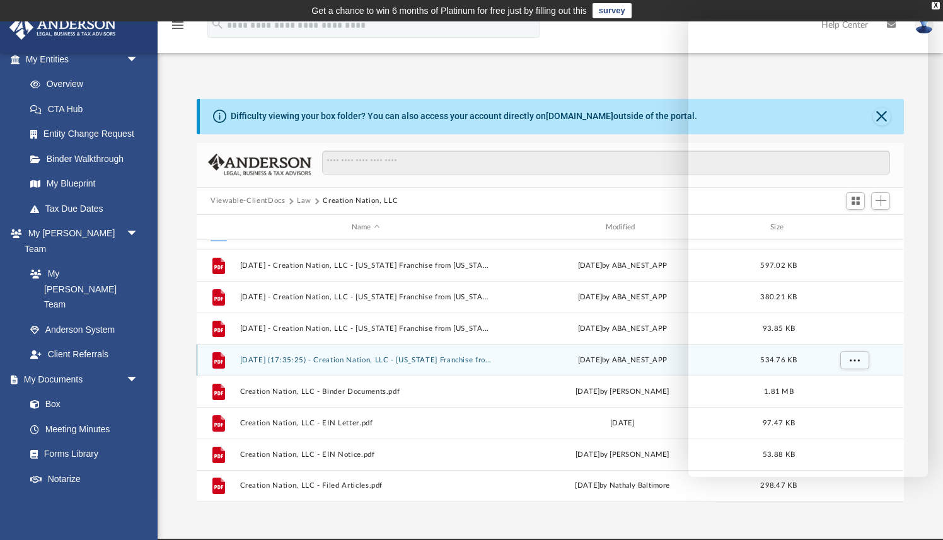
click at [456, 362] on button "2025.01.29 (17:35:25) - Creation Nation, LLC - Texas Franchise from Texas Compt…" at bounding box center [365, 360] width 251 height 8
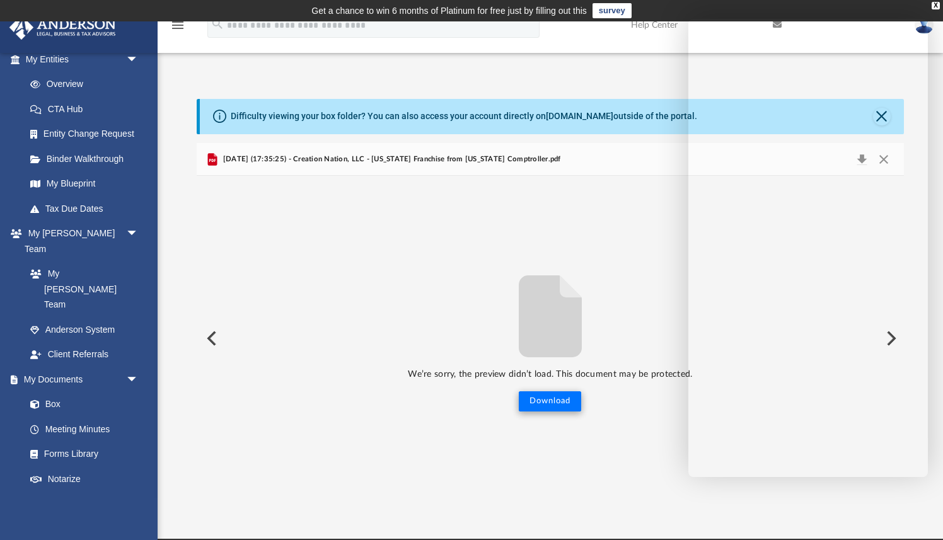
click at [554, 406] on button "Download" at bounding box center [550, 401] width 62 height 20
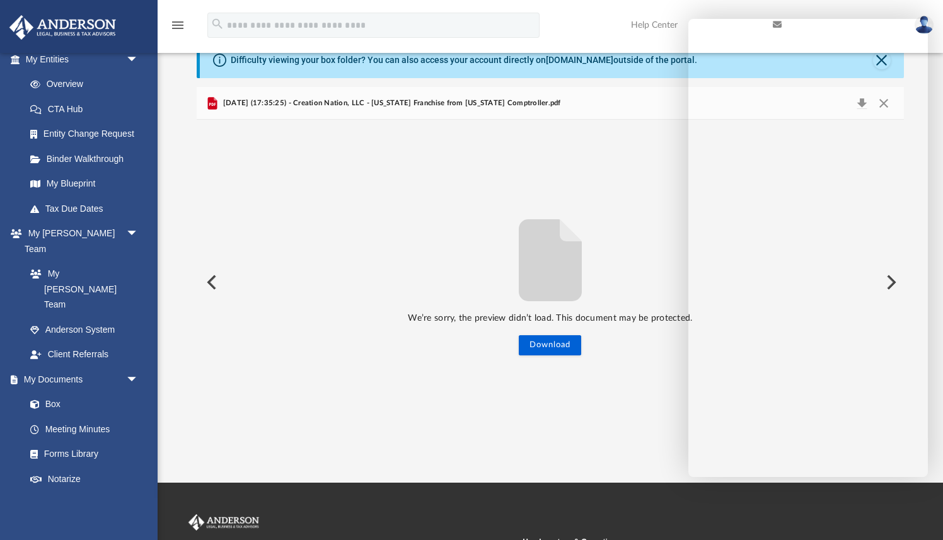
scroll to position [0, 0]
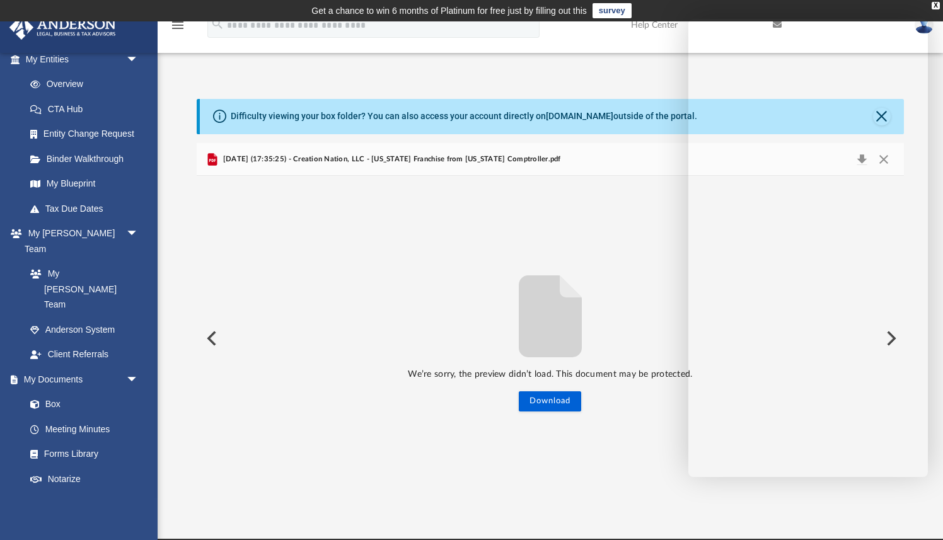
click at [213, 340] on button "Preview" at bounding box center [211, 338] width 28 height 35
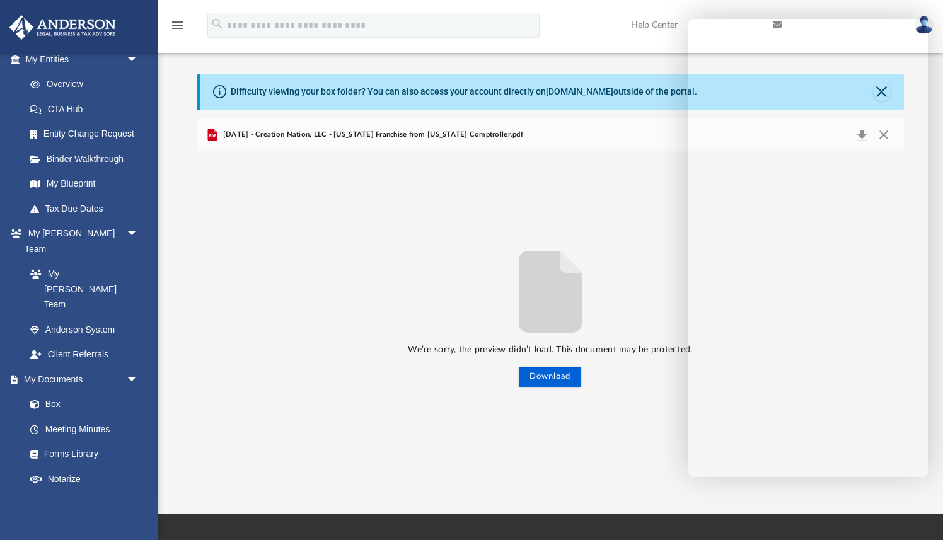
scroll to position [28, 0]
